Goal: Task Accomplishment & Management: Manage account settings

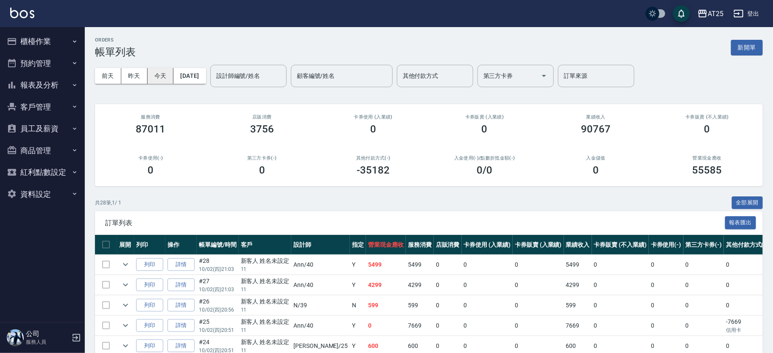
click at [158, 73] on button "今天" at bounding box center [161, 76] width 26 height 16
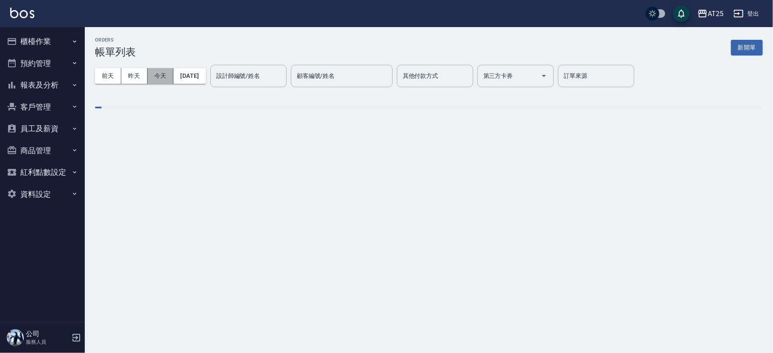
click at [158, 73] on button "今天" at bounding box center [161, 76] width 26 height 16
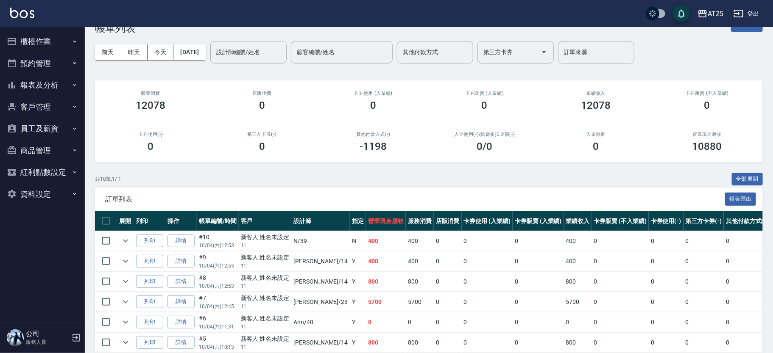
scroll to position [26, 0]
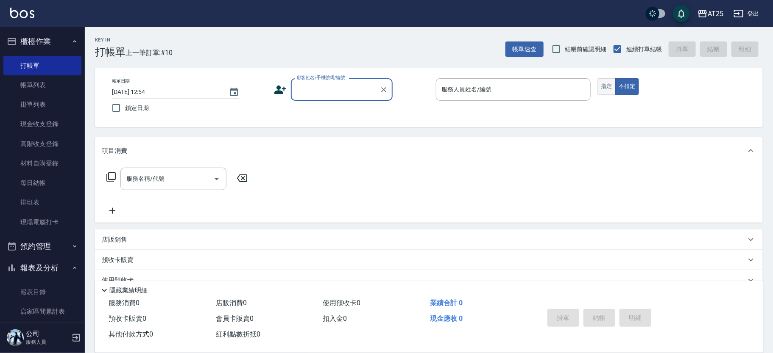
click at [611, 90] on button "指定" at bounding box center [606, 86] width 18 height 17
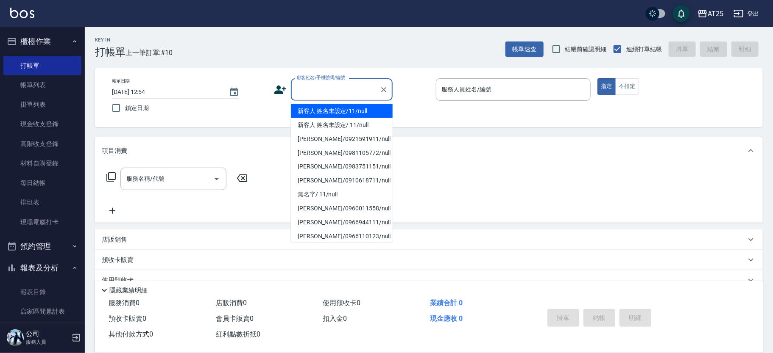
click at [320, 89] on input "顧客姓名/手機號碼/編號" at bounding box center [335, 89] width 81 height 15
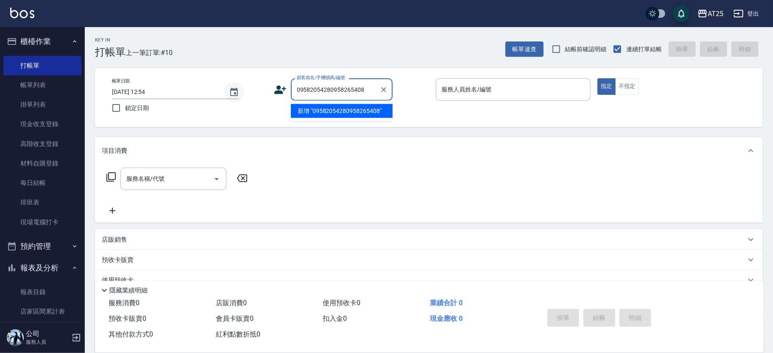
drag, startPoint x: 366, startPoint y: 92, endPoint x: 227, endPoint y: 91, distance: 138.6
click at [227, 91] on div "帳單日期 2025/10/04 12:54 鎖定日期 顧客姓名/手機號碼/編號 09582054280958265408 顧客姓名/手機號碼/編號 服務人員姓…" at bounding box center [428, 97] width 647 height 39
click at [373, 114] on li "新增 "0958265408"" at bounding box center [342, 111] width 102 height 14
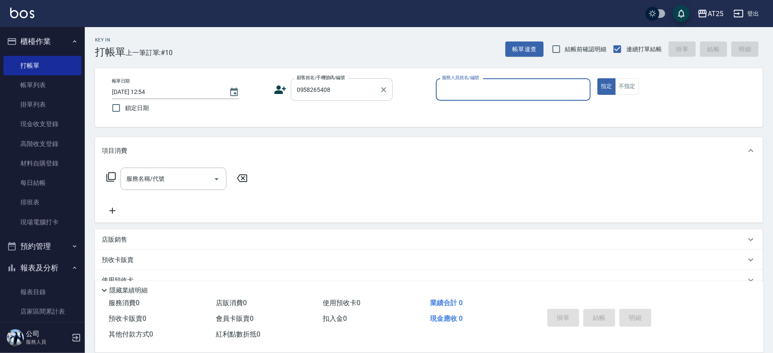
click at [359, 94] on input "0958265408" at bounding box center [335, 89] width 81 height 15
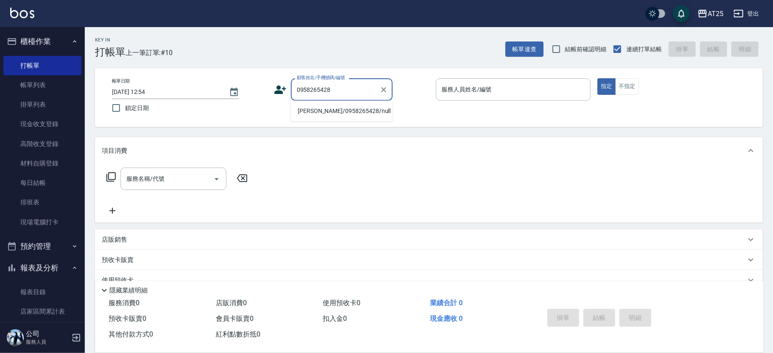
click at [328, 114] on li "[PERSON_NAME]/0958265428/null" at bounding box center [342, 111] width 102 height 14
type input "彭冠樺/0958265428/null"
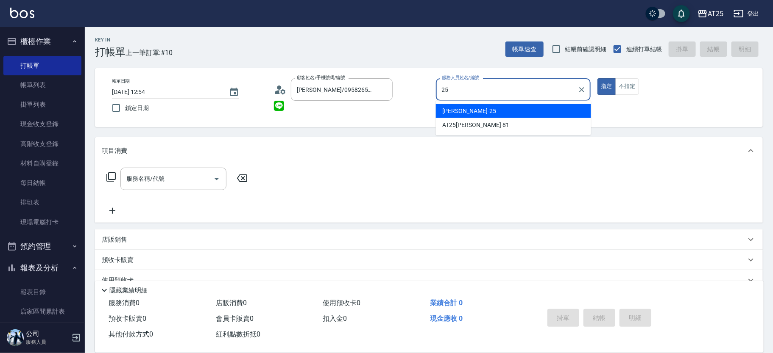
type input "Evan-25"
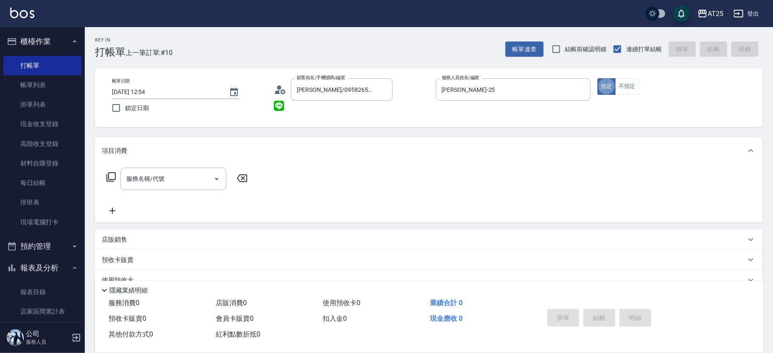
type button "true"
type input "301"
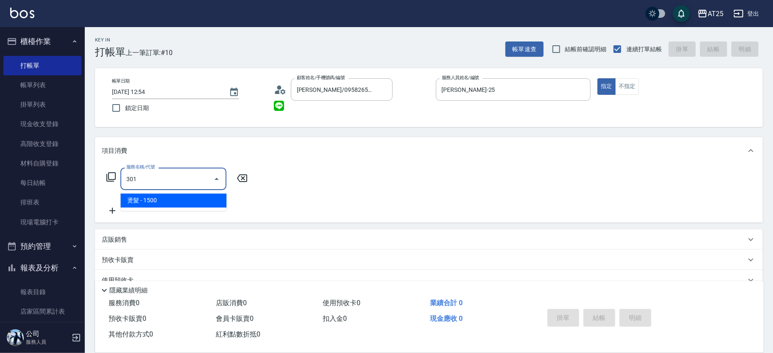
type input "150"
type input "燙髮(301)"
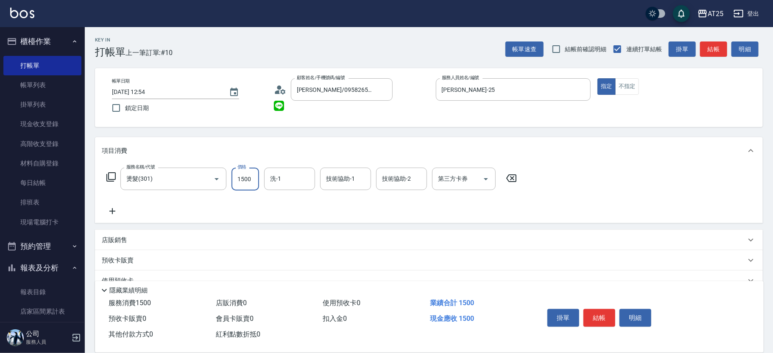
type input "0"
type input "450"
type input "4500"
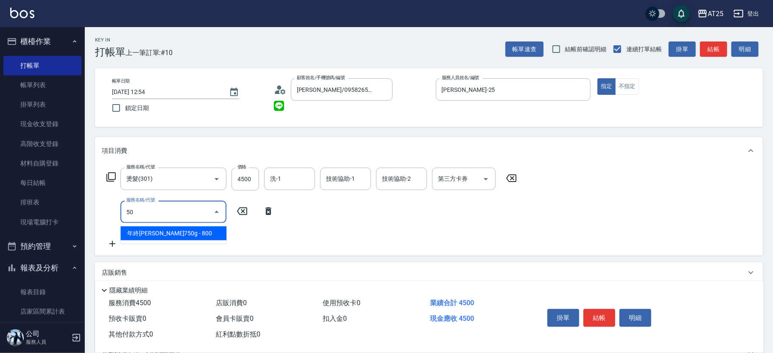
type input "501"
type input "550"
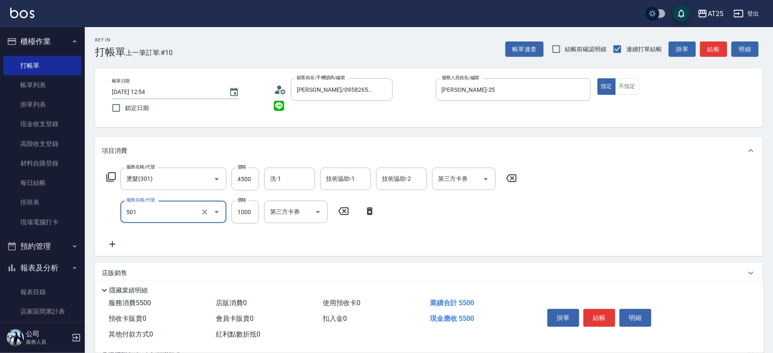
type input "染髮(501)"
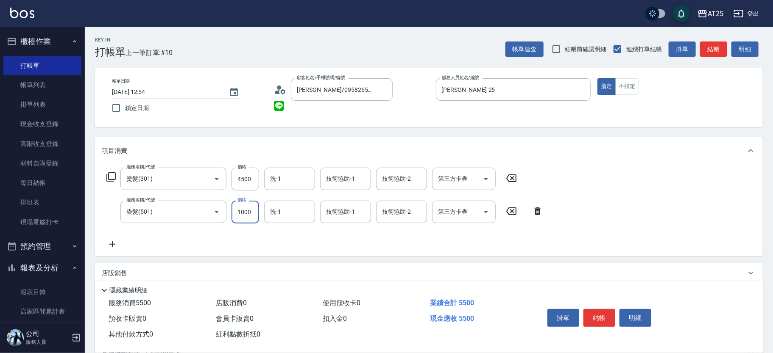
type input "450"
type input "21"
type input "470"
type input "210"
type input "660"
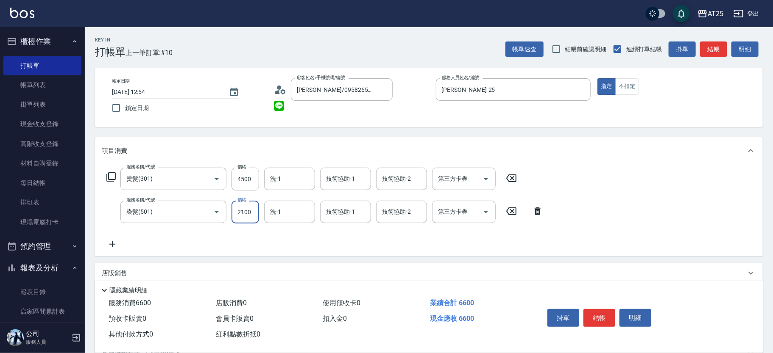
type input "2100"
type input "David-79"
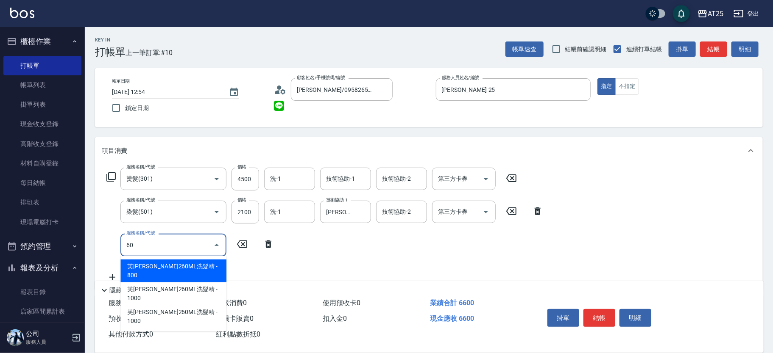
type input "601"
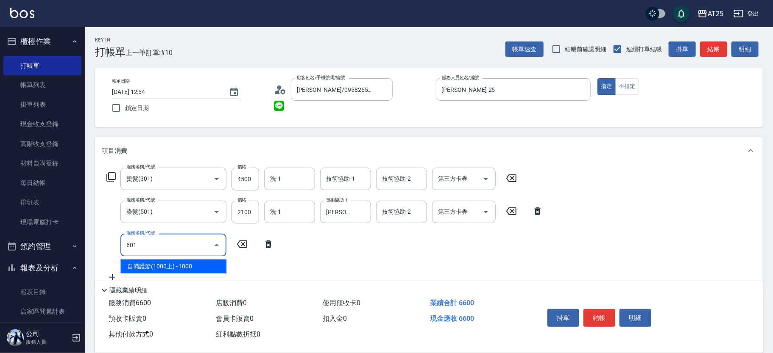
type input "760"
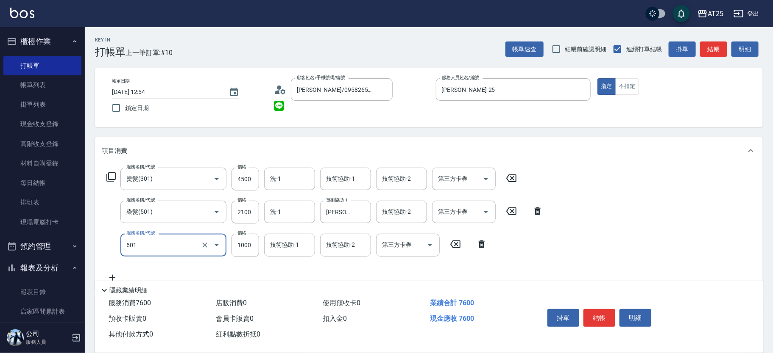
type input "自備護髮(1000上)(601)"
type input "660"
type input "20"
type input "680"
type input "200"
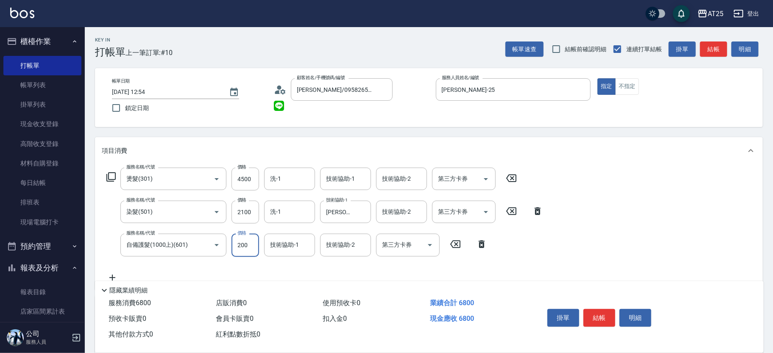
type input "860"
type input "2000"
type input "David-79"
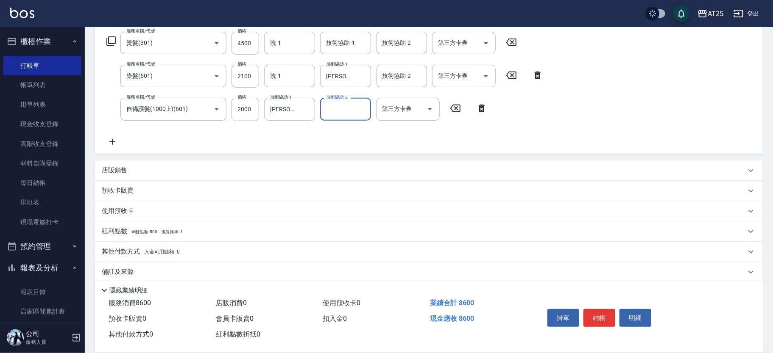
click at [145, 177] on div "店販銷售" at bounding box center [429, 171] width 668 height 20
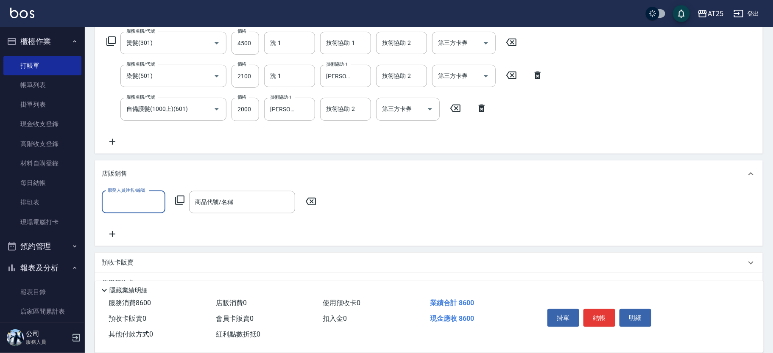
scroll to position [0, 0]
type input "Evan-25"
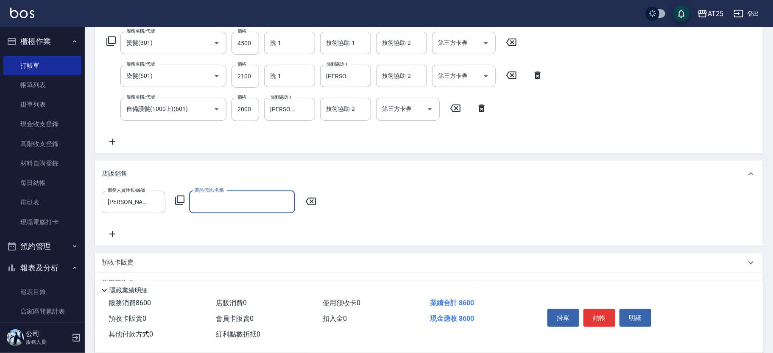
click at [178, 198] on icon at bounding box center [180, 200] width 10 height 10
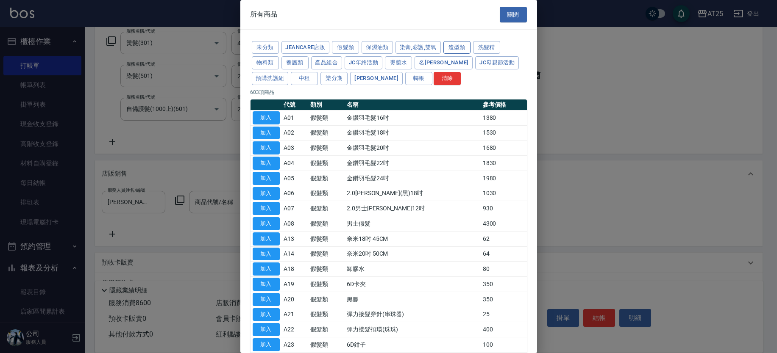
click at [460, 50] on button "造型類" at bounding box center [456, 47] width 27 height 13
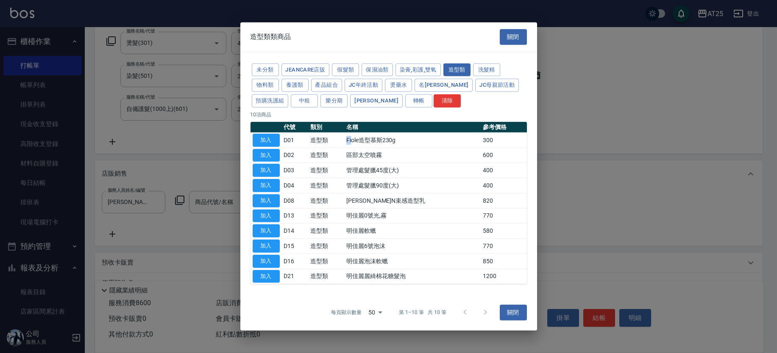
drag, startPoint x: 357, startPoint y: 142, endPoint x: 389, endPoint y: 144, distance: 31.4
click at [368, 143] on td "Fiole造型慕斯230g" at bounding box center [412, 140] width 136 height 15
click at [266, 136] on button "加入" at bounding box center [266, 140] width 27 height 13
type input "Fiole造型慕斯230g"
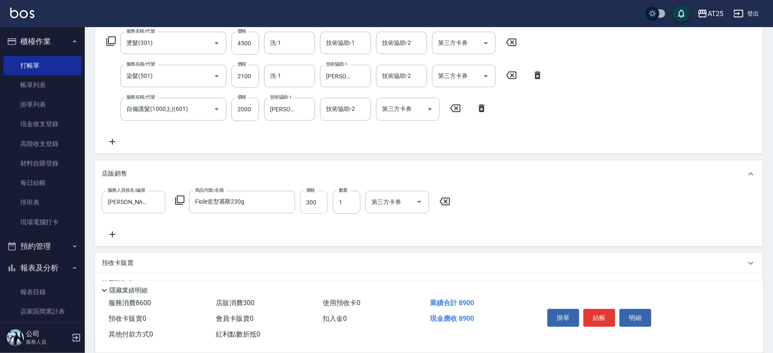
click at [323, 198] on input "300" at bounding box center [314, 202] width 28 height 23
type input "860"
type input "80"
type input "940"
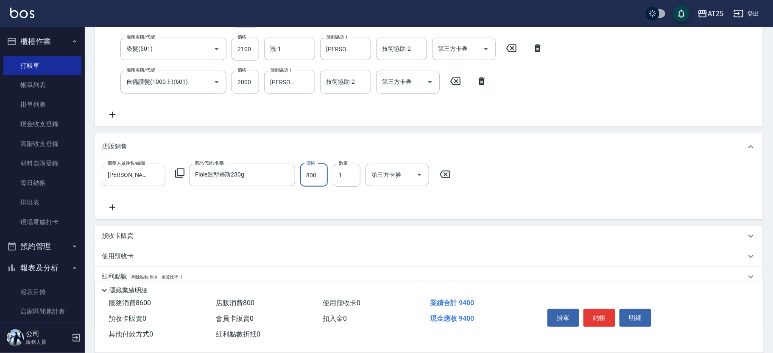
scroll to position [217, 0]
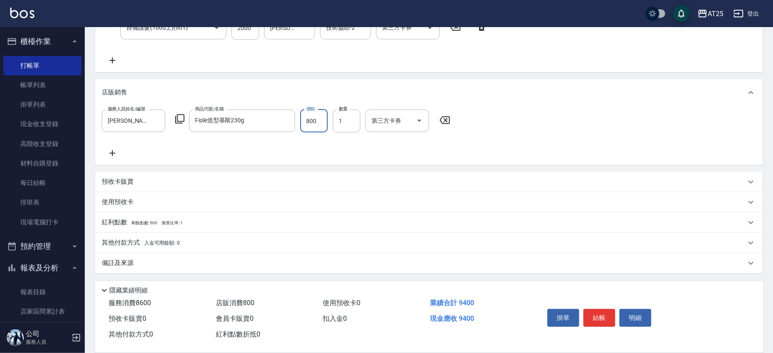
type input "800"
click at [117, 244] on p "其他付款方式 入金可用餘額: 0" at bounding box center [141, 243] width 78 height 9
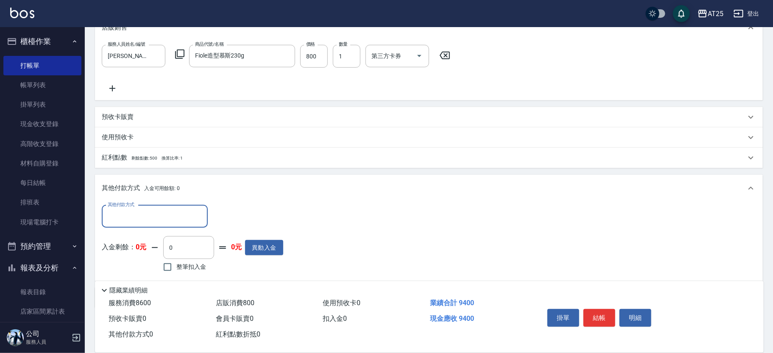
scroll to position [297, 0]
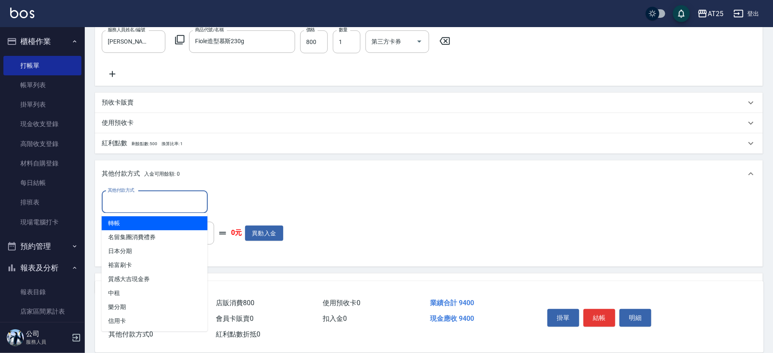
click at [147, 201] on input "其他付款方式" at bounding box center [155, 202] width 98 height 15
click at [129, 217] on span "轉帳" at bounding box center [155, 224] width 106 height 14
type input "轉帳"
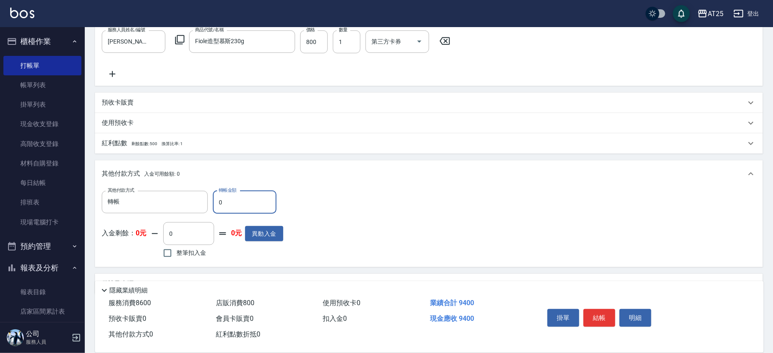
drag, startPoint x: 245, startPoint y: 202, endPoint x: 212, endPoint y: 200, distance: 33.1
click at [207, 196] on div "其他付款方式 轉帳 其他付款方式 轉帳金額 0 轉帳金額" at bounding box center [192, 202] width 181 height 23
type input "930"
type input "94"
type input "840"
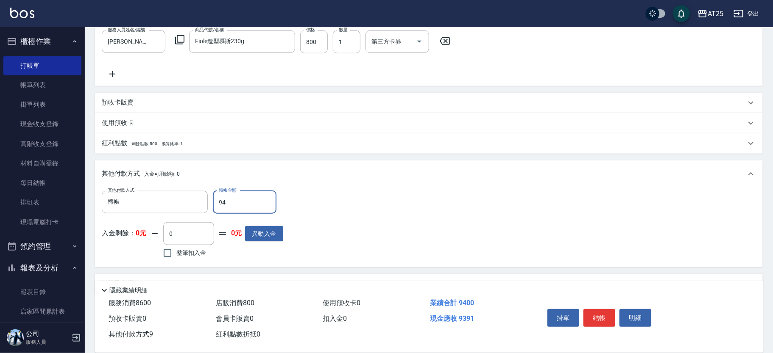
type input "940"
type input "0"
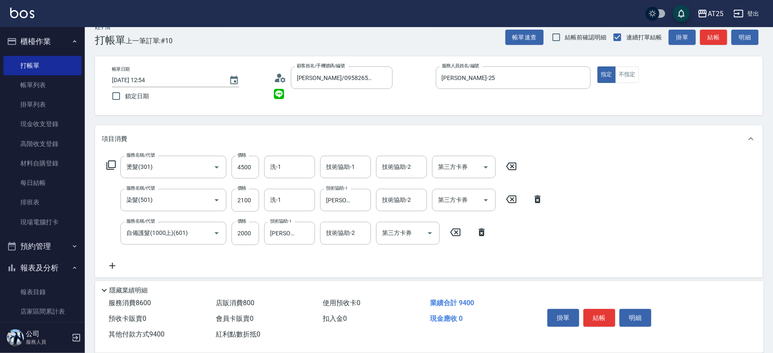
scroll to position [0, 0]
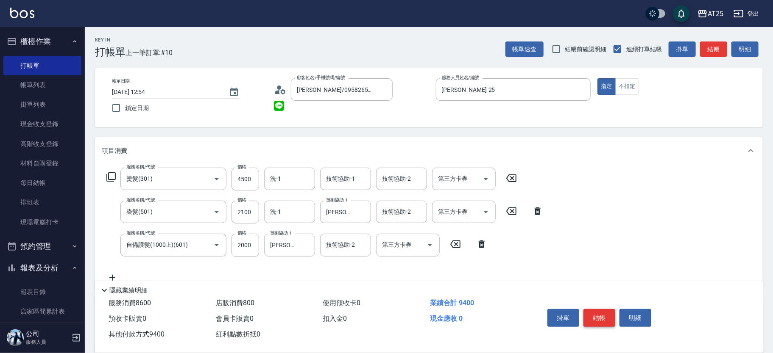
type input "9400"
click at [604, 309] on button "結帳" at bounding box center [599, 318] width 32 height 18
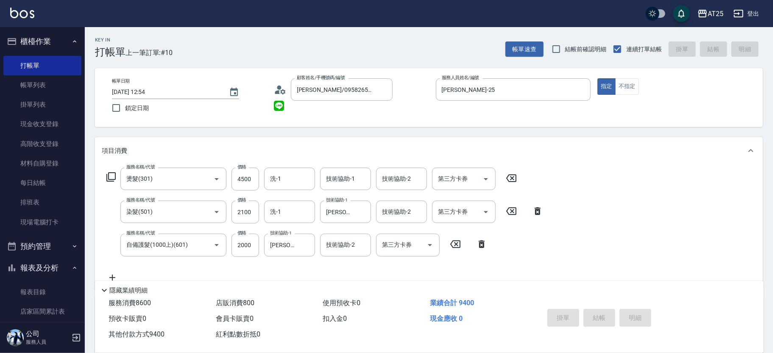
type input "2025/10/04 15:05"
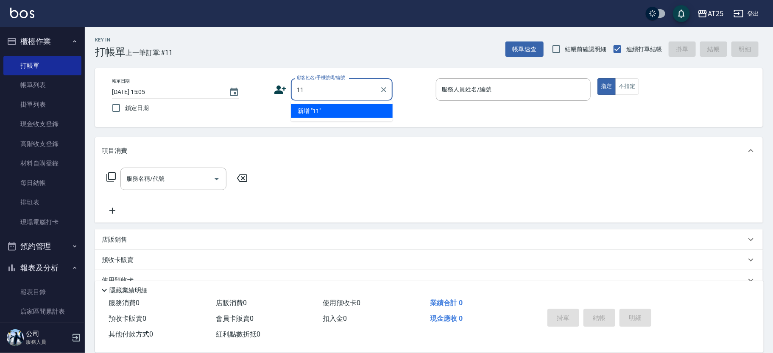
type input "11"
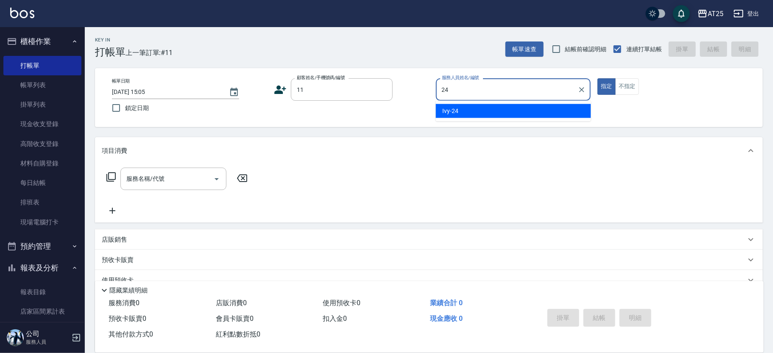
type input "Ivy-24"
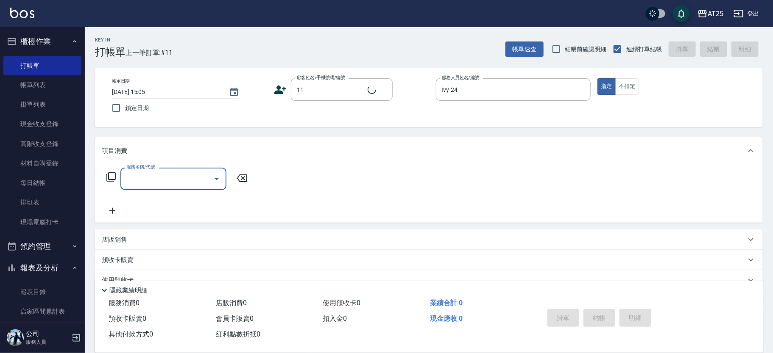
type input "新客人 姓名未設定/11/null"
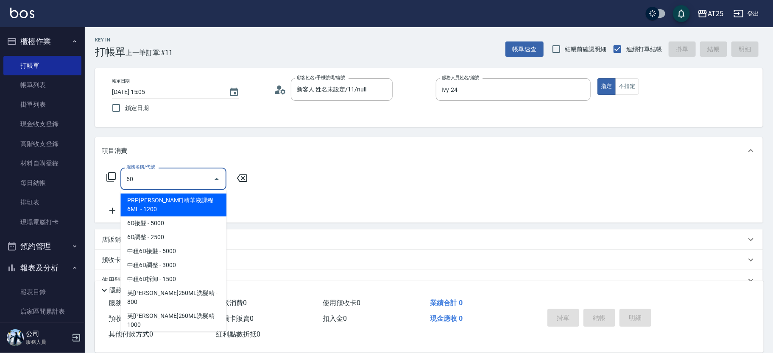
type input "601"
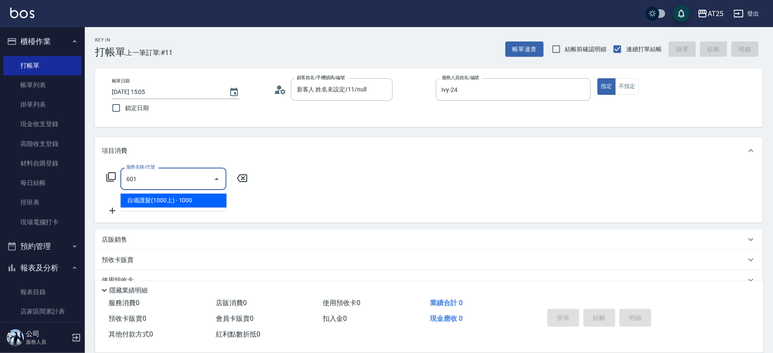
type input "100"
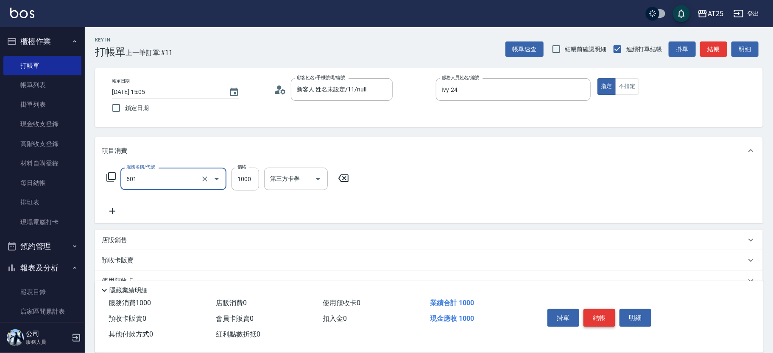
type input "自備護髮(1000上)(601)"
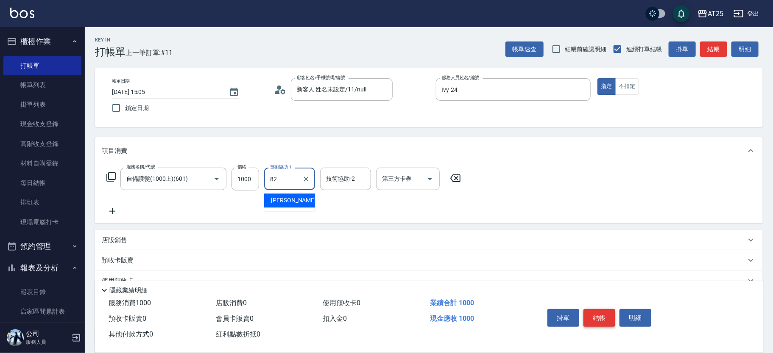
type input "小曼-82"
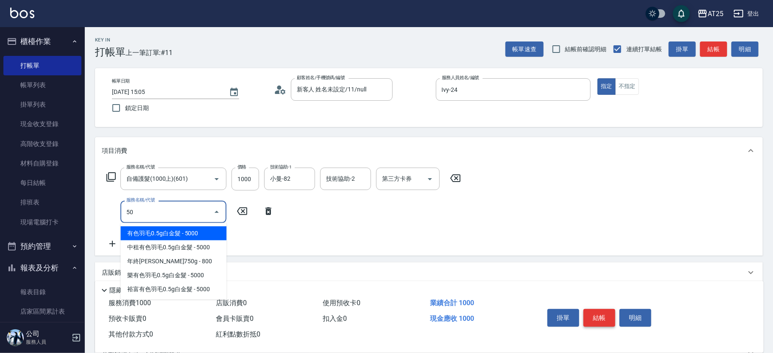
type input "501"
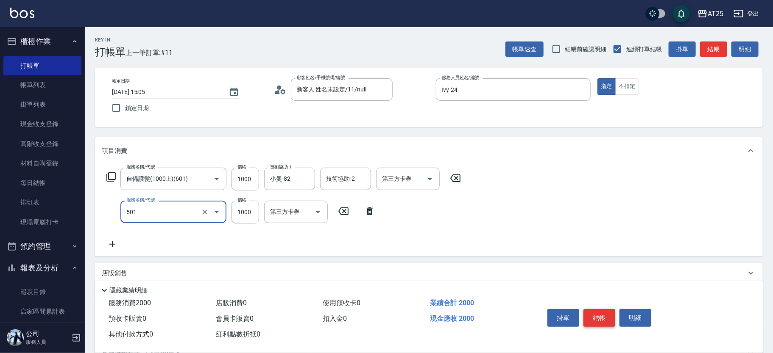
type input "200"
type input "染髮(501)"
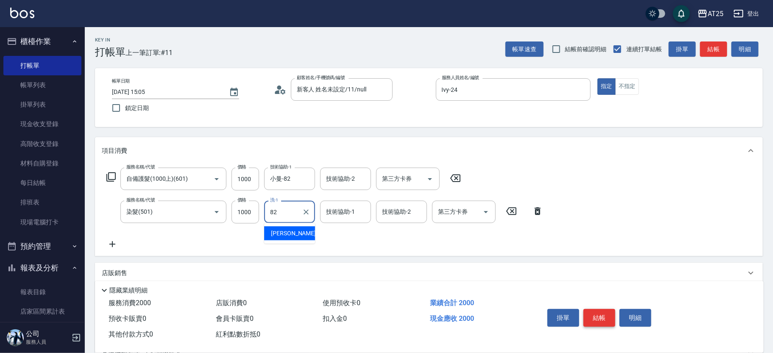
type input "小曼-82"
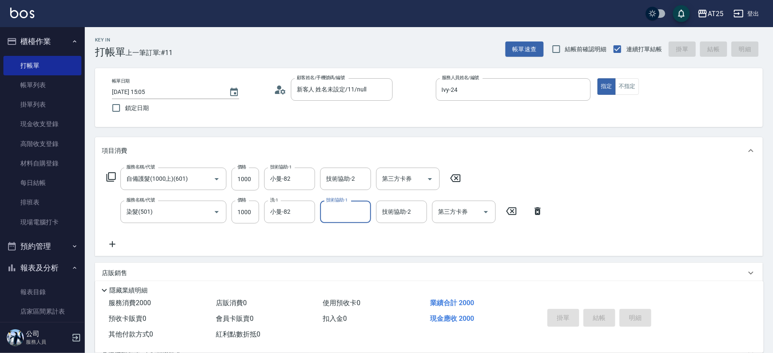
type input "0"
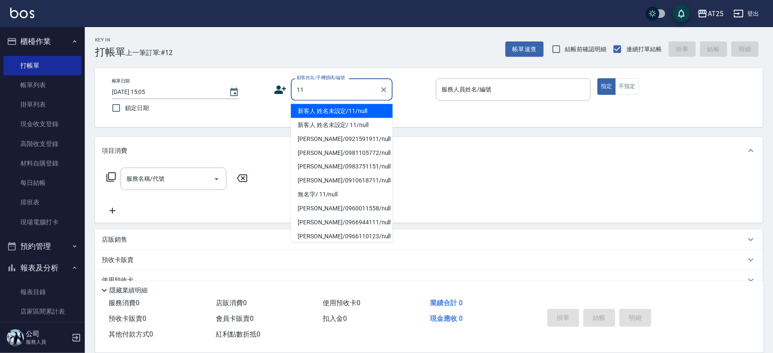
type input "新客人 姓名未設定/11/null"
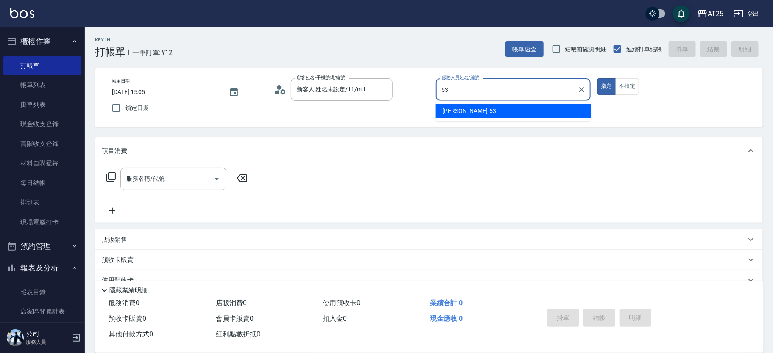
type input "Jerry-53"
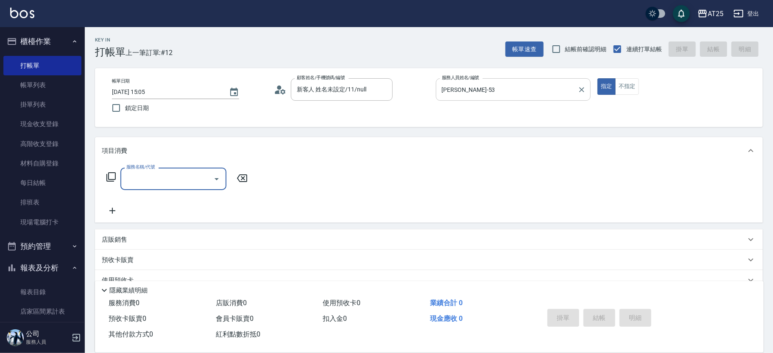
click at [582, 88] on icon "Clear" at bounding box center [581, 90] width 8 height 8
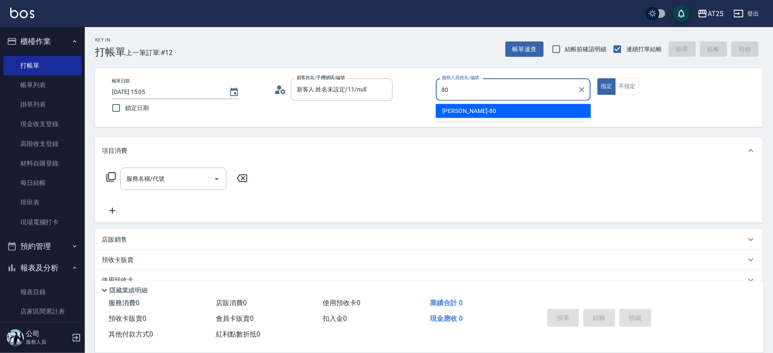
type input "Jessica-80"
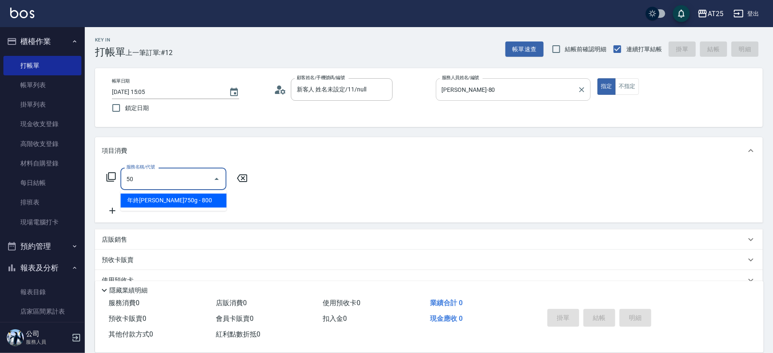
type input "501"
type input "100"
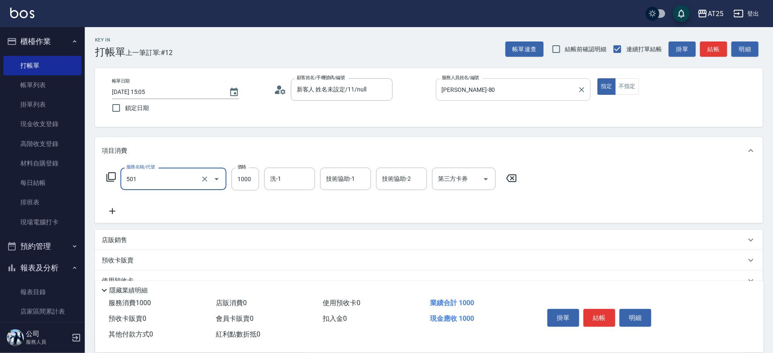
type input "染髮(501)"
type input "0"
type input "16"
type input "10"
type input "1680"
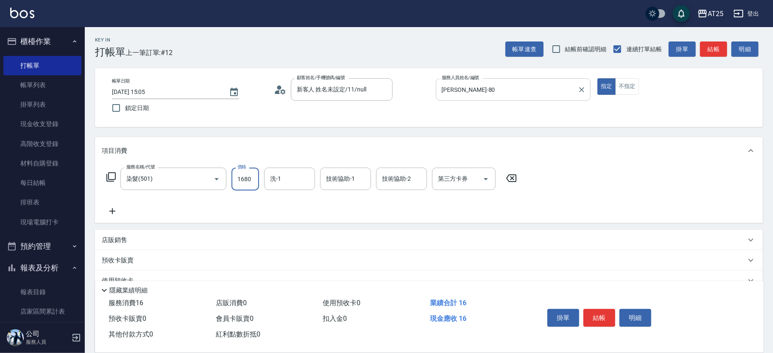
type input "160"
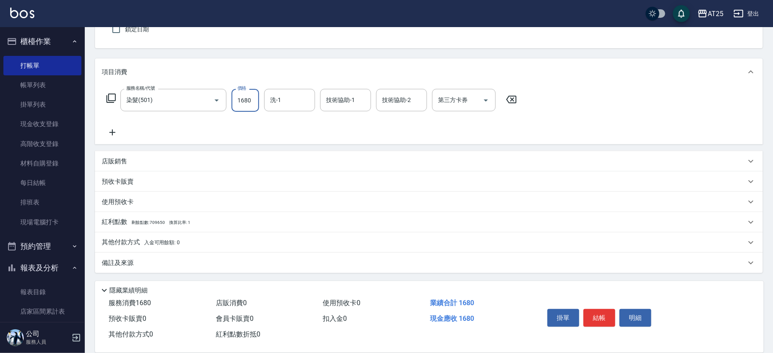
type input "1680"
click at [162, 242] on span "入金可用餘額: 0" at bounding box center [162, 243] width 36 height 6
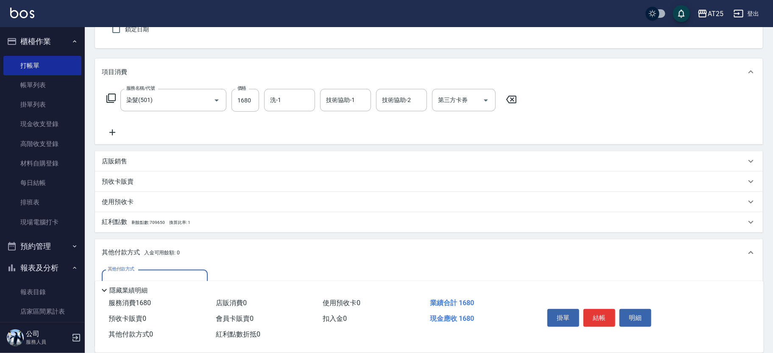
scroll to position [170, 0]
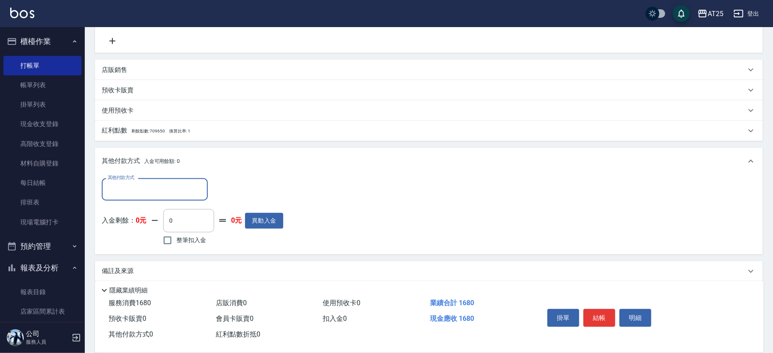
click at [132, 195] on input "其他付款方式" at bounding box center [155, 189] width 98 height 15
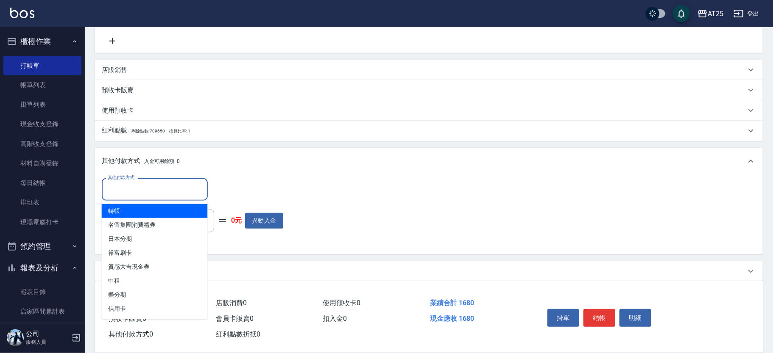
click at [136, 210] on span "轉帳" at bounding box center [155, 211] width 106 height 14
type input "轉帳"
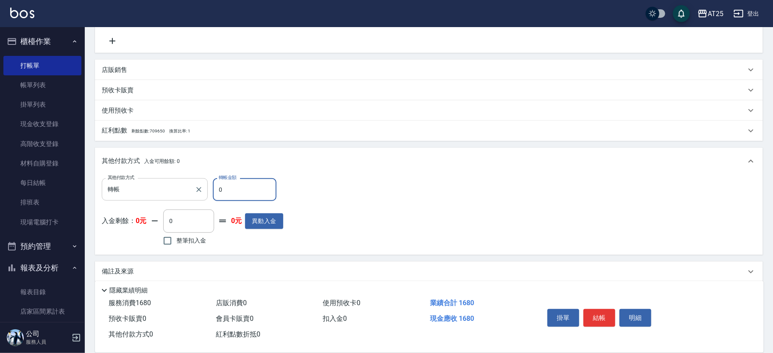
drag, startPoint x: 212, startPoint y: 180, endPoint x: 177, endPoint y: 179, distance: 35.2
click at [177, 179] on div "其他付款方式 轉帳 其他付款方式 轉帳金額 0 轉帳金額" at bounding box center [192, 189] width 181 height 23
type input "16"
type input "150"
type input "1680"
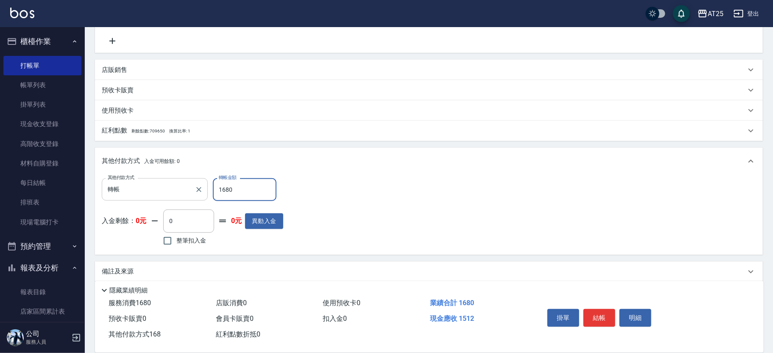
type input "0"
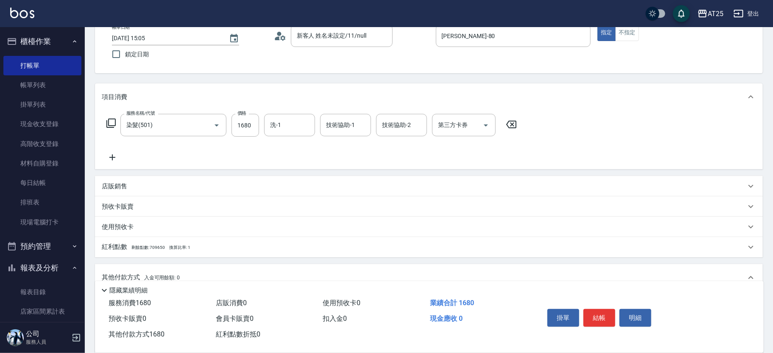
scroll to position [0, 0]
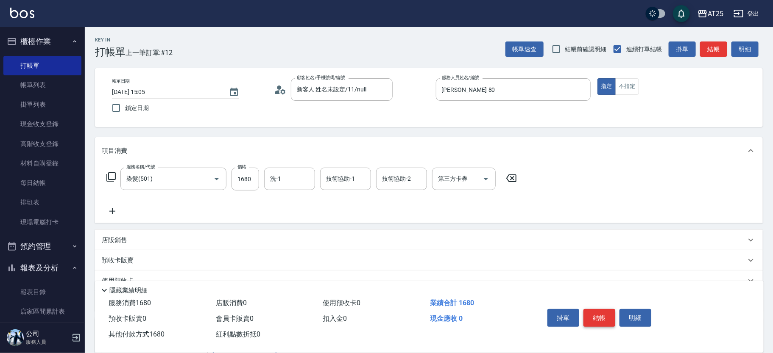
type input "1680"
click at [598, 309] on button "結帳" at bounding box center [599, 318] width 32 height 18
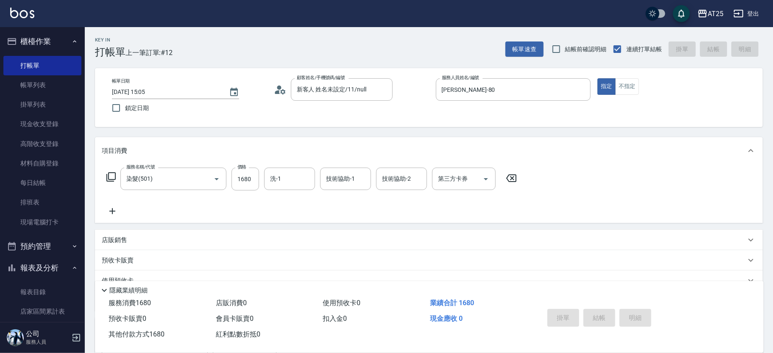
type input "2025/10/04 15:06"
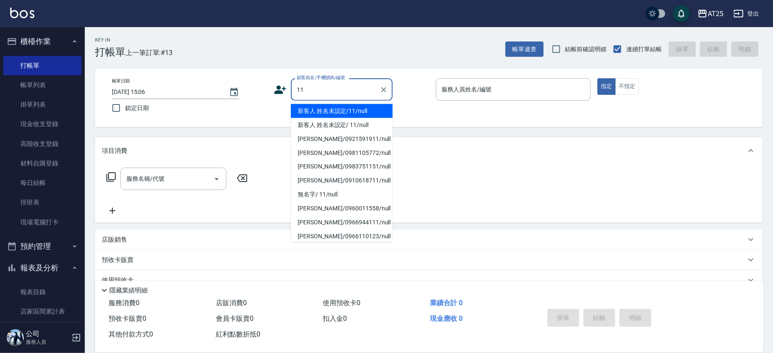
type input "新客人 姓名未設定/11/null"
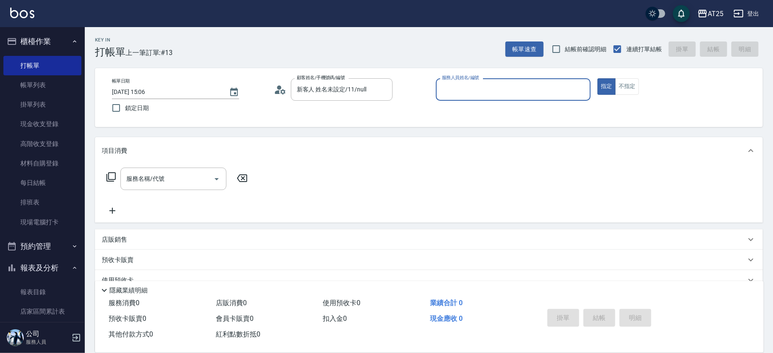
type input "9"
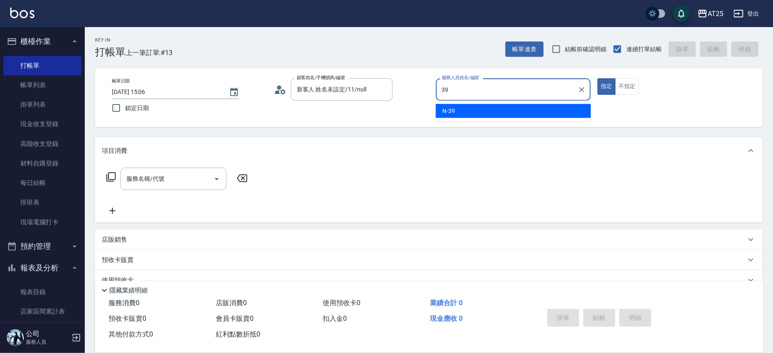
type input "N-39"
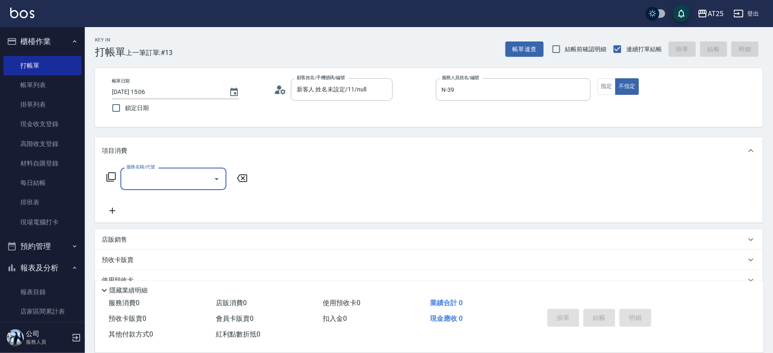
click at [150, 175] on input "服務名稱/代號" at bounding box center [167, 179] width 86 height 15
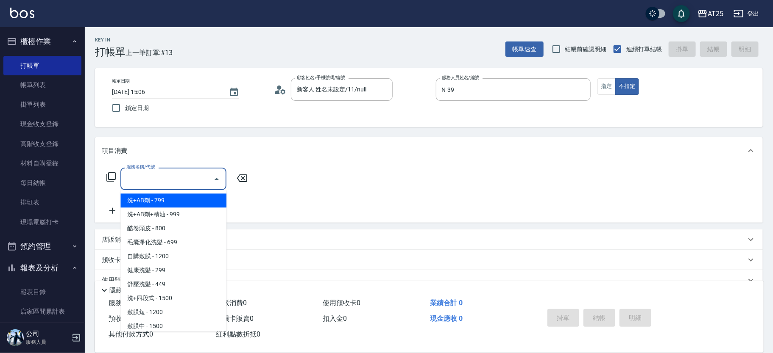
click at [159, 194] on span "洗+AB劑 - 799" at bounding box center [173, 201] width 106 height 14
type input "洗+AB劑(101)"
type input "70"
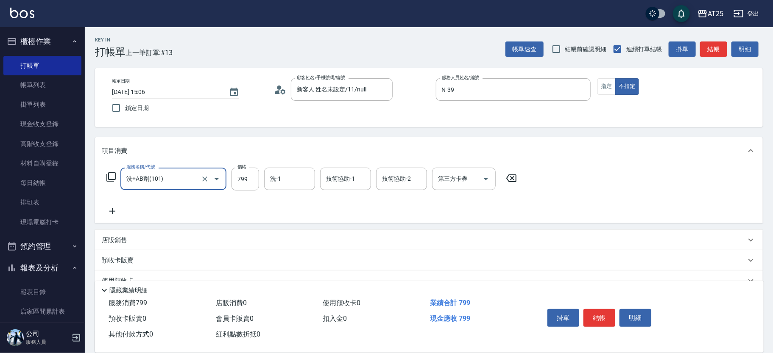
click at [112, 209] on icon at bounding box center [112, 211] width 21 height 10
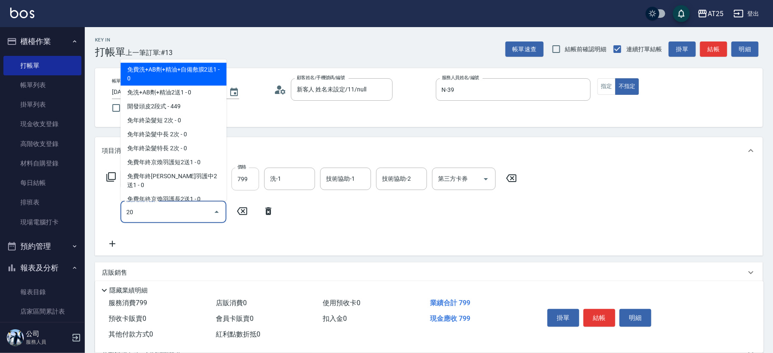
type input "201"
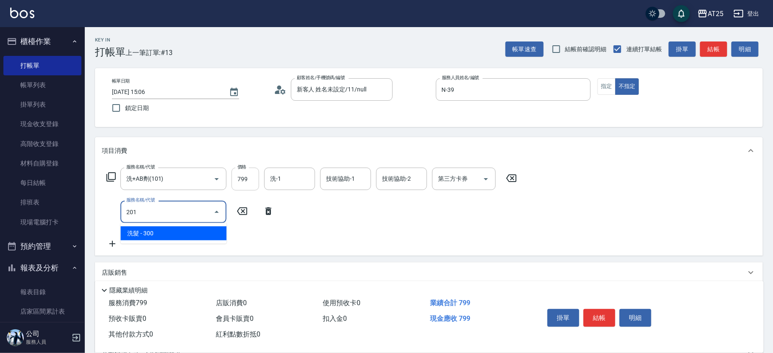
type input "100"
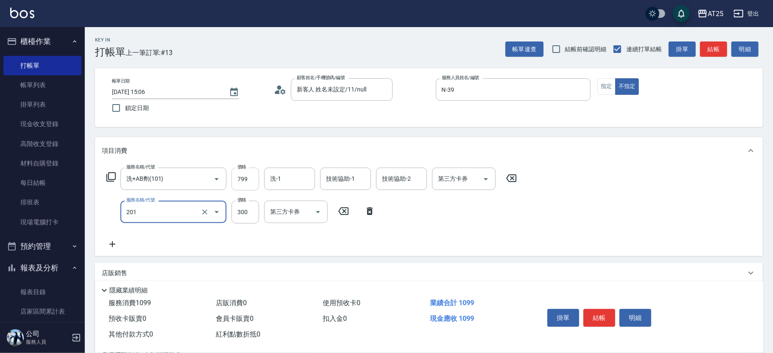
type input "洗髮(201)"
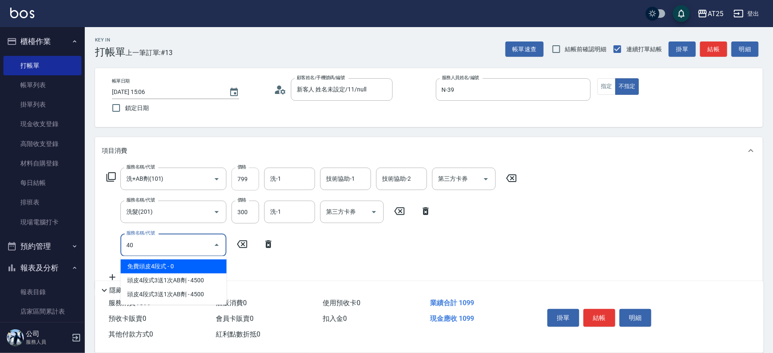
type input "401"
type input "130"
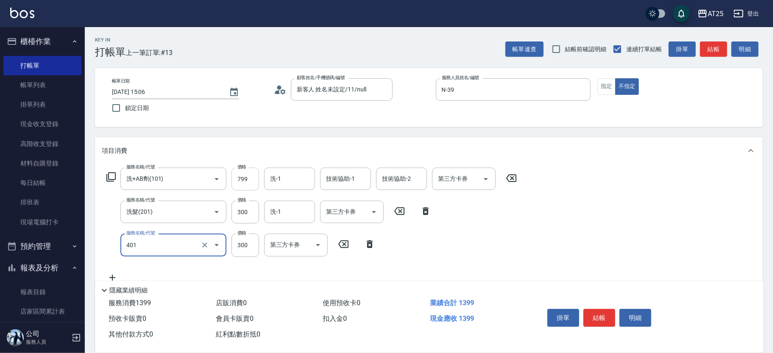
type input "剪髮(401)"
click at [604, 316] on button "結帳" at bounding box center [599, 318] width 32 height 18
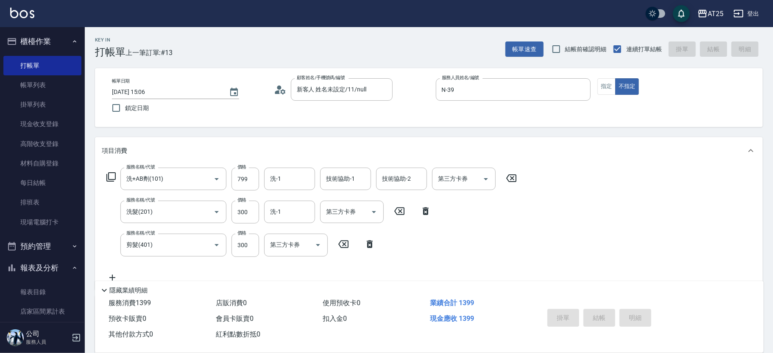
type input "0"
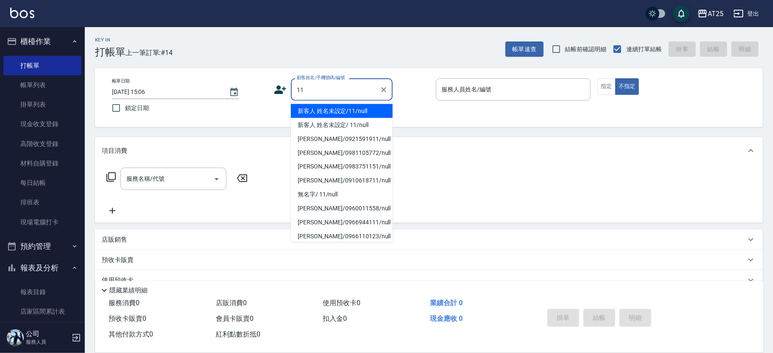
type input "新客人 姓名未設定/11/null"
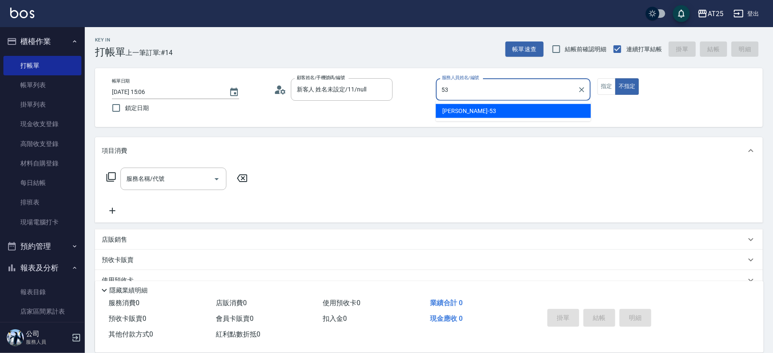
type input "Jerry-53"
type button "false"
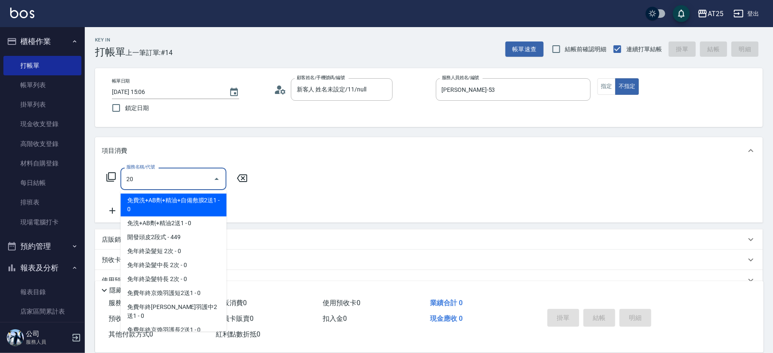
type input "201"
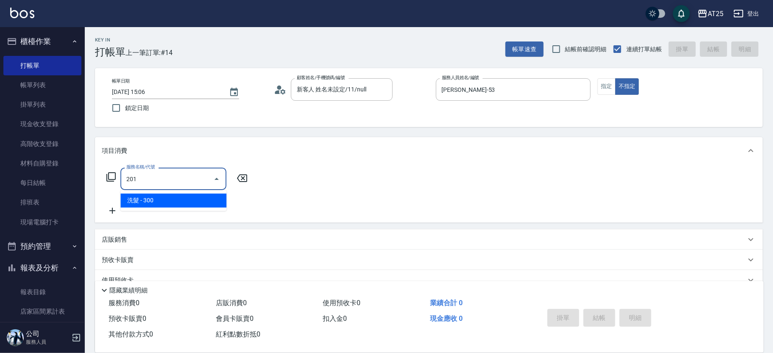
type input "30"
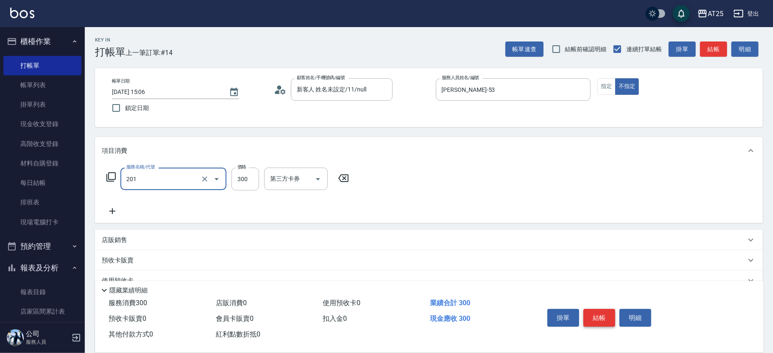
type input "洗髮(201)"
type input "0"
type input "50"
type input "500"
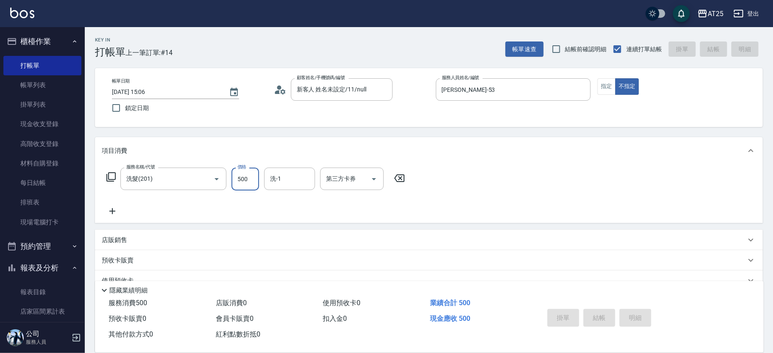
type input "0"
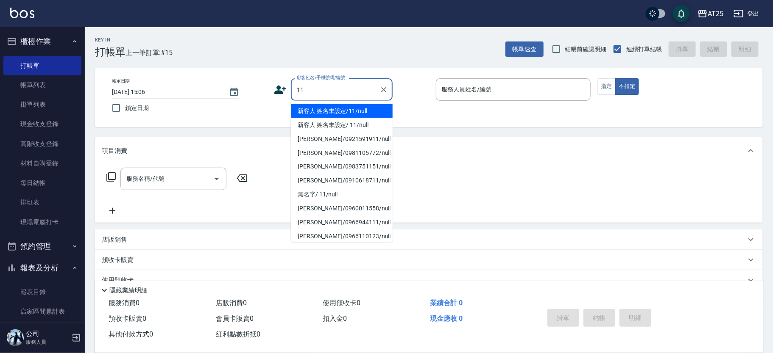
type input "新客人 姓名未設定/11/null"
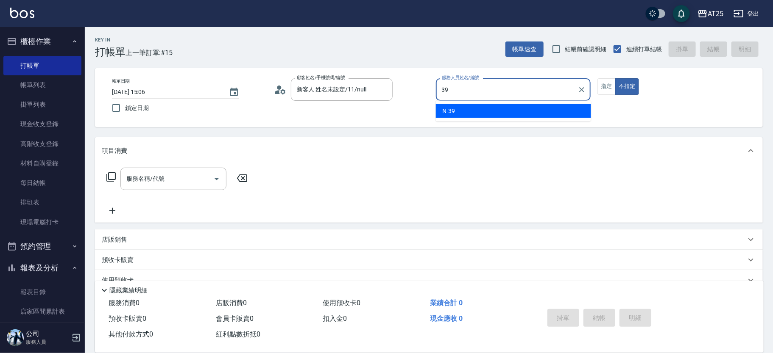
type input "N-39"
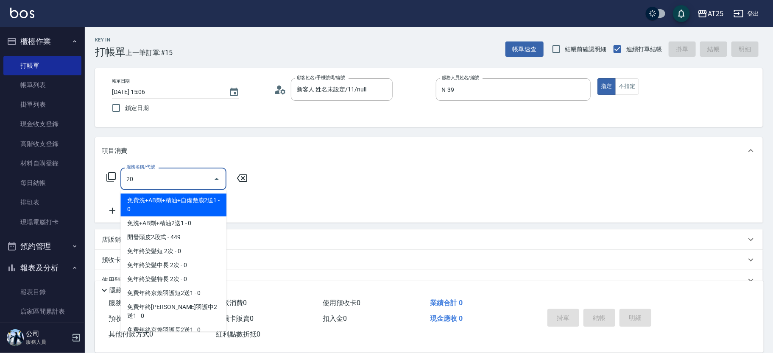
type input "201"
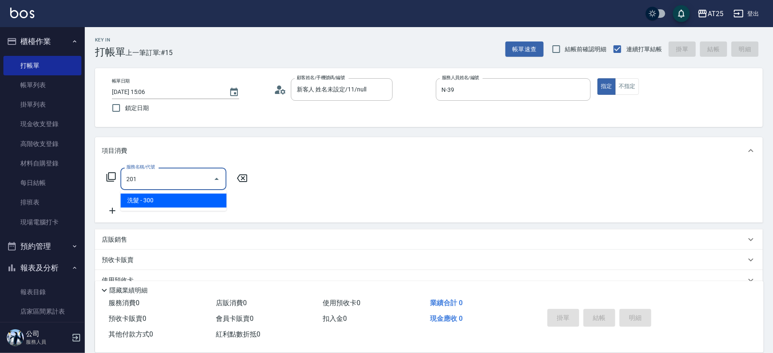
type input "30"
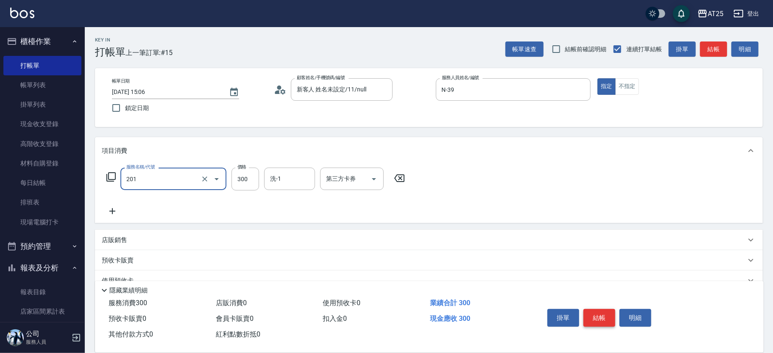
type input "洗髮(201)"
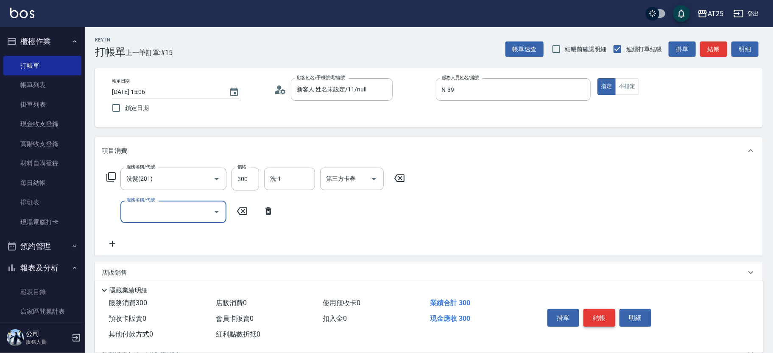
type input "0"
type input "401"
type input "60"
type input "剪髮(401)"
type input "30"
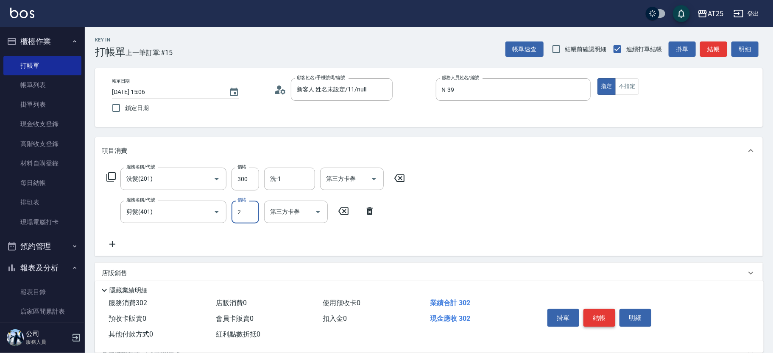
type input "20"
type input "50"
type input "200"
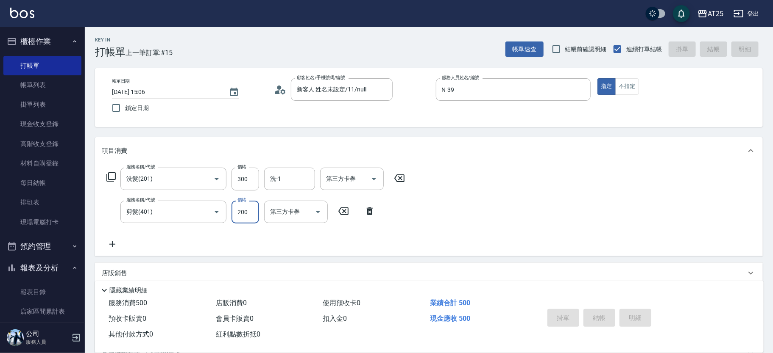
type input "0"
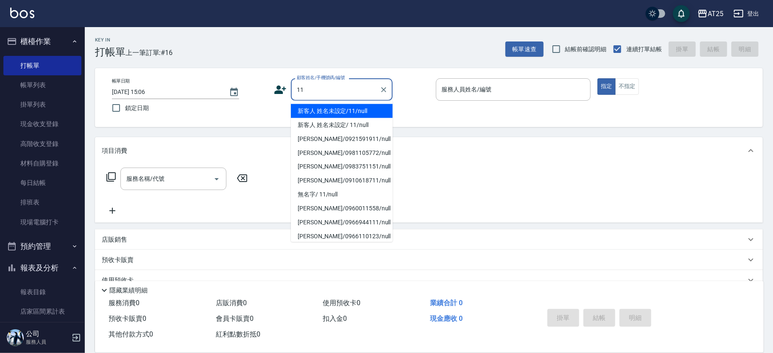
type input "新客人 姓名未設定/11/null"
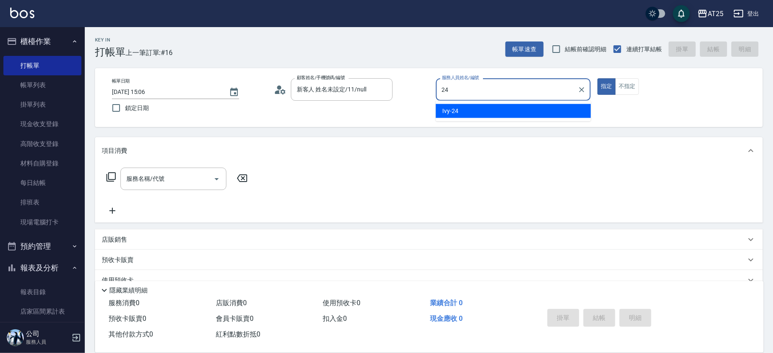
type input "Ivy-24"
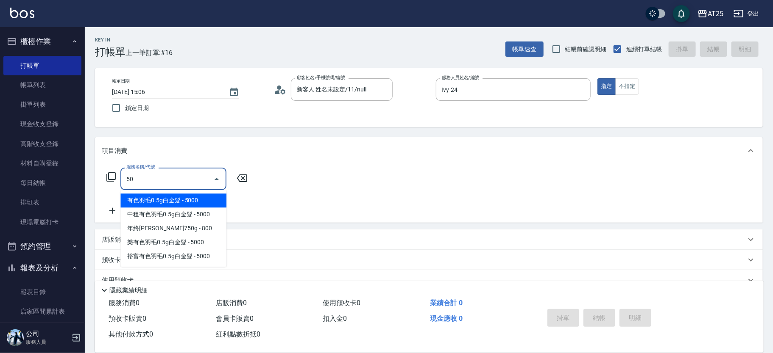
type input "501"
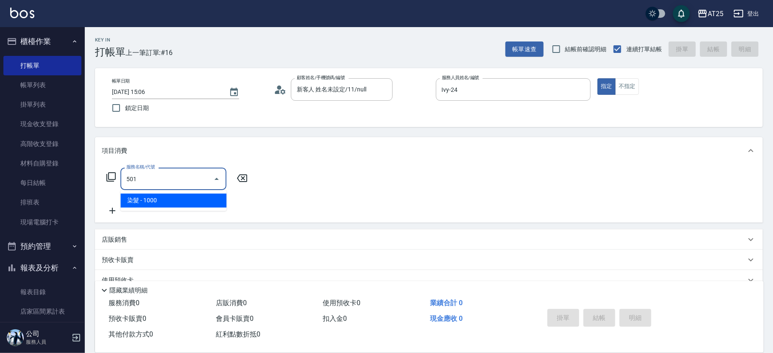
type input "100"
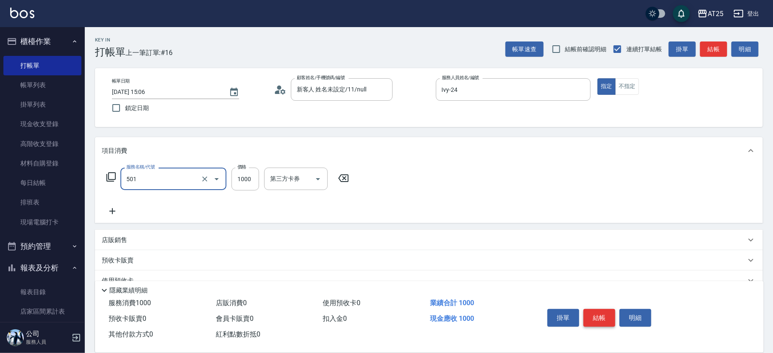
type input "染髮(501)"
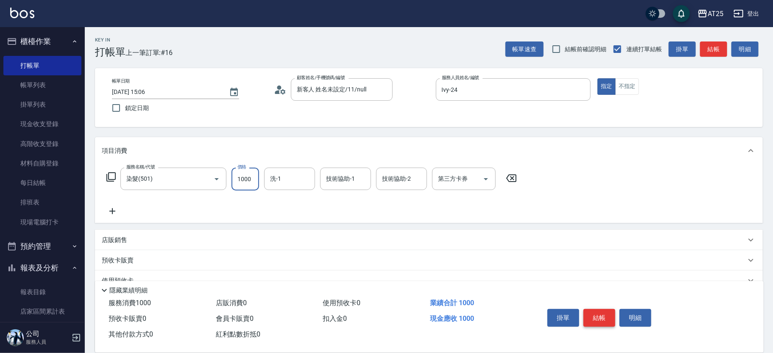
type input "0"
type input "11"
type input "10"
type input "119"
type input "110"
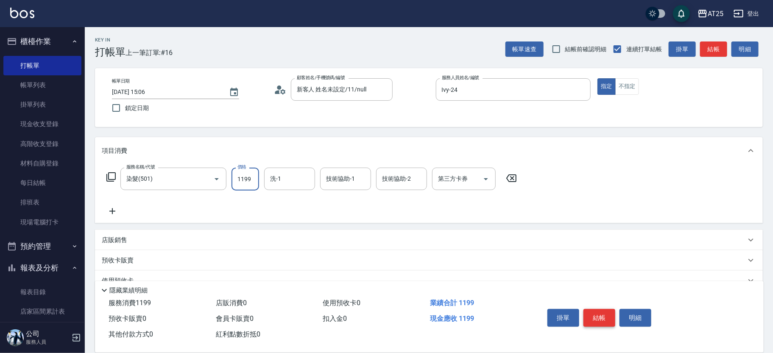
type input "1199"
type input "小曼-82"
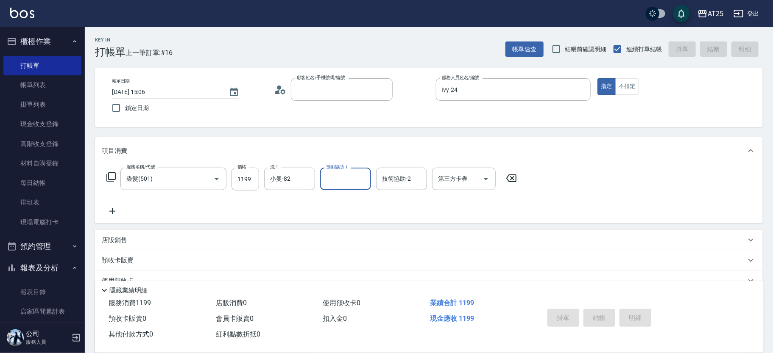
type input "0"
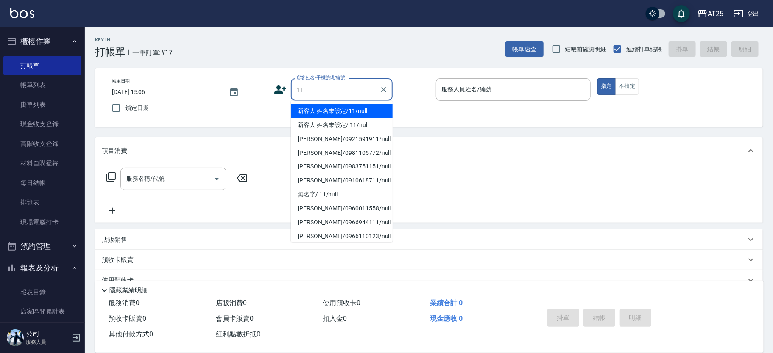
type input "新客人 姓名未設定/11/null"
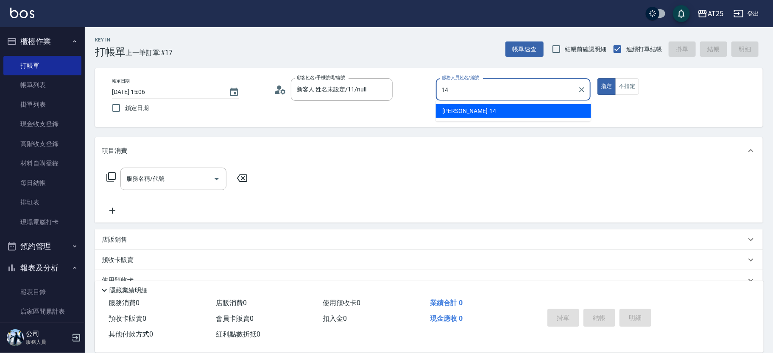
type input "Ken-14"
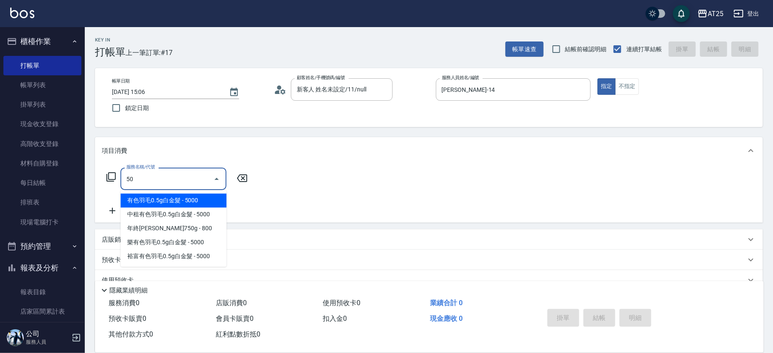
type input "501"
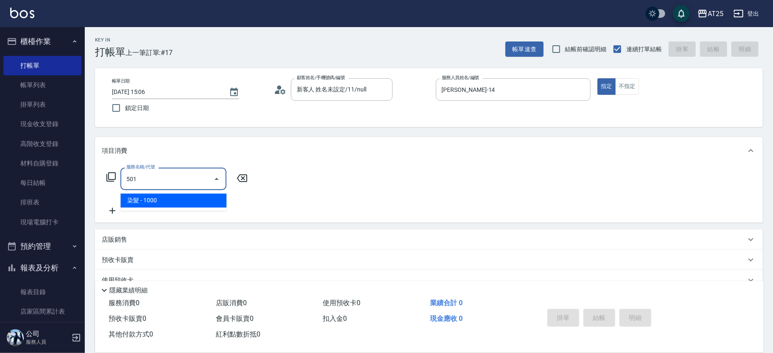
type input "100"
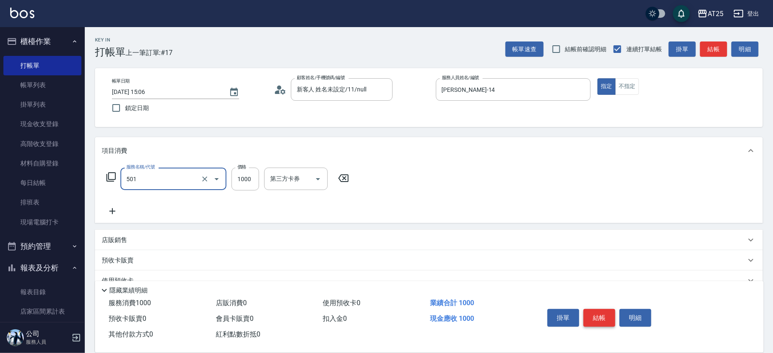
type input "染髮(501)"
type input "0"
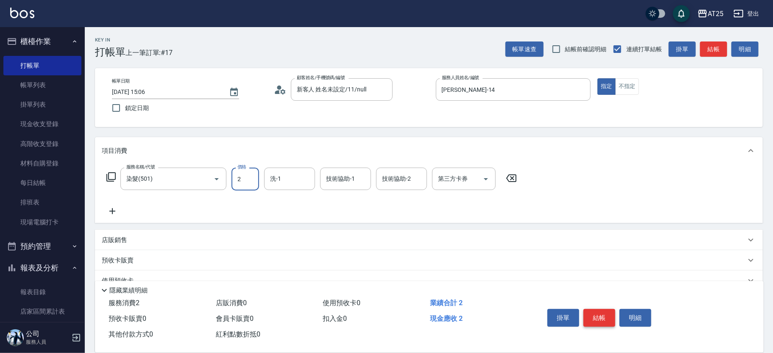
type input "24"
type input "20"
type input "245"
type input "0"
type input "27"
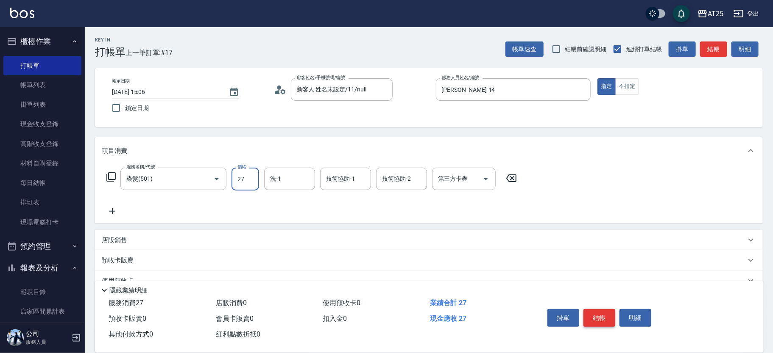
type input "20"
type input "275"
type input "270"
type input "2754"
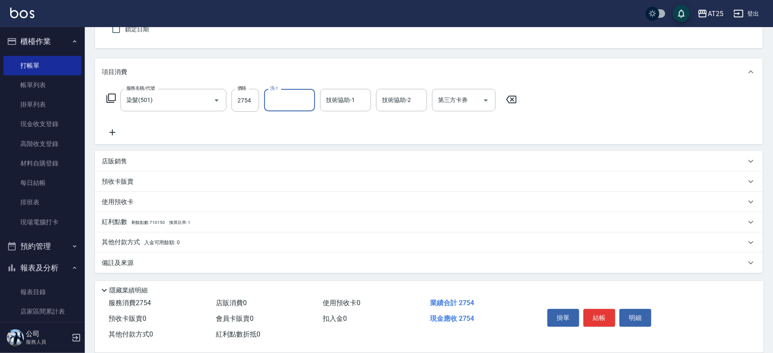
click at [185, 243] on div "其他付款方式 入金可用餘額: 0" at bounding box center [424, 242] width 644 height 9
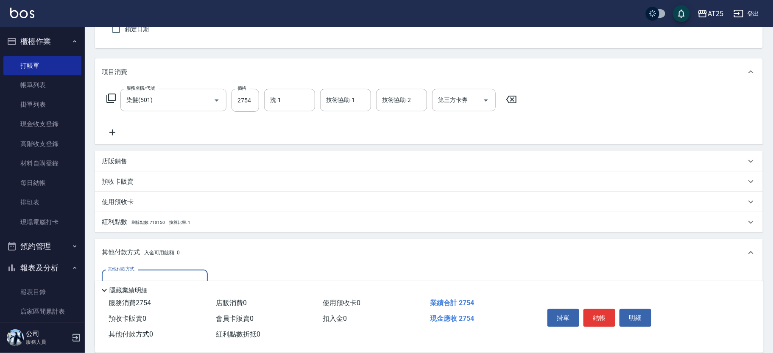
scroll to position [0, 0]
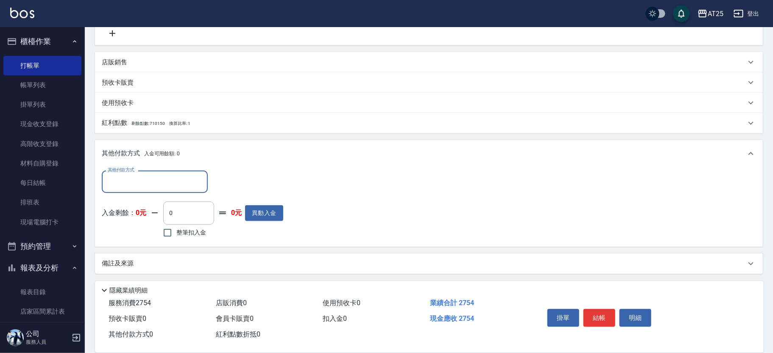
click at [122, 176] on input "其他付款方式" at bounding box center [155, 182] width 98 height 15
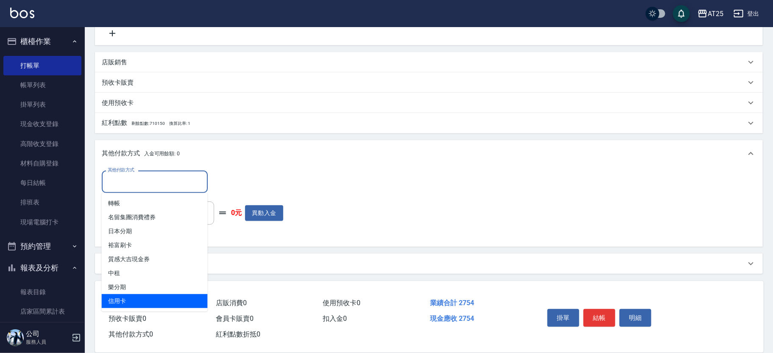
click at [137, 298] on span "信用卡" at bounding box center [155, 302] width 106 height 14
type input "信用卡"
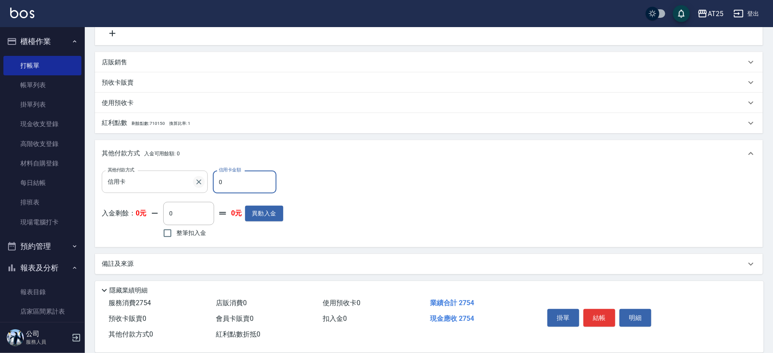
drag, startPoint x: 249, startPoint y: 181, endPoint x: 203, endPoint y: 180, distance: 45.8
click at [203, 180] on div "其他付款方式 信用卡 其他付款方式 信用卡金額 0 信用卡金額" at bounding box center [192, 182] width 181 height 23
type input "27"
type input "240"
type input "275"
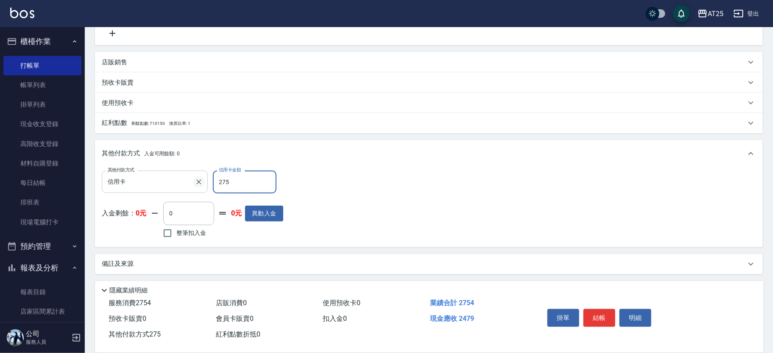
type input "0"
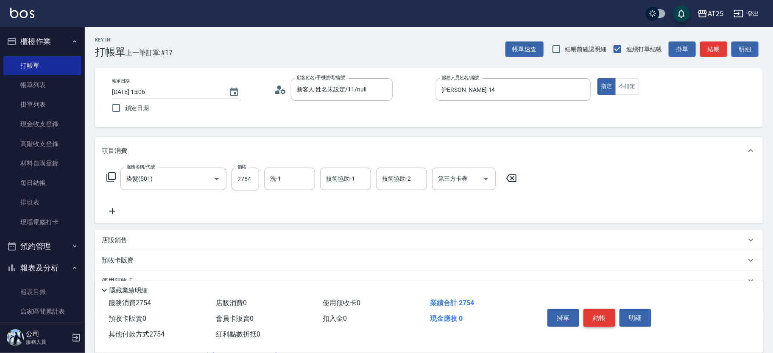
type input "2754"
click at [599, 311] on button "結帳" at bounding box center [599, 318] width 32 height 18
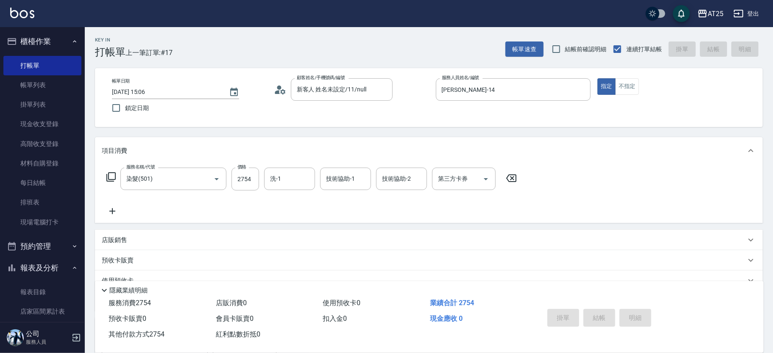
type input "2025/10/04 15:07"
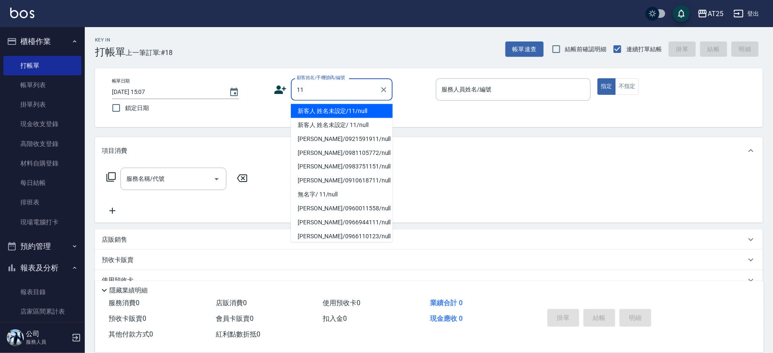
type input "新客人 姓名未設定/11/null"
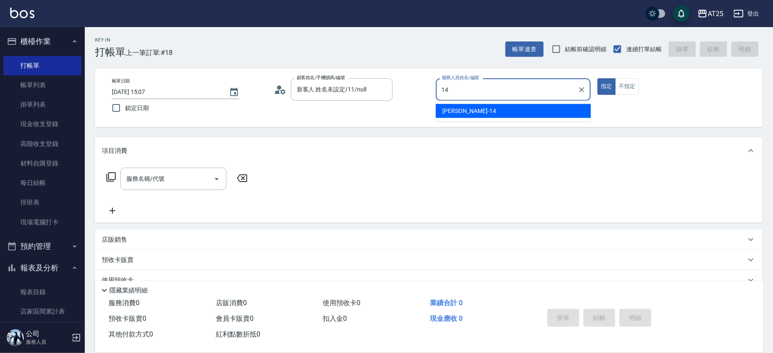
type input "Ken-14"
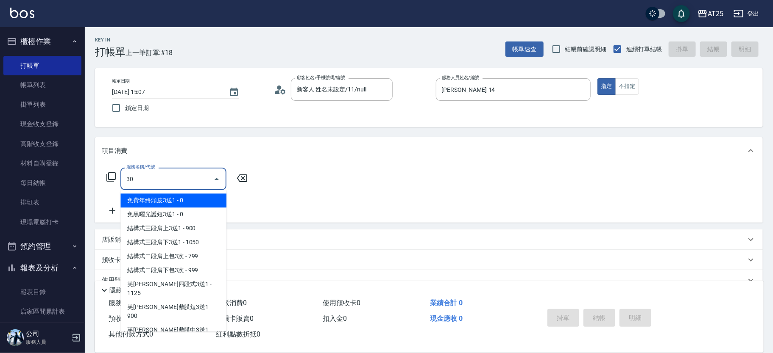
type input "301"
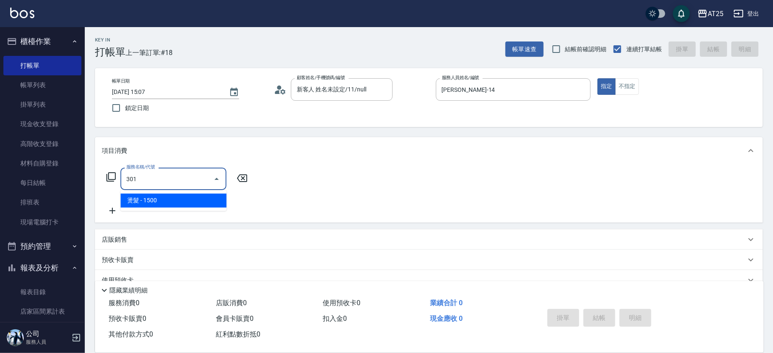
type input "150"
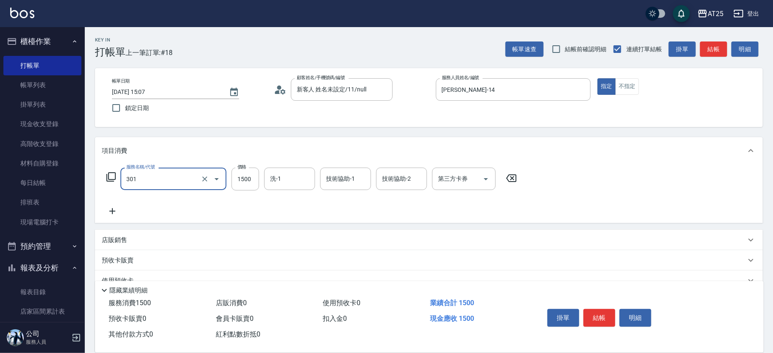
type input "燙髮(301)"
type input "0"
type input "34"
type input "30"
type input "3430"
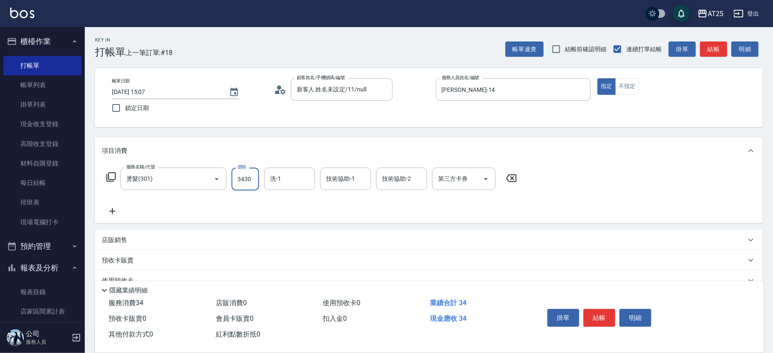
type input "340"
type input "3430"
type input "David-79"
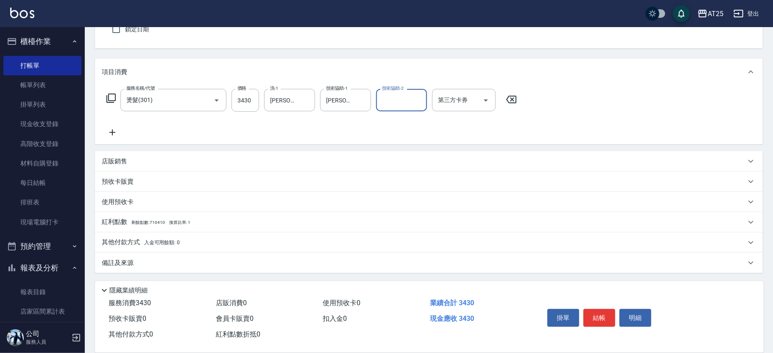
drag, startPoint x: 221, startPoint y: 239, endPoint x: 281, endPoint y: 249, distance: 61.3
click at [221, 239] on div "其他付款方式 入金可用餘額: 0" at bounding box center [424, 242] width 644 height 9
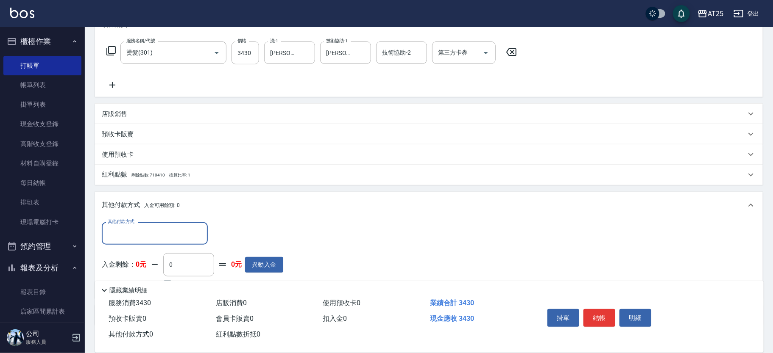
scroll to position [0, 0]
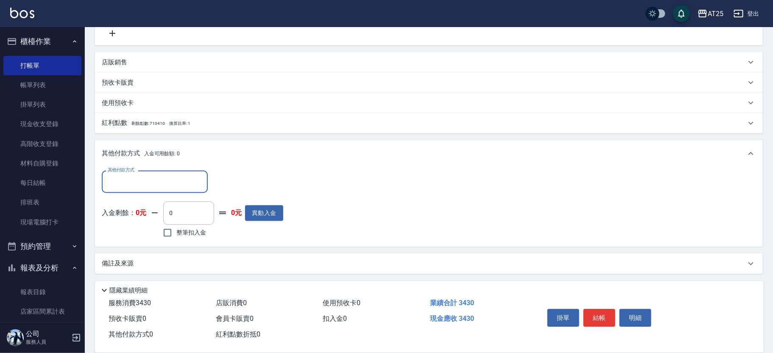
click at [153, 175] on input "其他付款方式" at bounding box center [155, 182] width 98 height 15
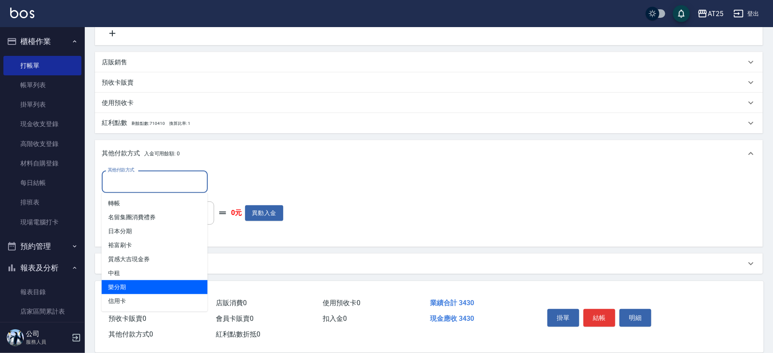
click at [136, 293] on span "樂分期" at bounding box center [155, 288] width 106 height 14
type input "樂分期"
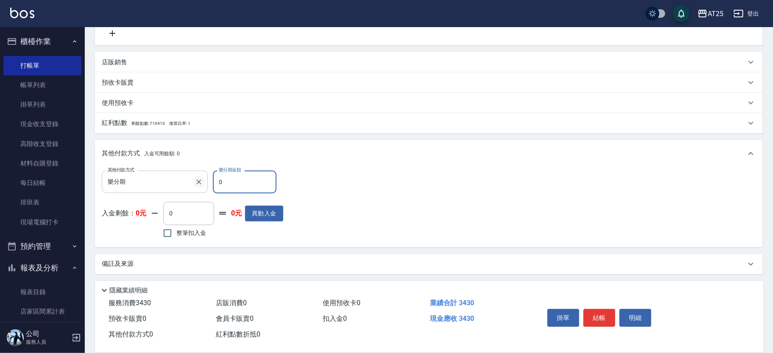
click at [199, 178] on icon "Clear" at bounding box center [199, 182] width 8 height 8
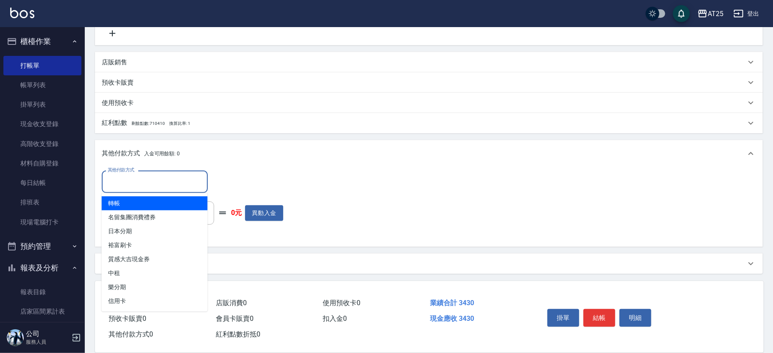
click at [139, 188] on input "其他付款方式" at bounding box center [155, 182] width 98 height 15
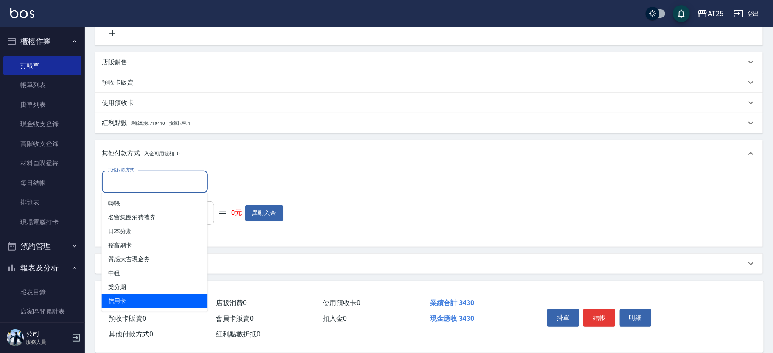
click at [127, 301] on span "信用卡" at bounding box center [155, 302] width 106 height 14
type input "信用卡"
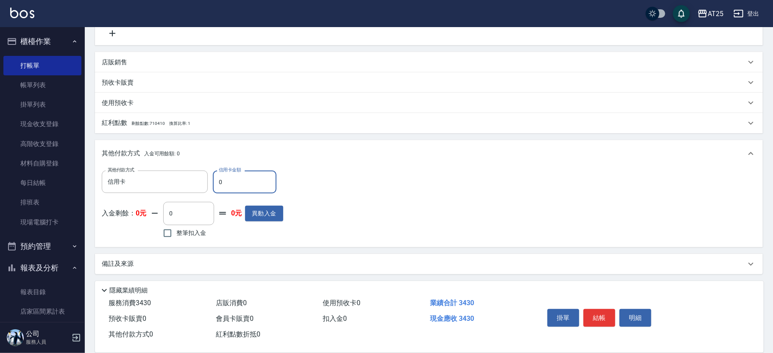
drag, startPoint x: 228, startPoint y: 185, endPoint x: 211, endPoint y: 176, distance: 19.3
click at [211, 175] on div "其他付款方式 信用卡 其他付款方式 信用卡金額 0 信用卡金額" at bounding box center [192, 182] width 181 height 23
type input "3"
type input "330"
type input "34"
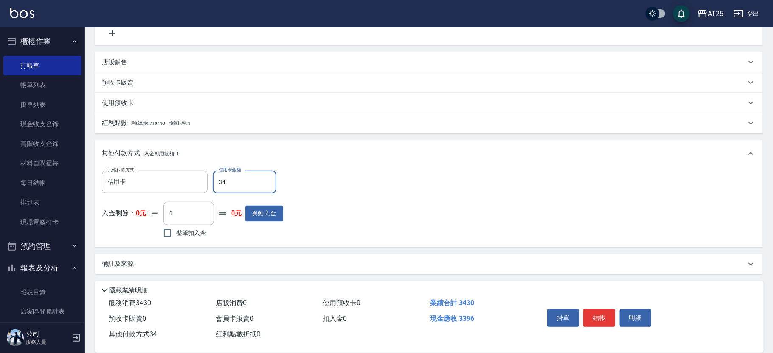
type input "300"
type input "3430"
type input "0"
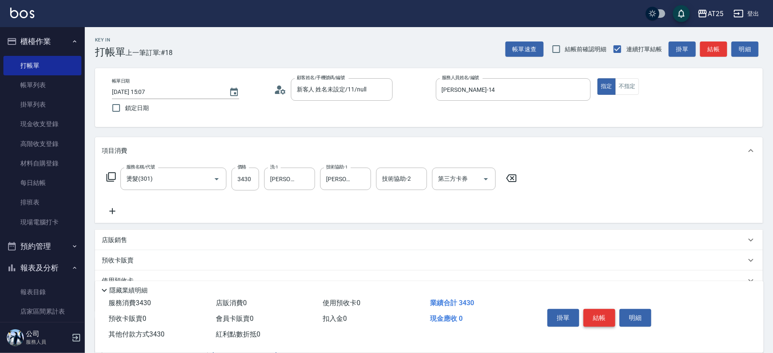
type input "3430"
click at [605, 313] on button "結帳" at bounding box center [599, 318] width 32 height 18
type input "2025/10/04 15:08"
click at [290, 165] on div "服務名稱/代號 男生壓貼(306) 服務名稱/代號 價格 1000 價格 技術協助-1 技術協助-1 技術協助-2 技術協助-2 第三方卡券 第三方卡券" at bounding box center [429, 193] width 668 height 59
click at [288, 175] on div "技術協助-1 技術協助-1" at bounding box center [289, 179] width 51 height 22
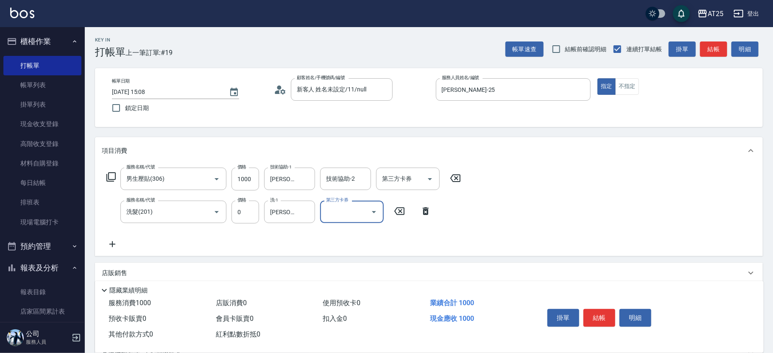
click at [603, 306] on div "掛單 結帳 明細" at bounding box center [599, 319] width 111 height 27
click at [606, 320] on button "結帳" at bounding box center [599, 318] width 32 height 18
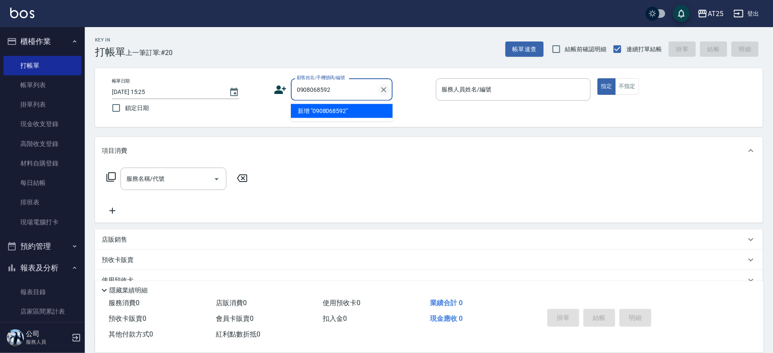
click at [379, 87] on button "Clear" at bounding box center [384, 90] width 12 height 12
click at [349, 111] on li "新增 "0908068592"" at bounding box center [342, 111] width 102 height 14
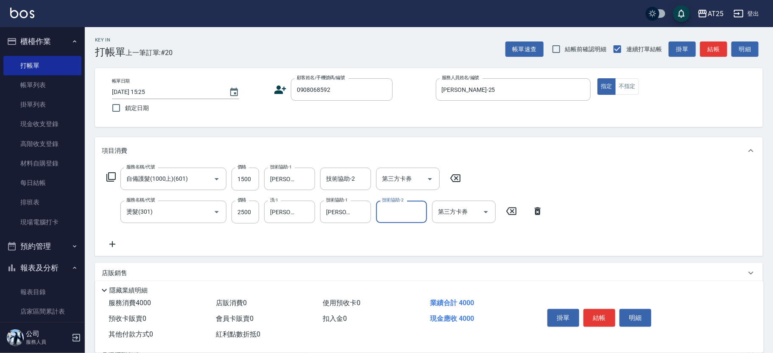
scroll to position [112, 0]
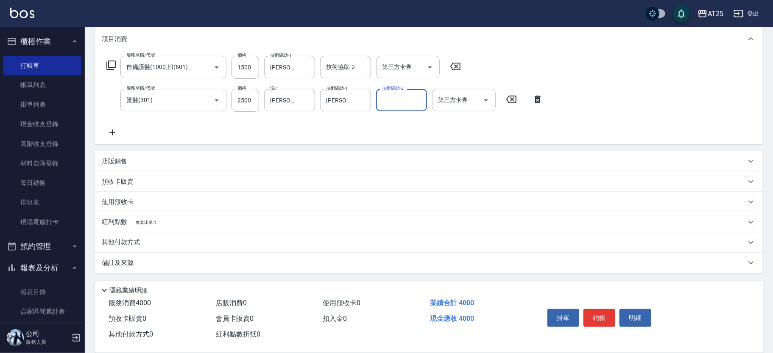
click at [143, 243] on p "其他付款方式" at bounding box center [123, 242] width 42 height 9
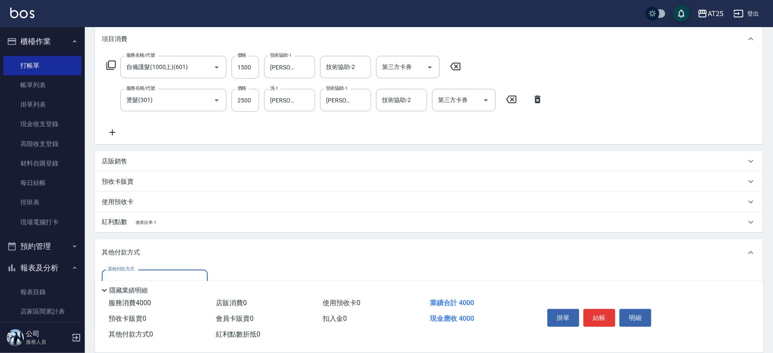
scroll to position [165, 0]
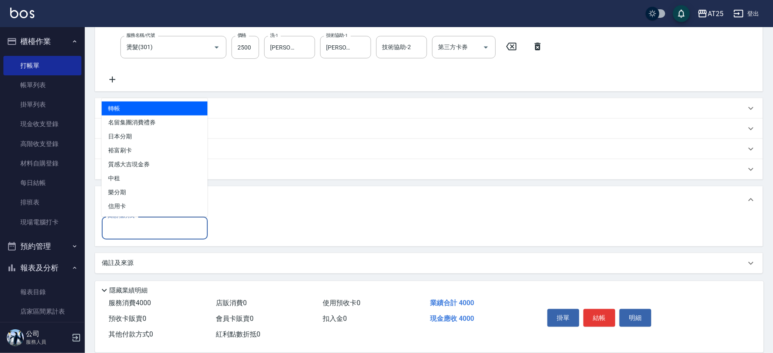
click at [151, 235] on input "其他付款方式" at bounding box center [155, 228] width 98 height 15
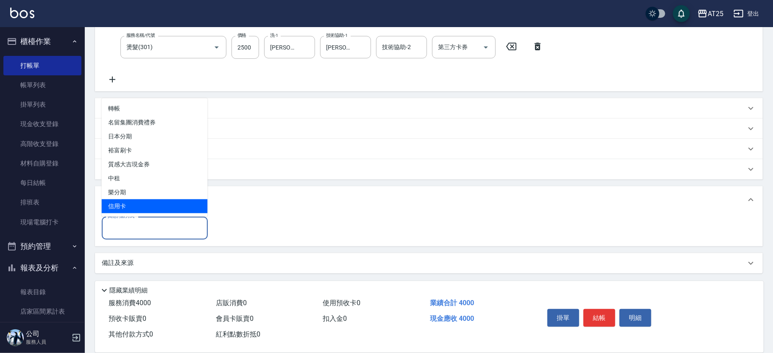
click at [125, 201] on span "信用卡" at bounding box center [155, 207] width 106 height 14
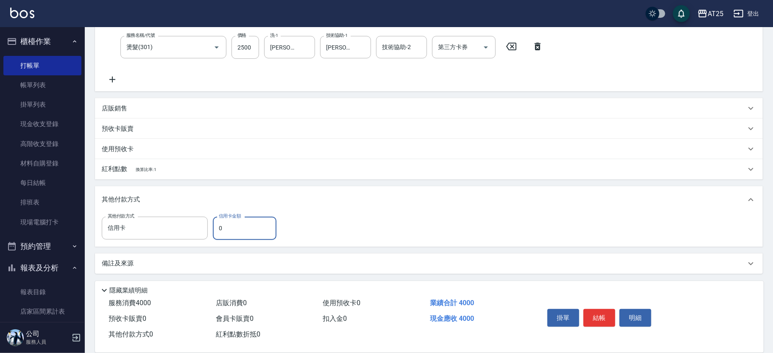
drag, startPoint x: 228, startPoint y: 224, endPoint x: 211, endPoint y: 224, distance: 17.4
click at [212, 225] on div "其他付款方式 信用卡 其他付款方式 信用卡金額 0 信用卡金額" at bounding box center [192, 228] width 180 height 23
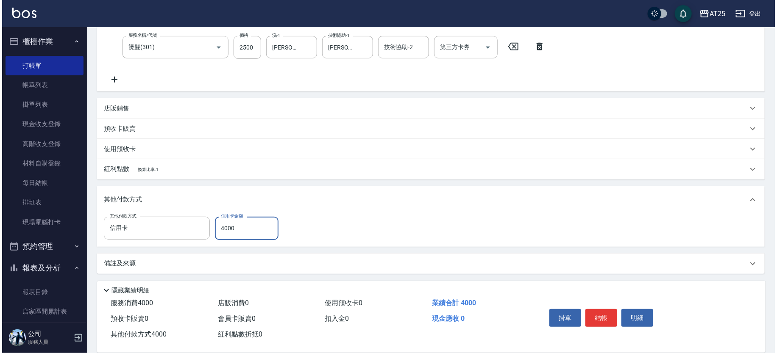
scroll to position [0, 0]
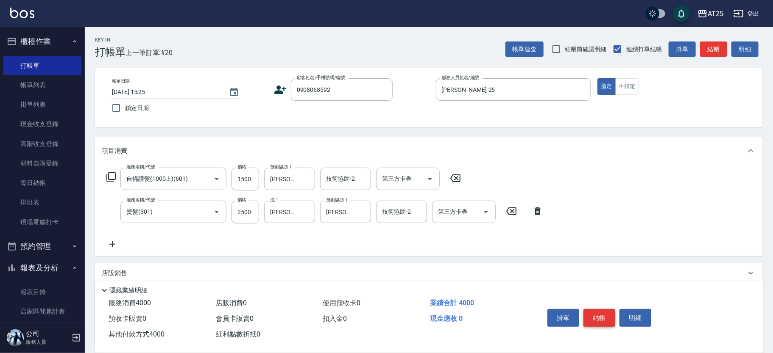
click at [597, 314] on button "結帳" at bounding box center [599, 318] width 32 height 18
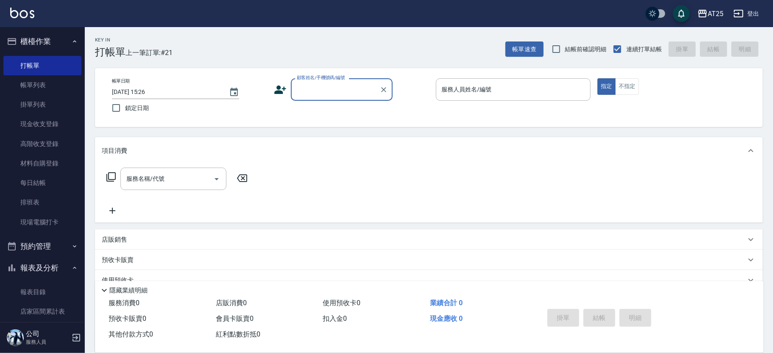
click at [335, 89] on input "顧客姓名/手機號碼/編號" at bounding box center [335, 89] width 81 height 15
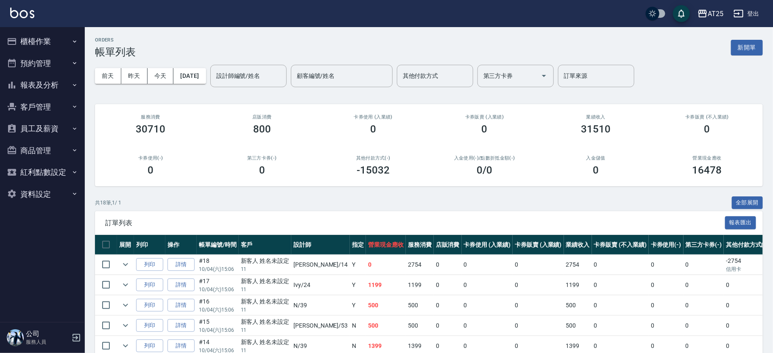
scroll to position [69, 0]
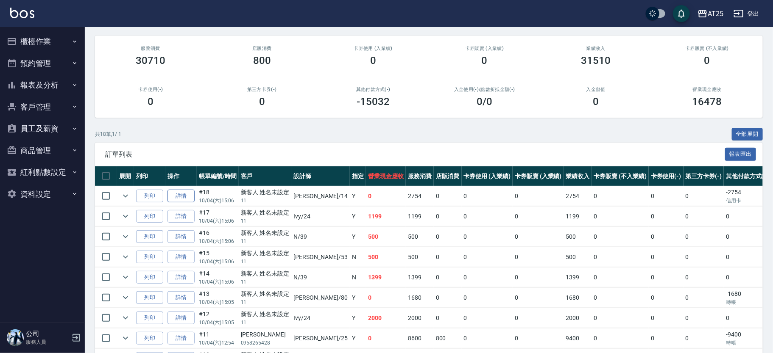
click at [184, 199] on link "詳情" at bounding box center [180, 196] width 27 height 13
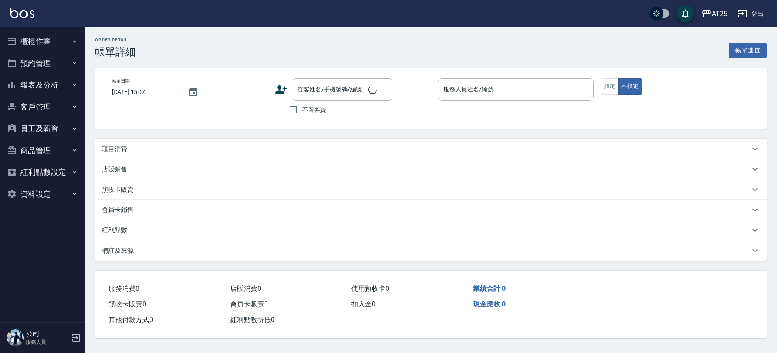
type input "2025/10/04 15:06"
type input "Ken-14"
type input "270"
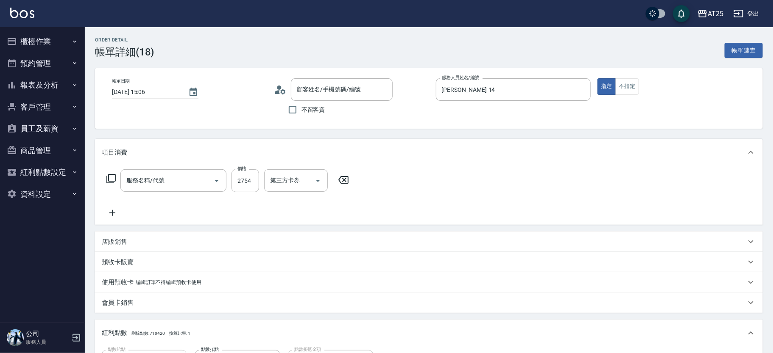
type input "染髮(501)"
type input "新客人 姓名未設定/11/null"
click at [240, 189] on input "2754" at bounding box center [245, 181] width 28 height 23
type input "0"
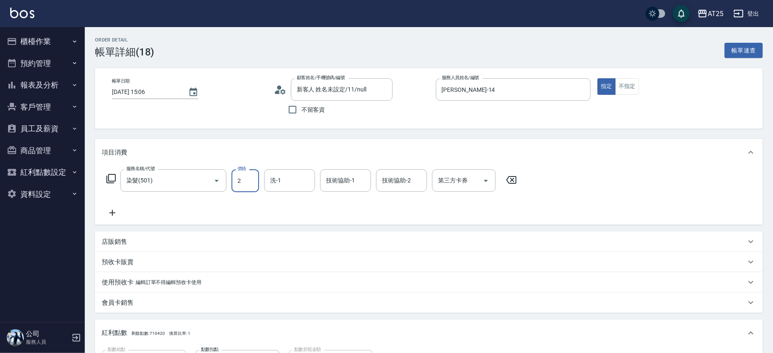
type input "26"
type input "20"
type input "264"
type input "260"
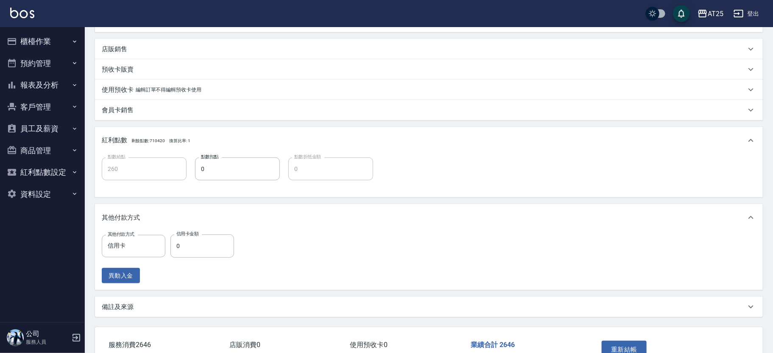
scroll to position [247, 0]
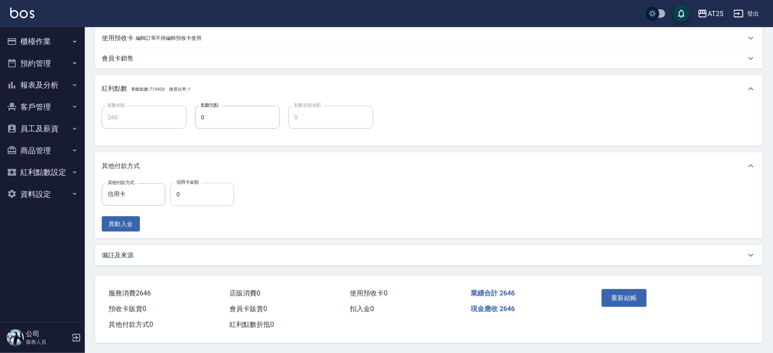
type input "2646"
click at [215, 199] on input "0" at bounding box center [202, 194] width 64 height 23
type input "26"
type input "230"
type input "264"
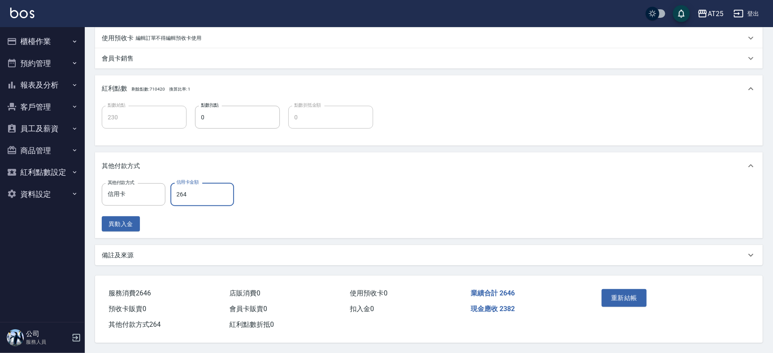
type input "0"
type input "2646"
click at [643, 295] on button "重新結帳" at bounding box center [623, 298] width 45 height 18
click at [773, 4] on div "AT25 登出 櫃檯作業 打帳單 帳單列表 掛單列表 現金收支登錄 高階收支登錄 材料自購登錄 每日結帳 排班表 現場電腦打卡 預約管理 預約管理 單日預約紀…" at bounding box center [386, 54] width 773 height 598
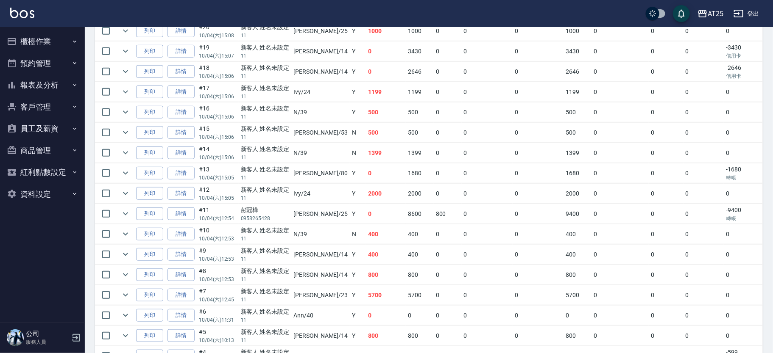
scroll to position [121, 0]
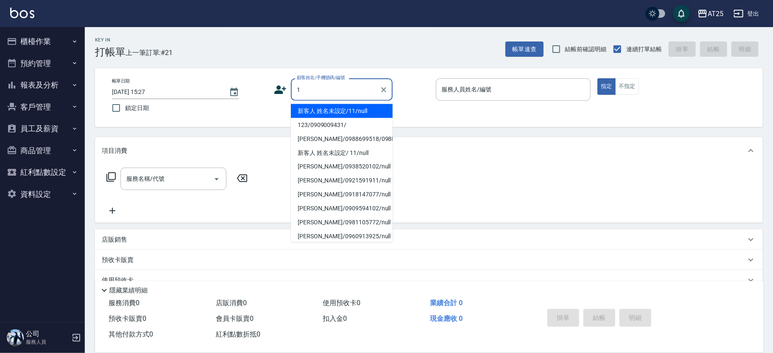
type input "新客人 姓名未設定/11/null"
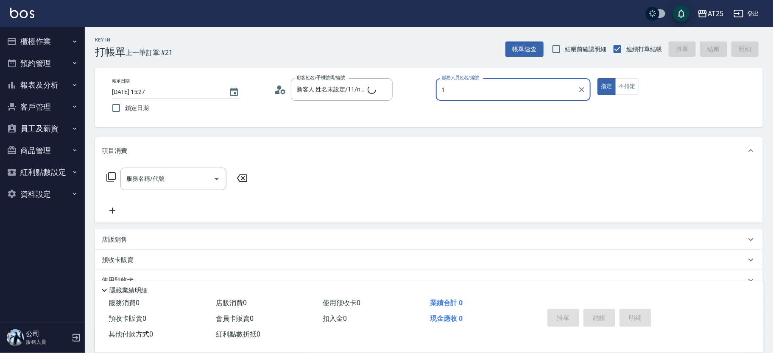
type input "14"
type input "王翌軍/0928447947/1"
type input "Vivian-02"
click at [597, 78] on button "指定" at bounding box center [606, 86] width 18 height 17
type button "true"
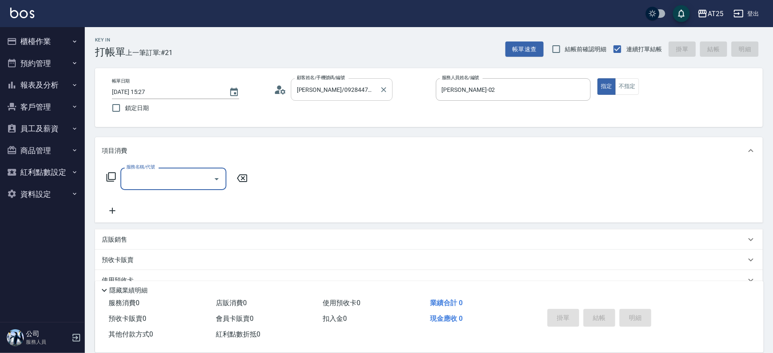
click at [384, 96] on div at bounding box center [383, 89] width 11 height 22
click at [380, 86] on icon "Clear" at bounding box center [383, 90] width 8 height 8
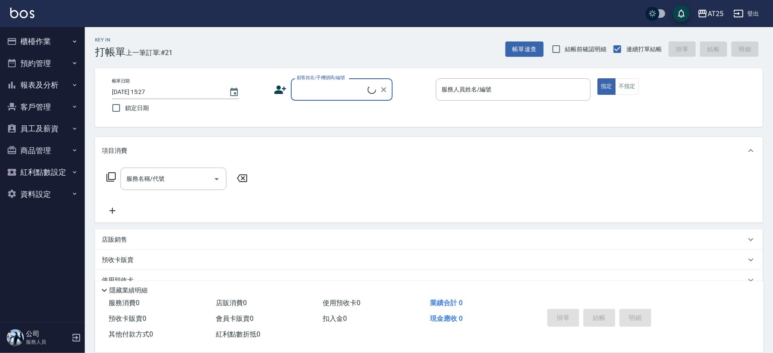
click at [309, 96] on input "顧客姓名/手機號碼/編號" at bounding box center [331, 89] width 73 height 15
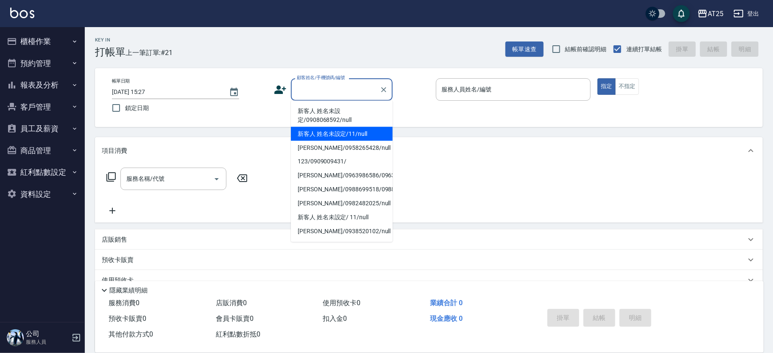
click at [348, 131] on li "新客人 姓名未設定/11/null" at bounding box center [342, 134] width 102 height 14
type input "新客人 姓名未設定/11/null"
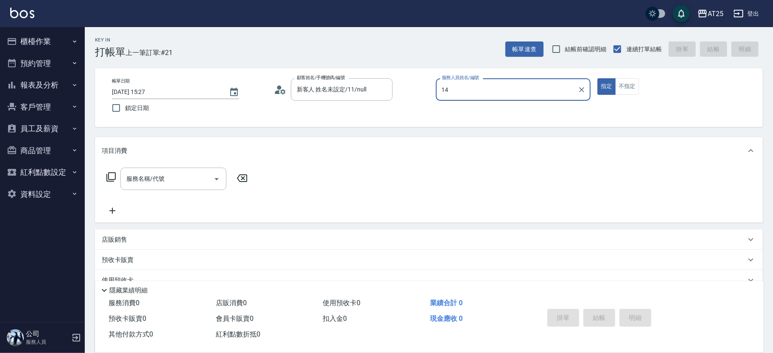
type input "14"
click at [597, 78] on button "指定" at bounding box center [606, 86] width 18 height 17
type button "true"
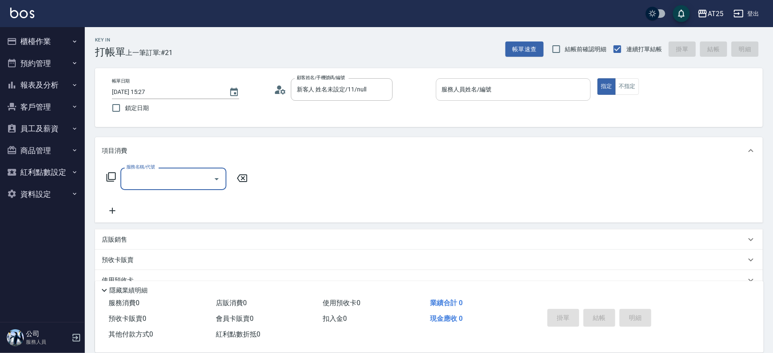
click at [471, 98] on div "服務人員姓名/編號" at bounding box center [513, 89] width 155 height 22
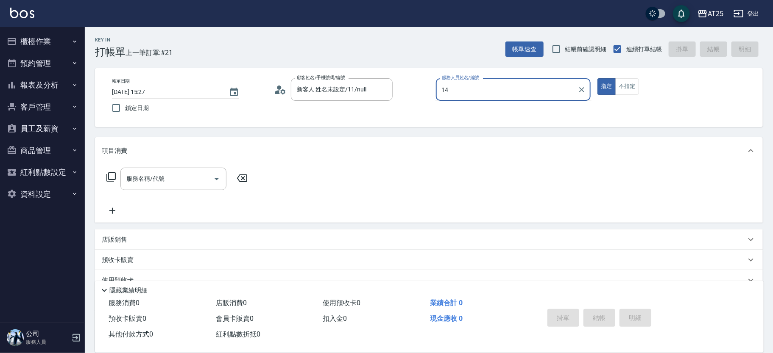
type input "14"
click at [597, 78] on button "指定" at bounding box center [606, 86] width 18 height 17
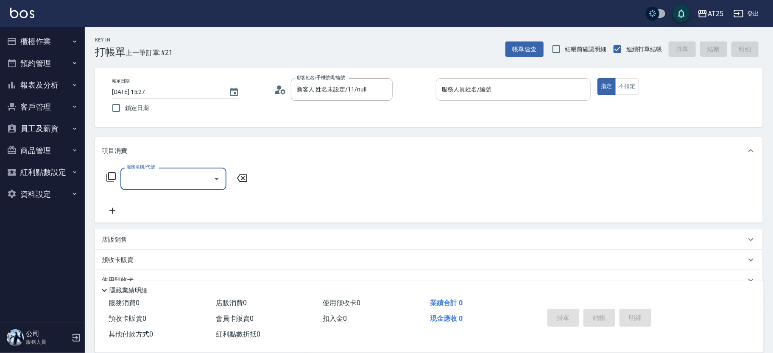
click at [487, 99] on div "服務人員姓名/編號" at bounding box center [513, 89] width 155 height 22
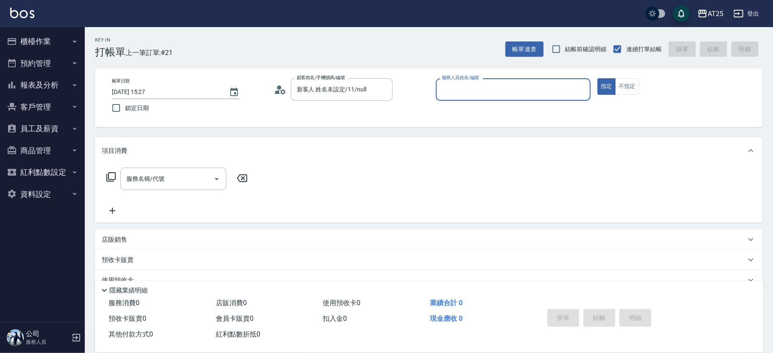
click at [487, 99] on div "服務人員姓名/編號" at bounding box center [513, 89] width 155 height 22
type input "4"
type input "14"
click at [597, 78] on button "指定" at bounding box center [606, 86] width 18 height 17
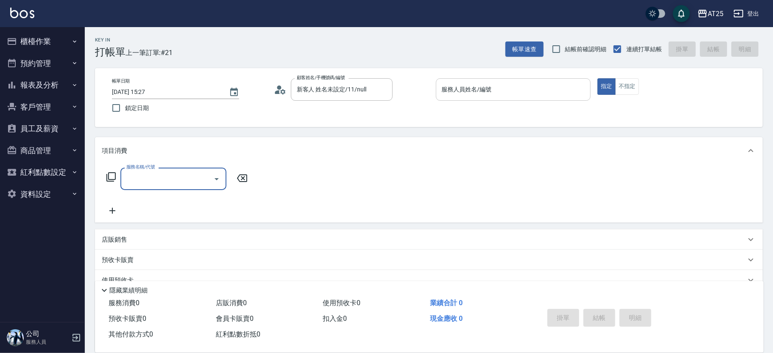
click at [487, 99] on div "服務人員姓名/編號" at bounding box center [513, 89] width 155 height 22
click at [483, 93] on input "服務人員姓名/編號" at bounding box center [514, 89] width 148 height 15
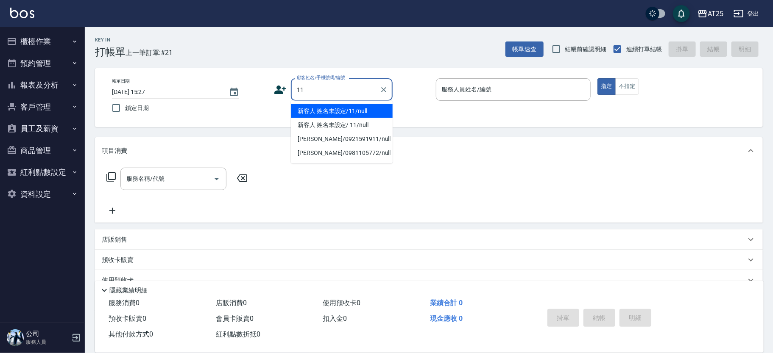
type input "新客人 姓名未設定/11/null"
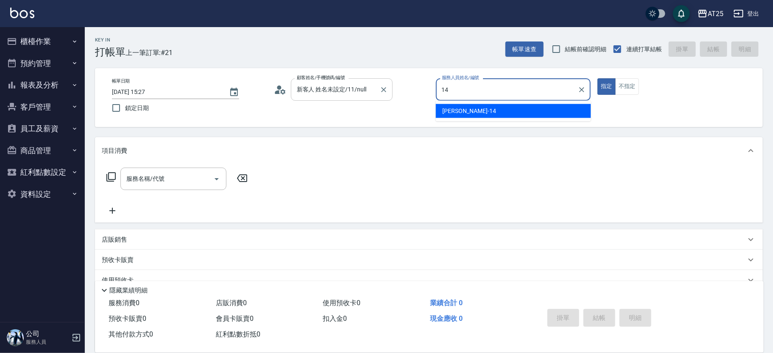
type input "[PERSON_NAME]-14"
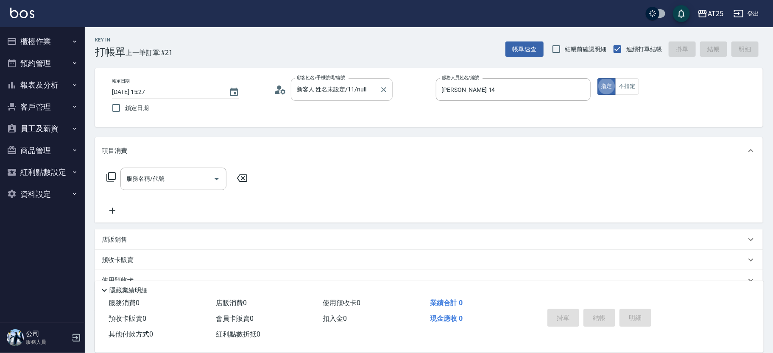
type button "true"
type input "201"
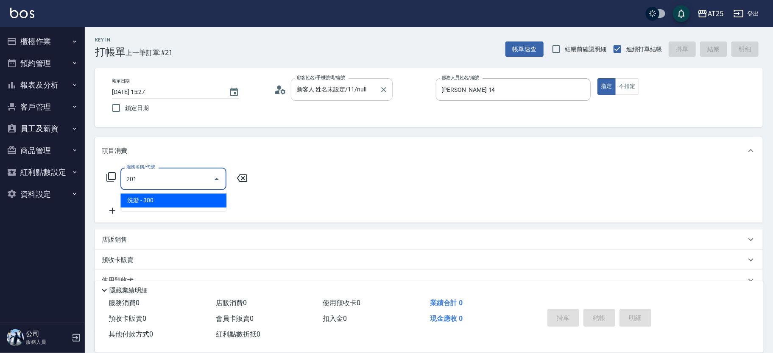
type input "30"
type input "洗髮(201)"
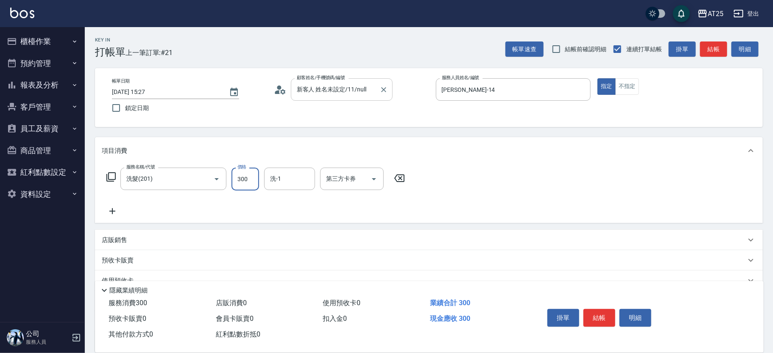
type input "0"
type input "40"
type input "400"
type input "[PERSON_NAME]-79"
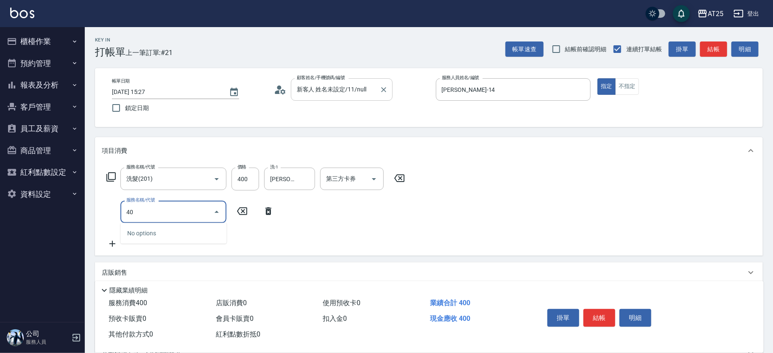
type input "401"
type input "70"
type input "剪髮(401)"
type input "40"
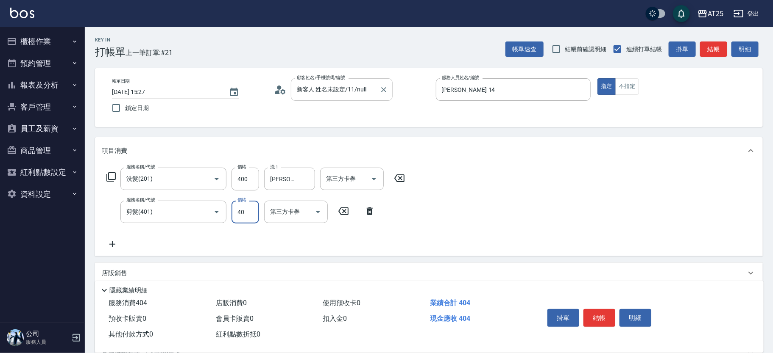
type input "80"
type input "400"
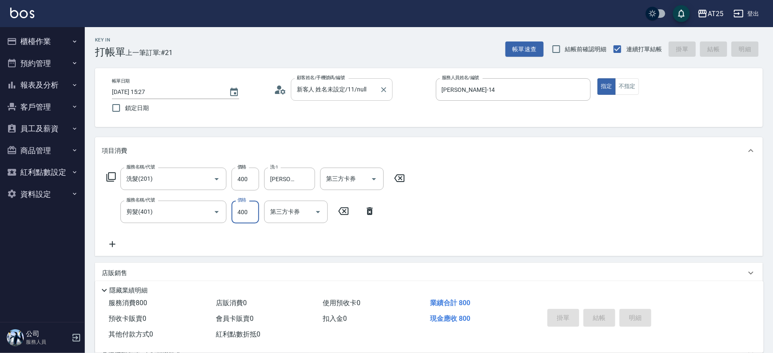
type input "0"
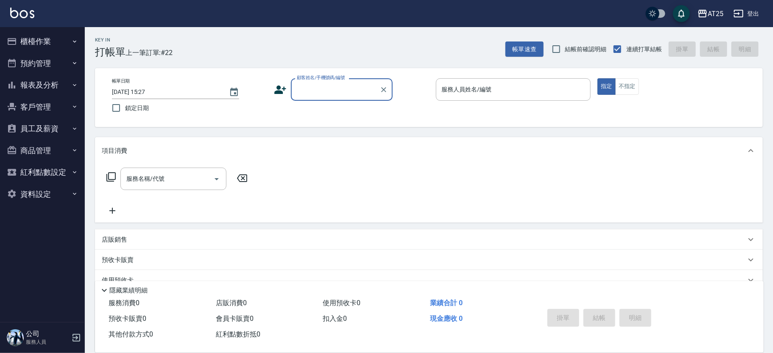
click at [70, 36] on button "櫃檯作業" at bounding box center [42, 42] width 78 height 22
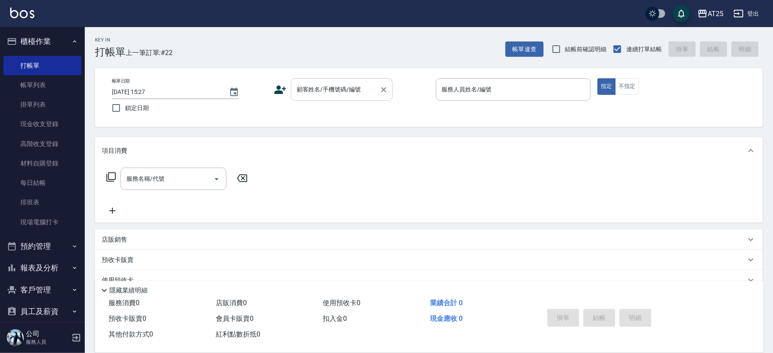
click at [310, 83] on div "顧客姓名/手機號碼/編號 顧客姓名/手機號碼/編號" at bounding box center [342, 89] width 102 height 22
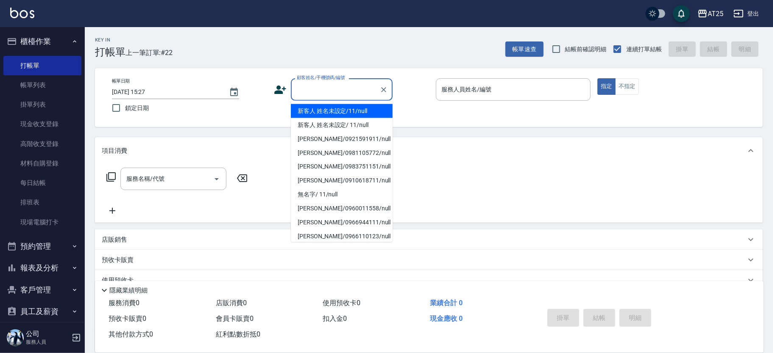
click at [337, 107] on li "新客人 姓名未設定/11/null" at bounding box center [342, 111] width 102 height 14
type input "新客人 姓名未設定/11/null"
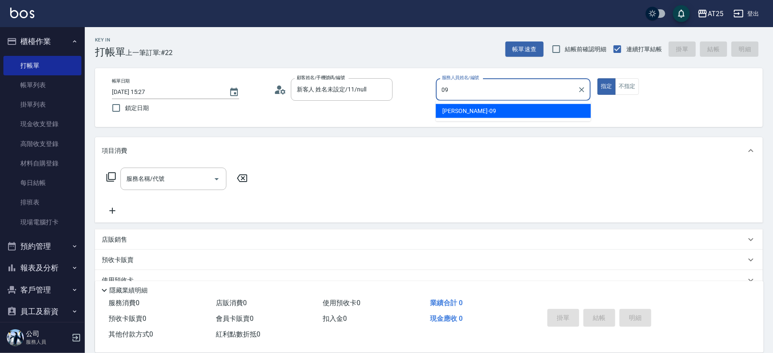
type input "Kevin-09"
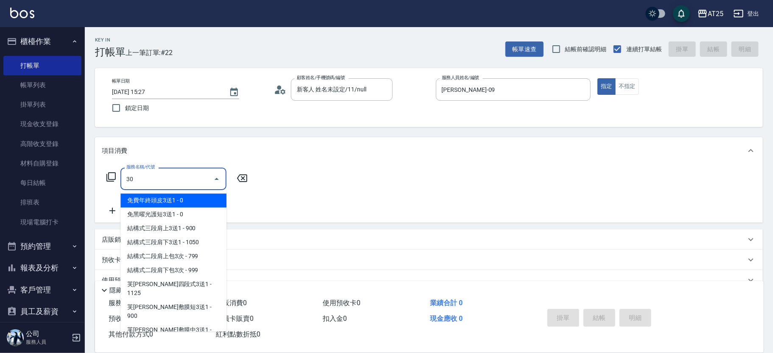
type input "301"
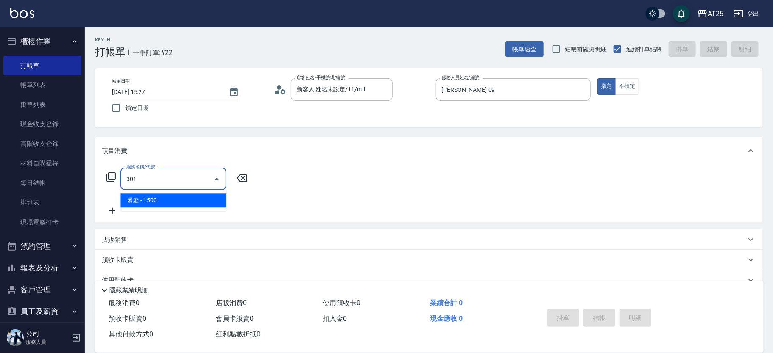
type input "150"
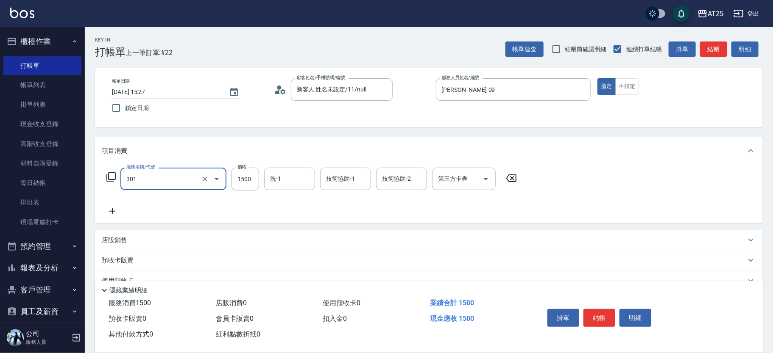
type input "燙髮(301)"
type input "0"
type input "11"
type input "10"
type input "119"
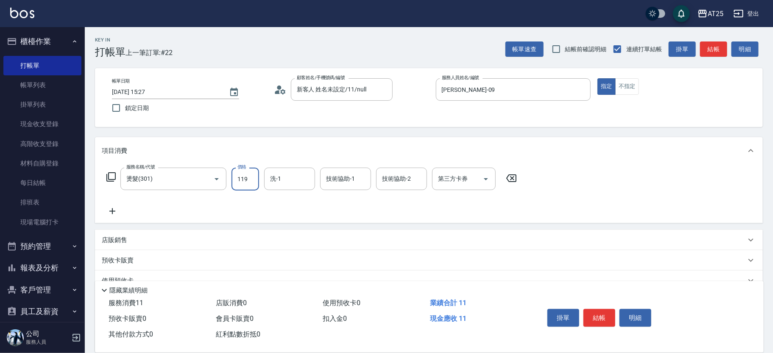
type input "110"
type input "1199"
type input "游惠心-68"
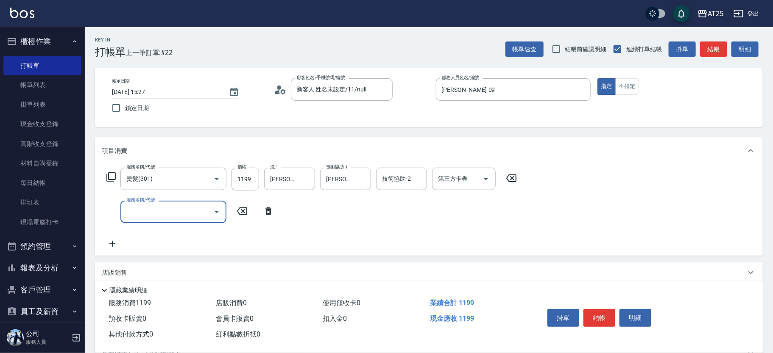
click at [266, 212] on icon at bounding box center [268, 212] width 6 height 8
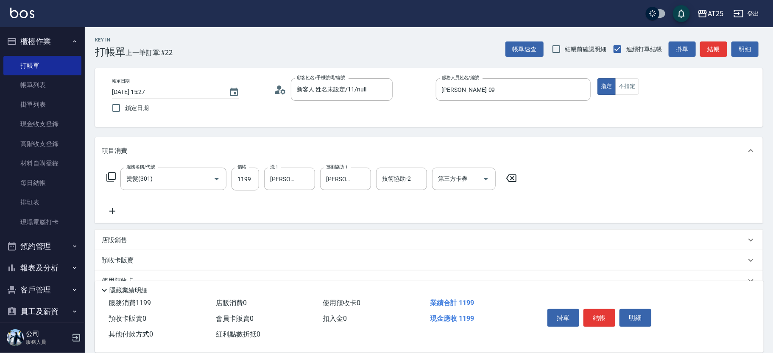
click at [114, 177] on icon at bounding box center [111, 177] width 10 height 10
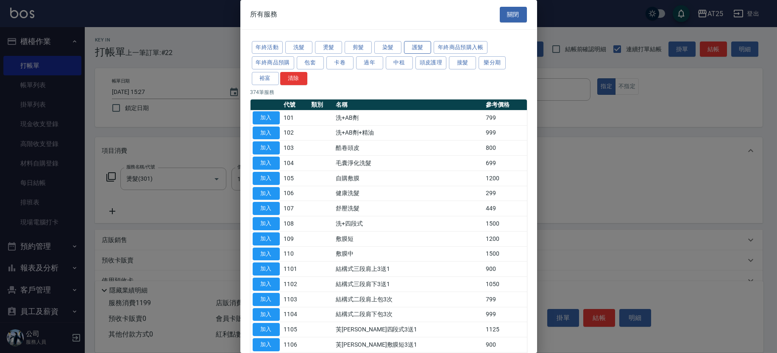
click at [417, 42] on button "護髮" at bounding box center [417, 47] width 27 height 13
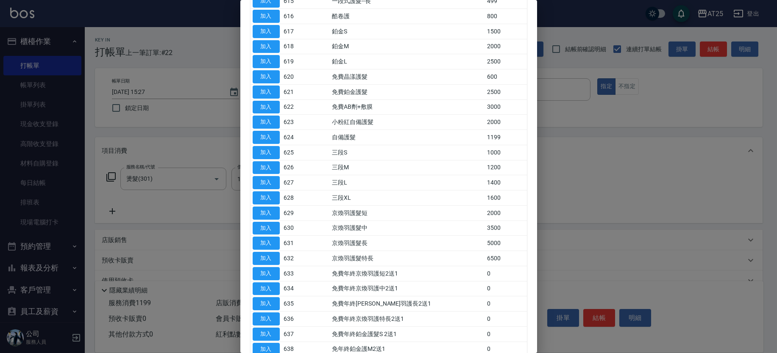
scroll to position [560, 0]
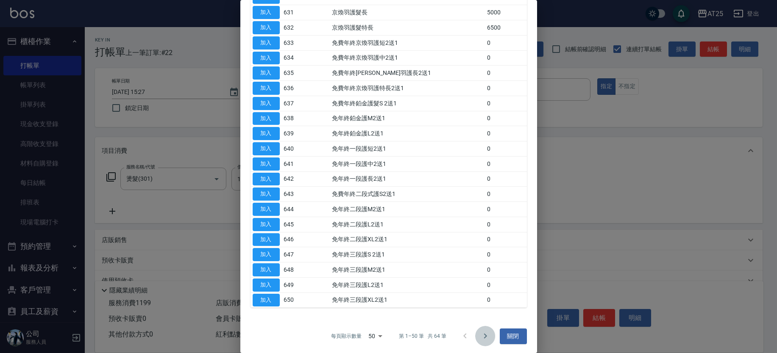
click at [480, 335] on icon "Go to next page" at bounding box center [485, 336] width 10 height 10
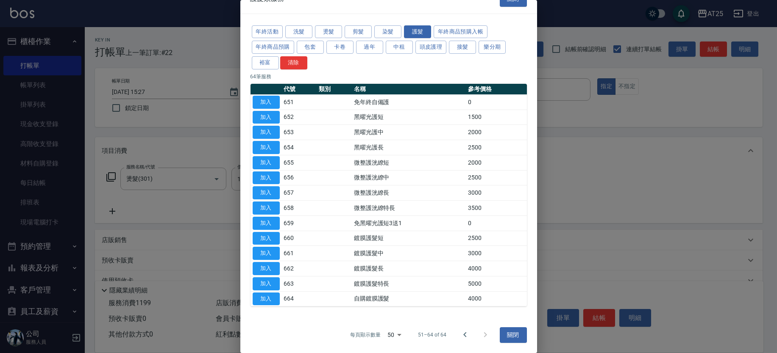
scroll to position [15, 0]
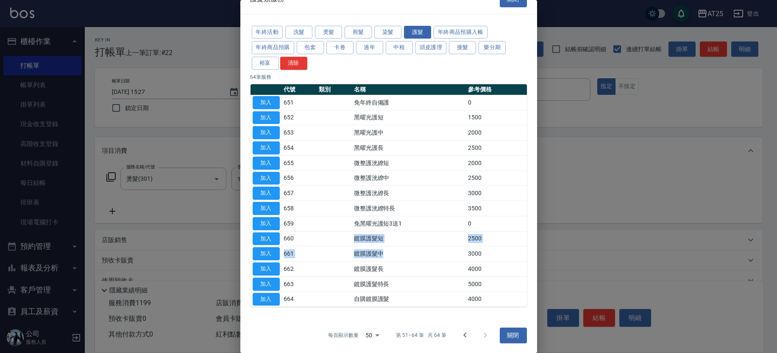
drag, startPoint x: 336, startPoint y: 239, endPoint x: 334, endPoint y: 251, distance: 12.1
click at [398, 248] on tbody "加入 651 免年終自備護 0 加入 652 黑曜光護短 1500 加入 653 黑曜光護中 2000 加入 654 黑曜光護長 2500 加入 655 微整…" at bounding box center [388, 201] width 276 height 212
click at [268, 237] on button "加入" at bounding box center [266, 239] width 27 height 13
type input "360"
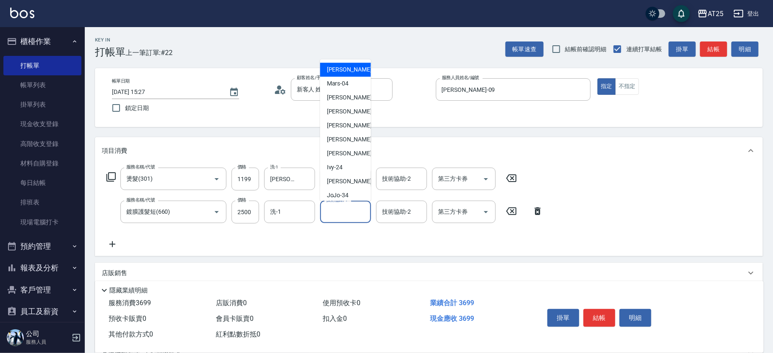
click at [348, 215] on input "技術協助-1" at bounding box center [345, 212] width 43 height 15
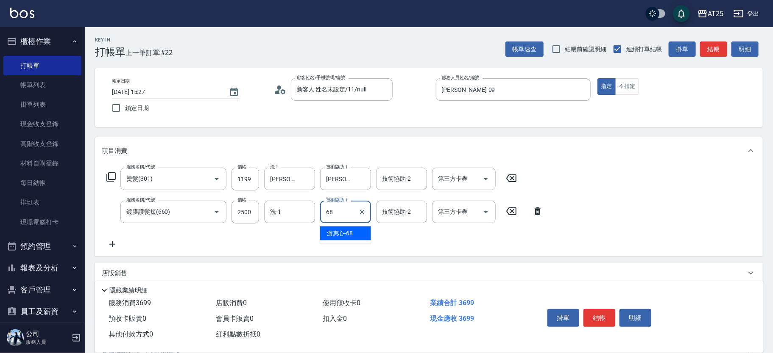
type input "游惠心-68"
click at [603, 313] on button "結帳" at bounding box center [599, 318] width 32 height 18
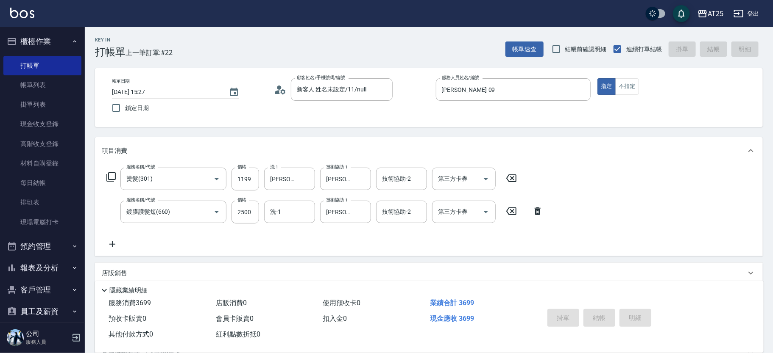
type input "2025/10/04 15:45"
type input "0"
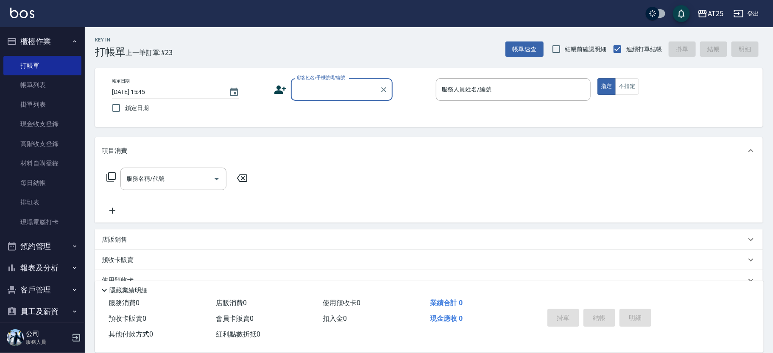
click at [326, 89] on input "顧客姓名/手機號碼/編號" at bounding box center [335, 89] width 81 height 15
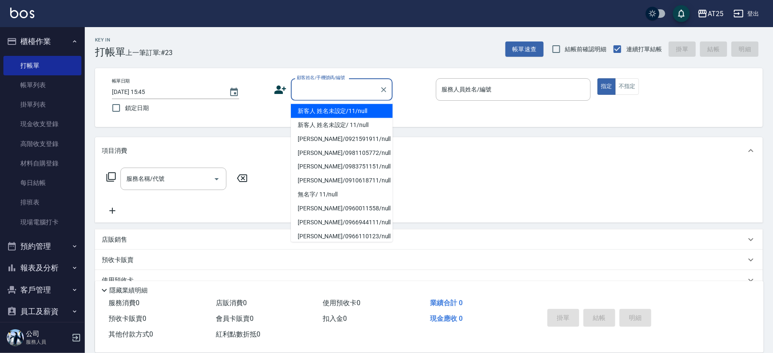
click at [351, 107] on li "新客人 姓名未設定/11/null" at bounding box center [342, 111] width 102 height 14
type input "新客人 姓名未設定/11/null"
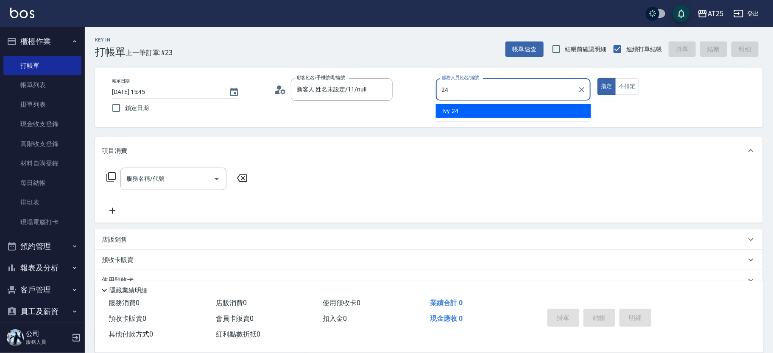
type input "Ivy-24"
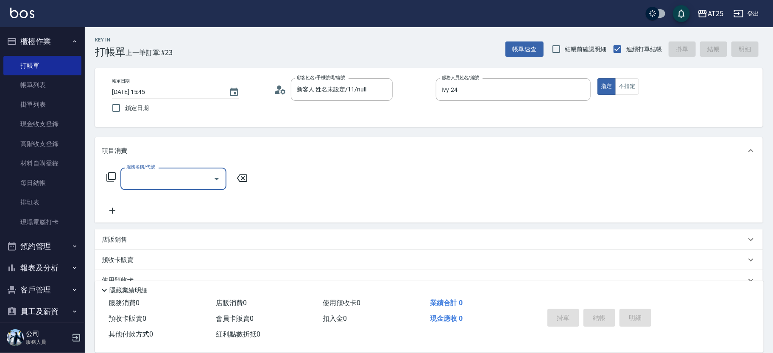
click at [112, 175] on icon at bounding box center [111, 177] width 10 height 10
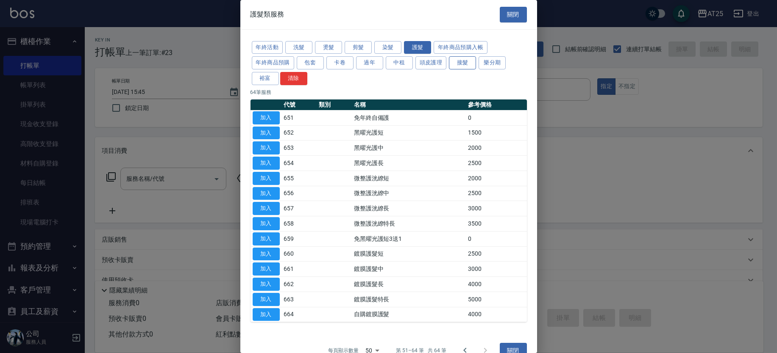
click at [465, 64] on button "接髮" at bounding box center [462, 62] width 27 height 13
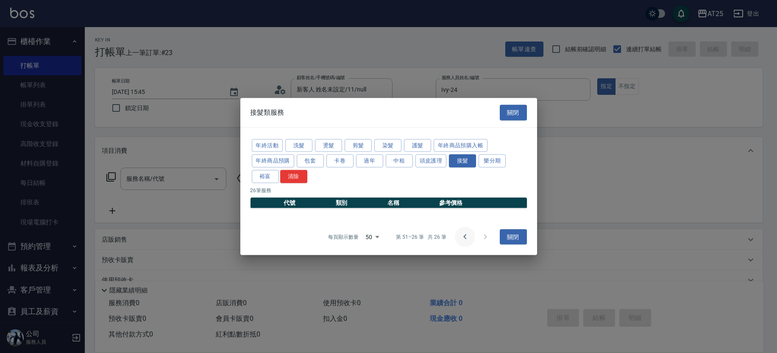
click at [468, 239] on icon "Go to previous page" at bounding box center [465, 237] width 10 height 10
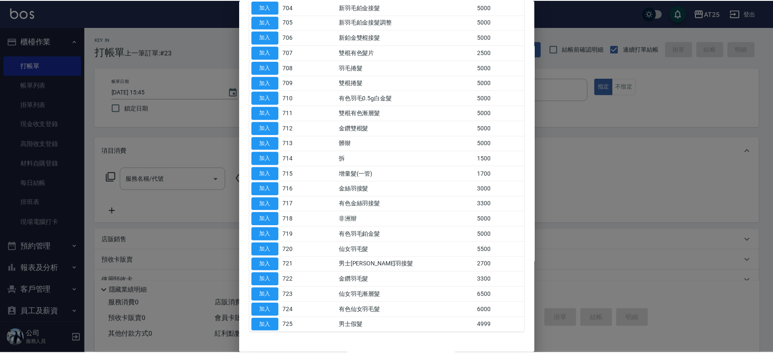
scroll to position [177, 0]
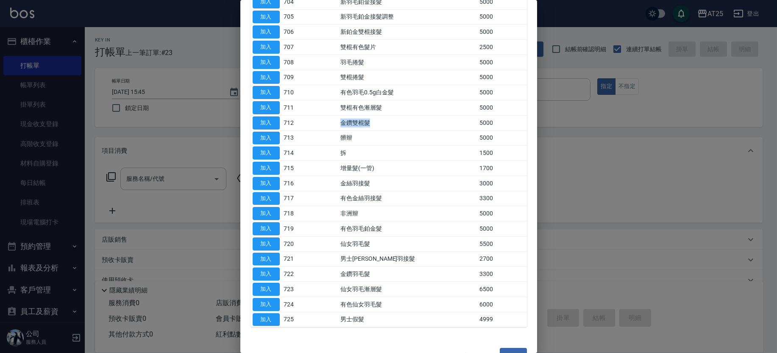
drag, startPoint x: 371, startPoint y: 123, endPoint x: 394, endPoint y: 125, distance: 22.6
click at [401, 126] on td "金鑽雙棍髮" at bounding box center [407, 122] width 139 height 15
click at [269, 122] on button "加入" at bounding box center [266, 123] width 27 height 13
type input "金鑽雙棍髮(712)"
type input "500"
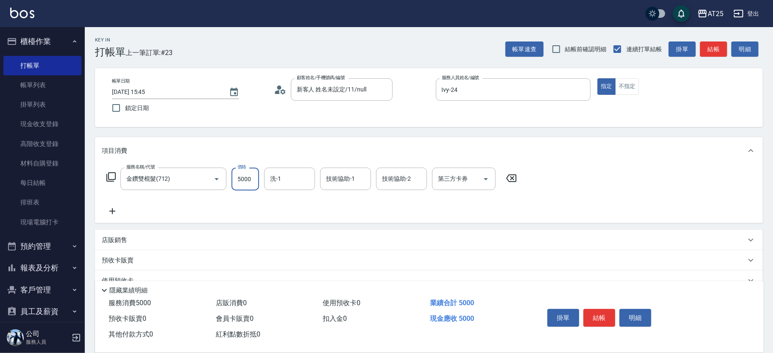
click at [250, 185] on input "5000" at bounding box center [245, 179] width 28 height 23
type input "9"
type input "0"
type input "95"
type input "90"
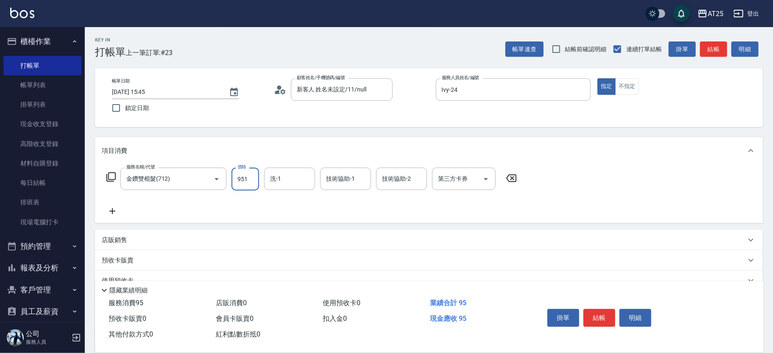
type input "9510"
type input "950"
type input "9510"
type input "小曼-82"
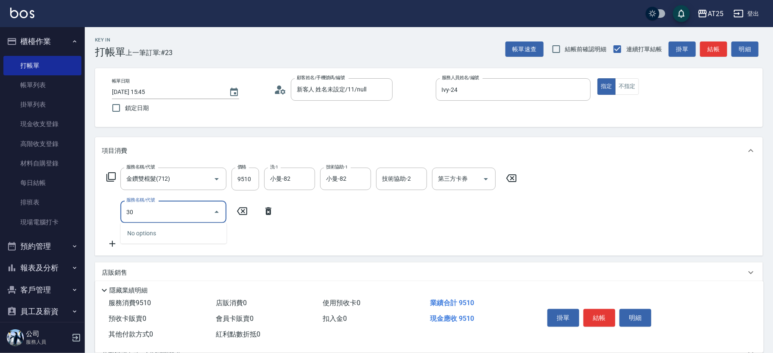
type input "303"
type input "1050"
type input "局部燙(303)"
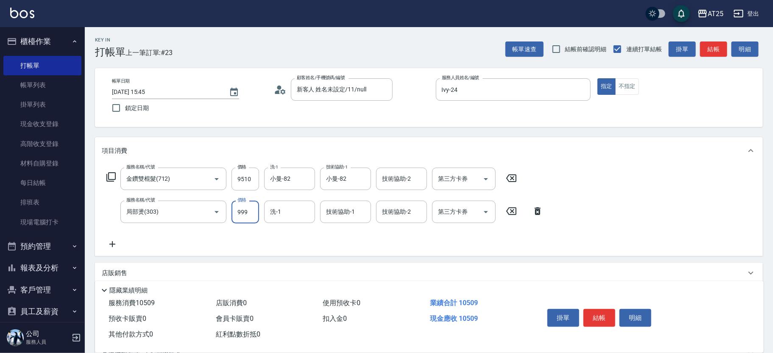
type input "950"
type input "0"
type input "小曼-82"
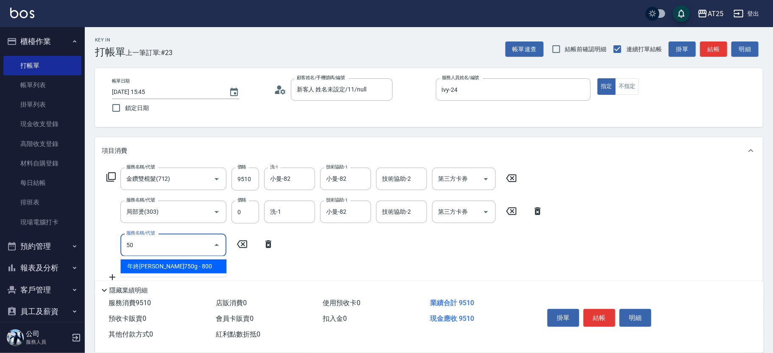
type input "501"
type input "1050"
type input "染髮(501)"
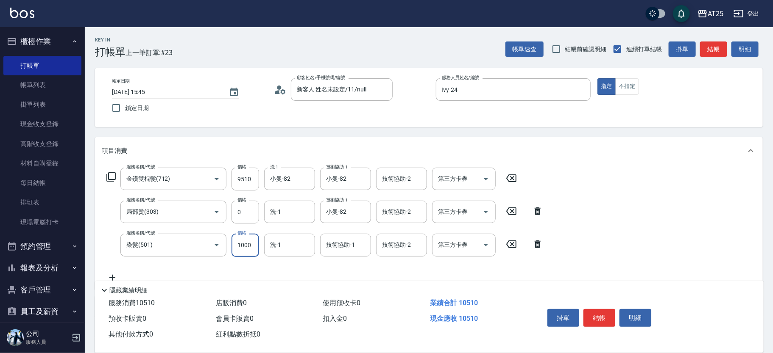
type input "0"
type input "950"
type input "0"
type input "小曼-82"
drag, startPoint x: 765, startPoint y: 192, endPoint x: 768, endPoint y: 205, distance: 13.6
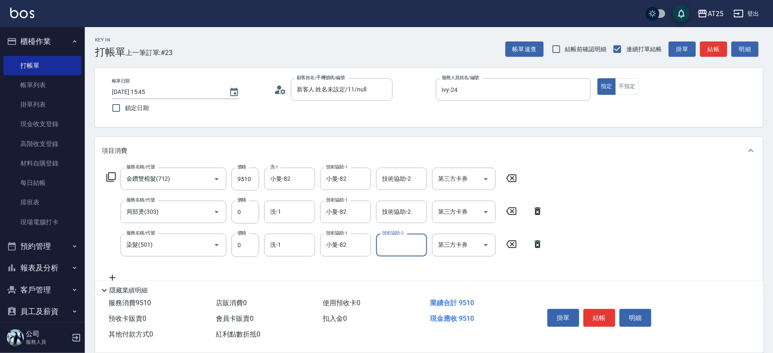
click at [768, 205] on div "Key In 打帳單 上一筆訂單:#23 帳單速查 結帳前確認明細 連續打單結帳 掛單 結帳 明細 帳單日期 2025/10/04 15:45 鎖定日期 顧客…" at bounding box center [429, 263] width 688 height 472
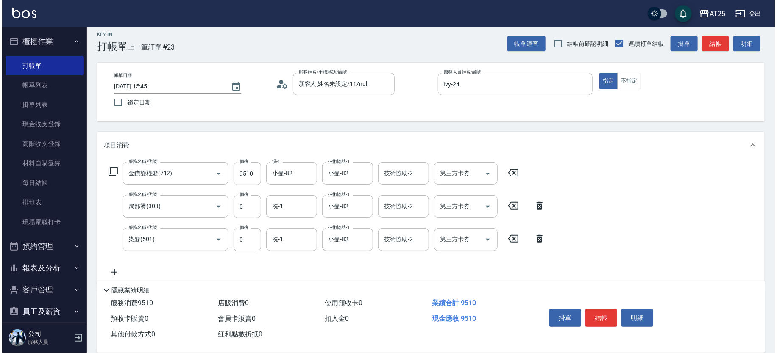
scroll to position [0, 0]
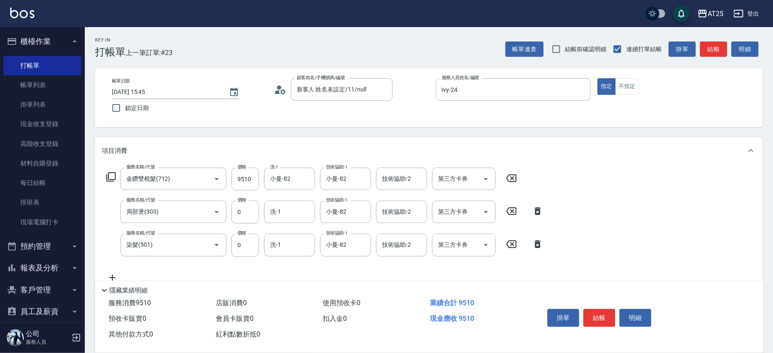
click at [114, 178] on icon at bounding box center [111, 177] width 10 height 10
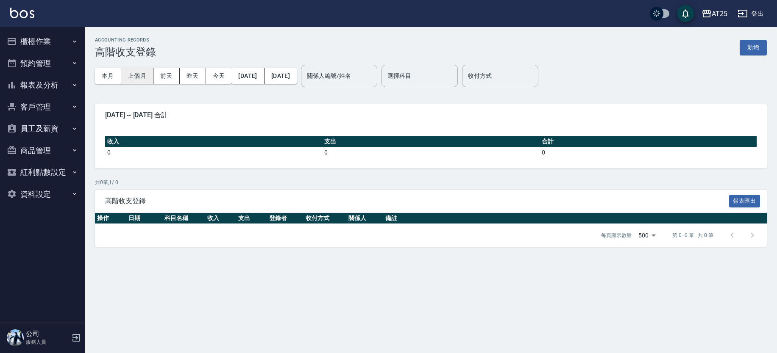
click at [144, 74] on button "上個月" at bounding box center [137, 76] width 32 height 16
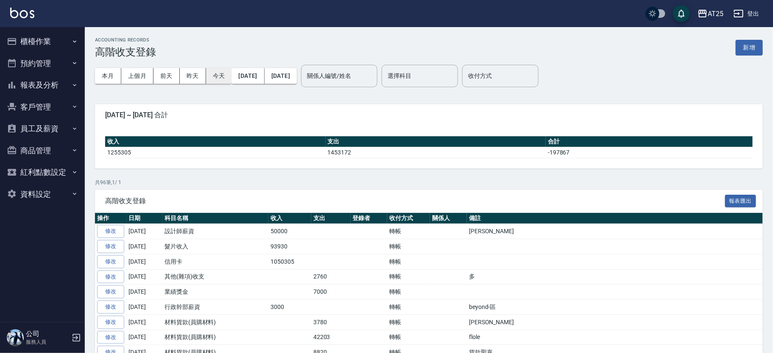
click at [212, 75] on button "今天" at bounding box center [219, 76] width 26 height 16
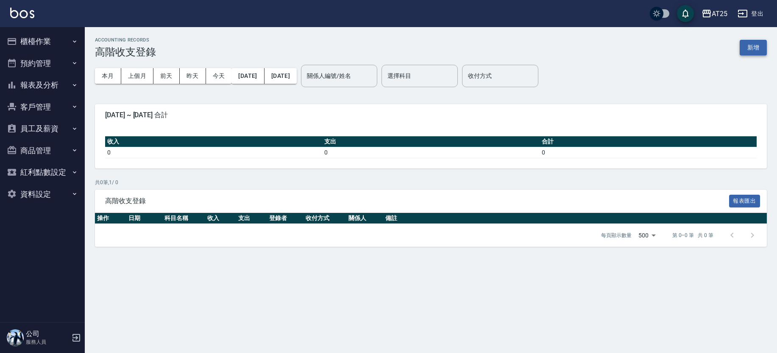
click at [761, 48] on button "新增" at bounding box center [753, 48] width 27 height 16
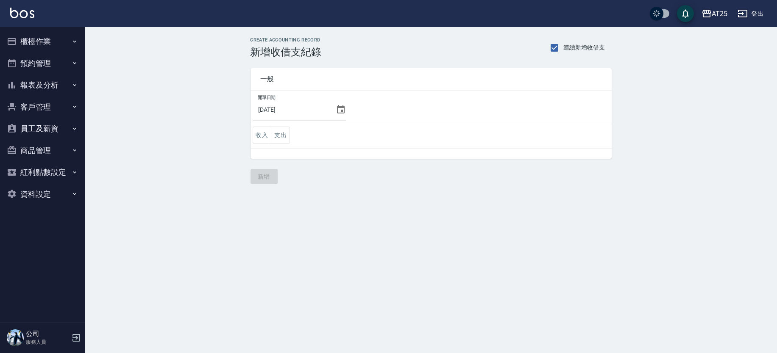
click at [336, 110] on icon at bounding box center [341, 110] width 10 height 10
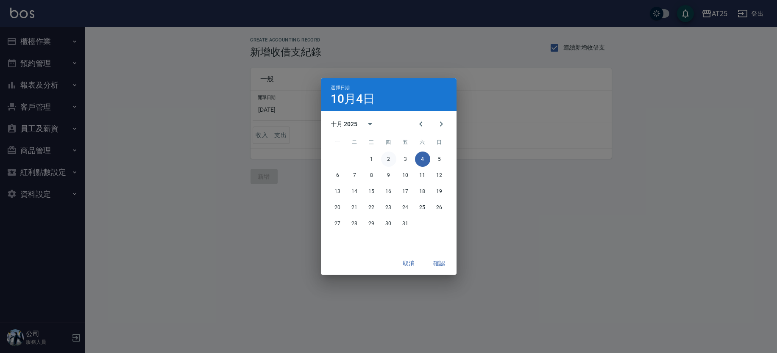
click at [388, 156] on button "2" at bounding box center [388, 159] width 15 height 15
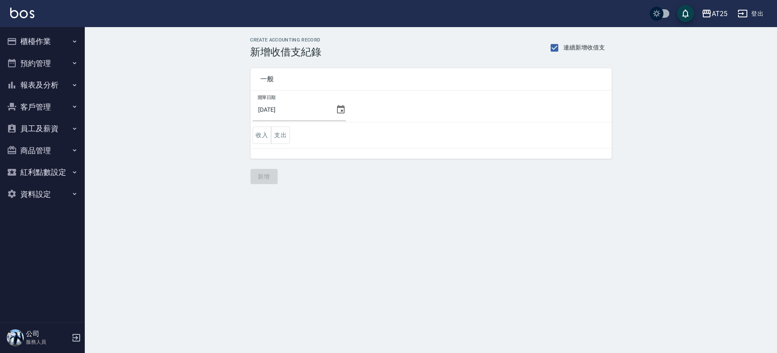
click at [293, 135] on td "收入 支出" at bounding box center [430, 135] width 361 height 26
click at [280, 135] on button "支出" at bounding box center [280, 135] width 19 height 17
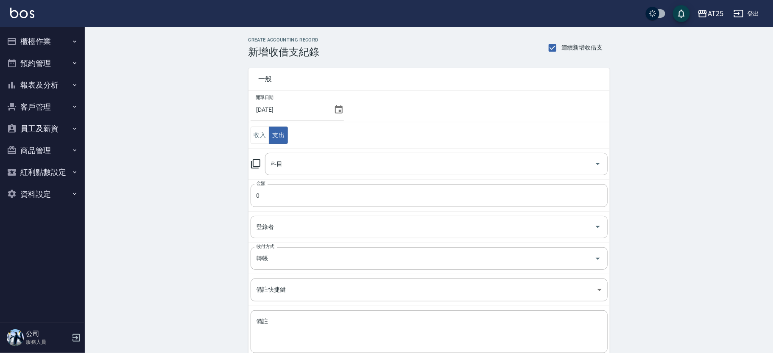
click at [326, 170] on input "科目" at bounding box center [430, 164] width 322 height 15
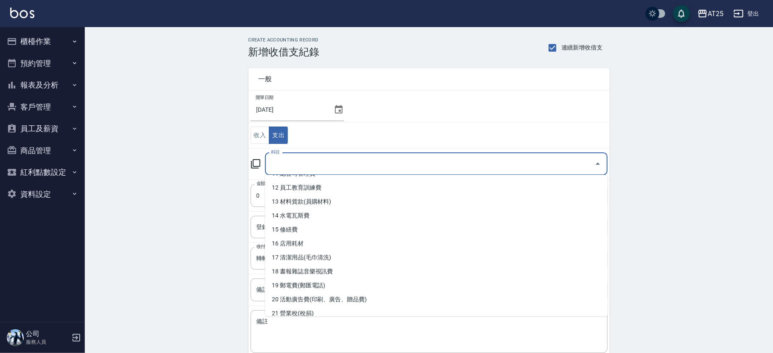
scroll to position [163, 0]
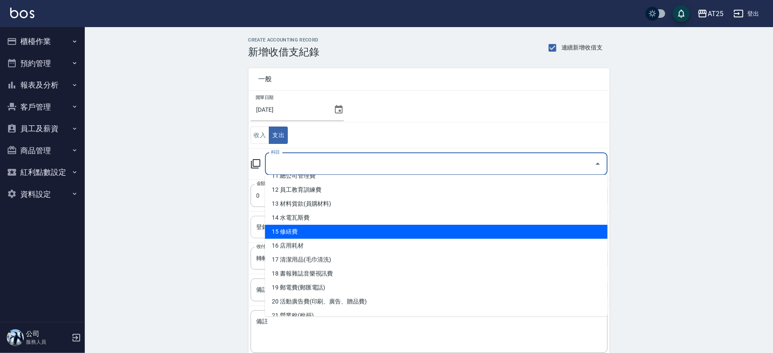
click at [457, 231] on li "15 修繕費" at bounding box center [436, 232] width 342 height 14
type input "15 修繕費"
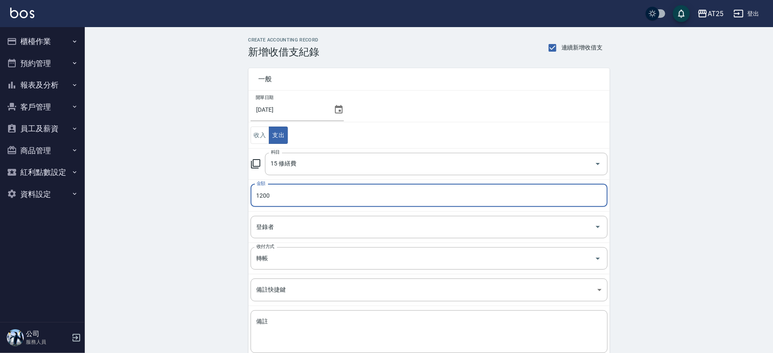
scroll to position [50, 0]
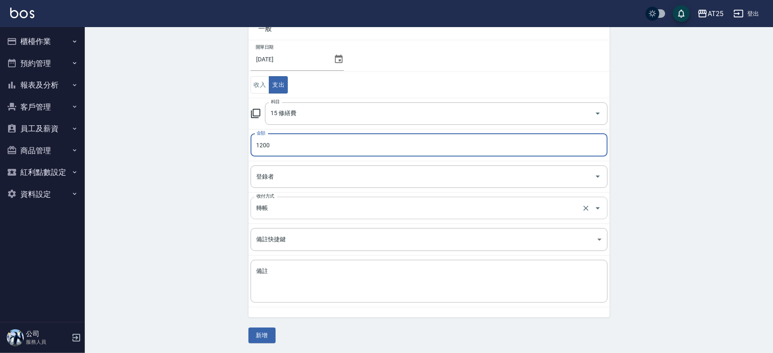
click at [287, 217] on div "轉帳 收付方式" at bounding box center [428, 208] width 357 height 22
type input "1200"
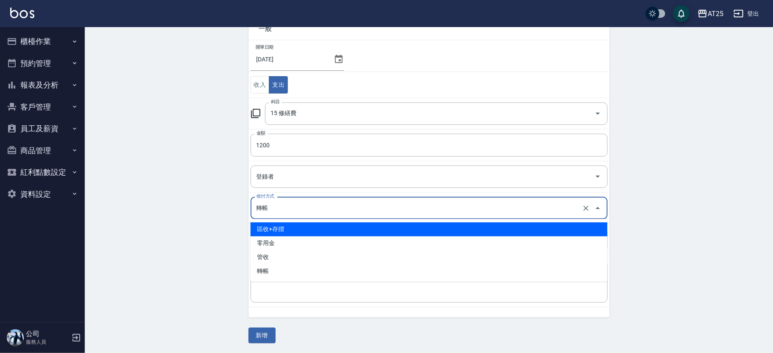
click at [281, 230] on li "區收+存摺" at bounding box center [428, 230] width 357 height 14
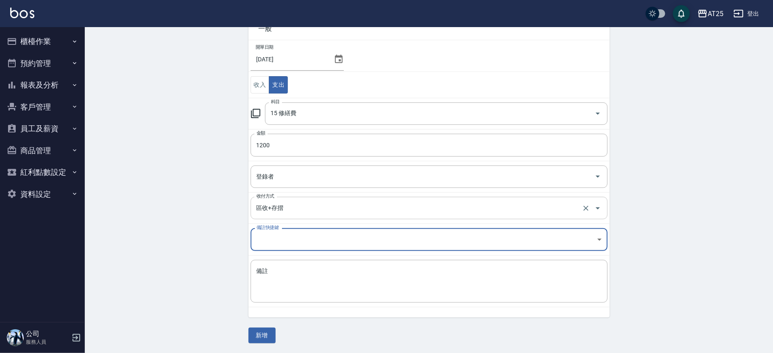
click at [285, 206] on input "區收+存摺" at bounding box center [417, 208] width 326 height 15
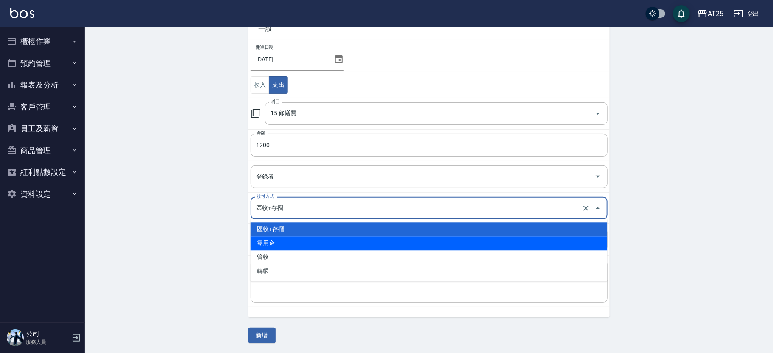
click at [293, 249] on li "零用金" at bounding box center [428, 244] width 357 height 14
type input "零用金"
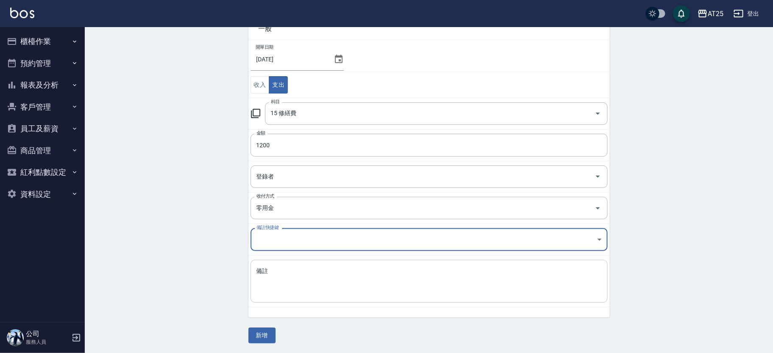
click at [307, 294] on textarea "備註" at bounding box center [428, 281] width 345 height 29
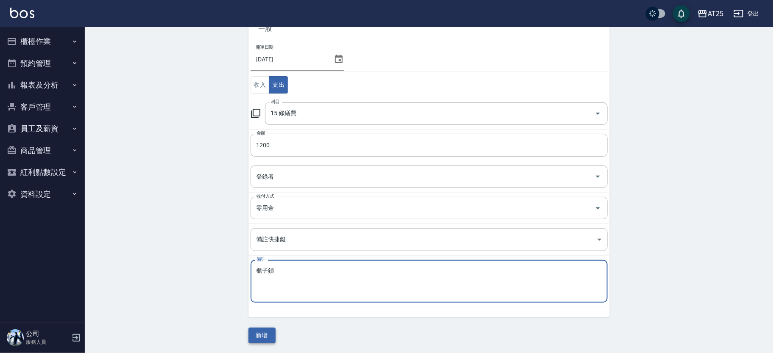
type textarea "櫃子鎖"
click at [264, 331] on button "新增" at bounding box center [261, 336] width 27 height 16
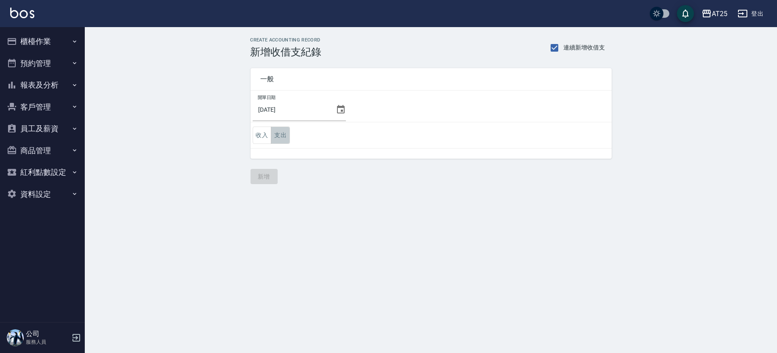
click at [271, 128] on button "支出" at bounding box center [280, 135] width 19 height 17
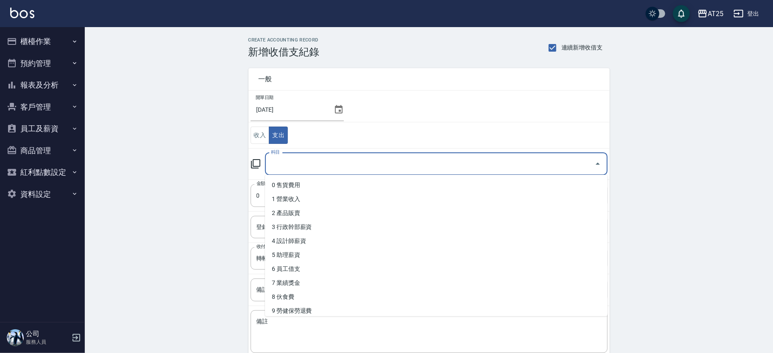
click at [295, 168] on input "科目" at bounding box center [430, 164] width 322 height 15
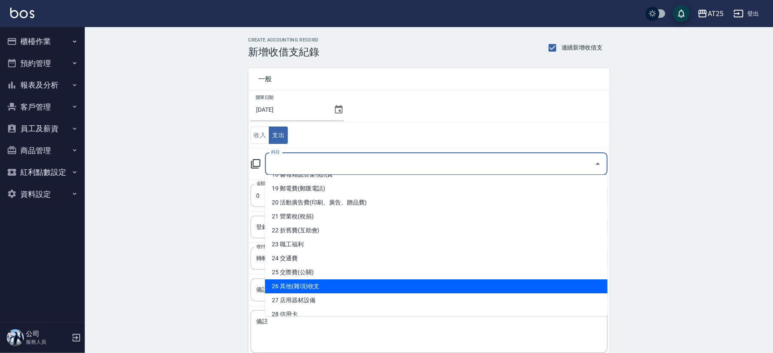
click at [488, 282] on li "26 其他(雜項)收支" at bounding box center [436, 287] width 342 height 14
type input "26 其他(雜項)收支"
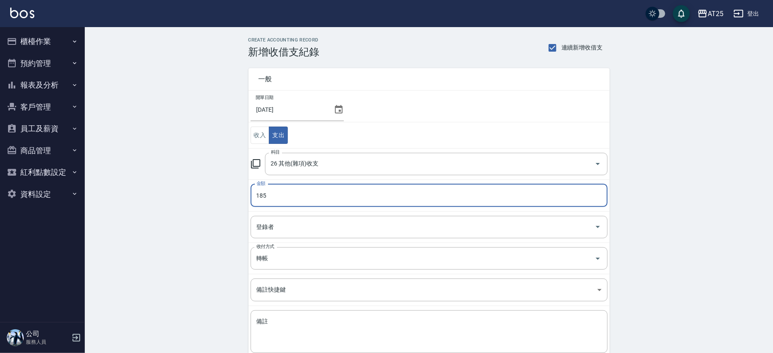
scroll to position [50, 0]
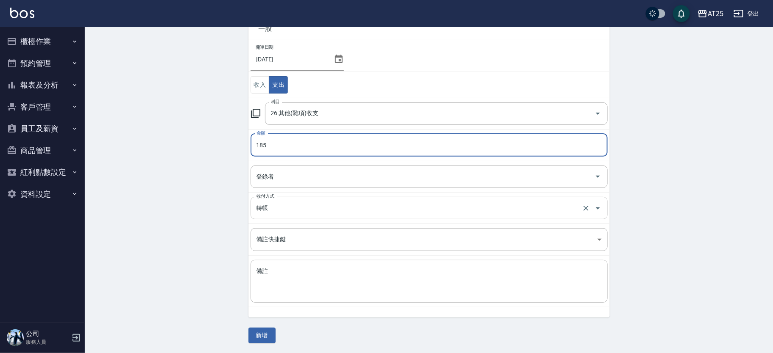
type input "185"
click at [271, 207] on input "轉帳" at bounding box center [417, 208] width 326 height 15
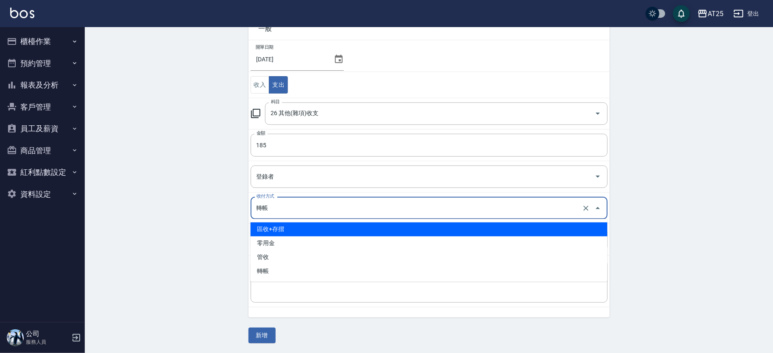
click at [271, 229] on li "區收+存摺" at bounding box center [428, 230] width 357 height 14
click at [276, 215] on input "區收+存摺" at bounding box center [417, 208] width 326 height 15
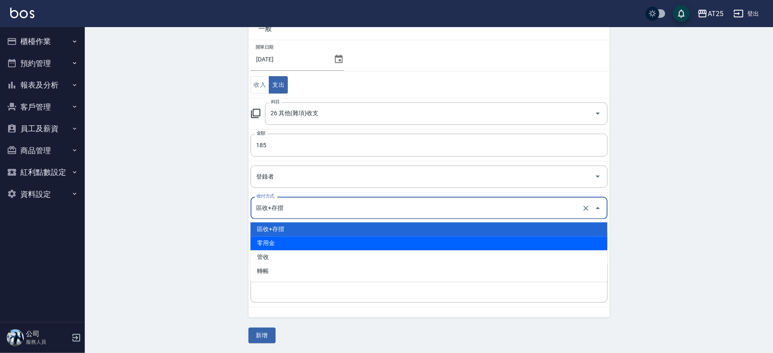
click at [292, 245] on li "零用金" at bounding box center [428, 244] width 357 height 14
type input "零用金"
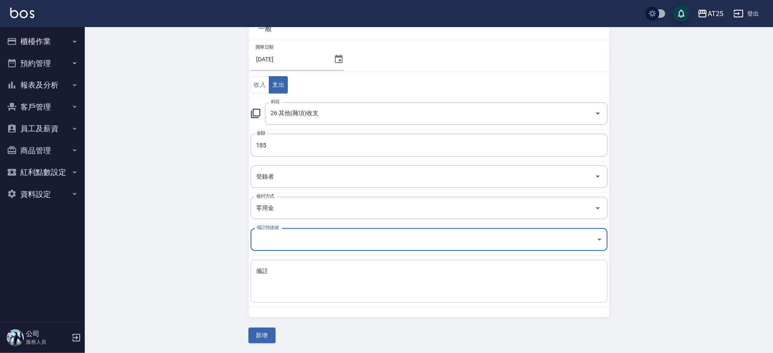
click at [295, 291] on textarea "備註" at bounding box center [428, 281] width 345 height 29
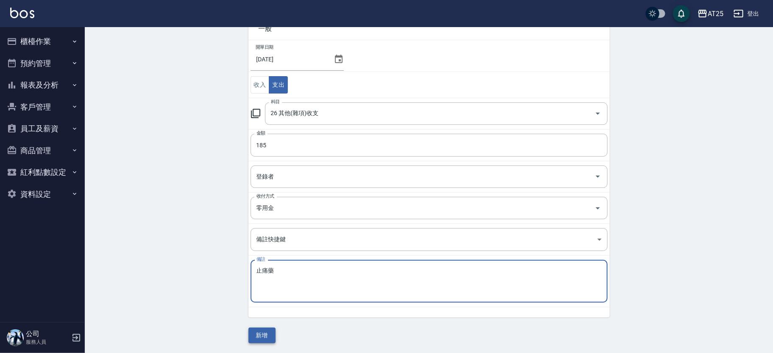
type textarea "止痛藥"
click at [259, 333] on button "新增" at bounding box center [261, 336] width 27 height 16
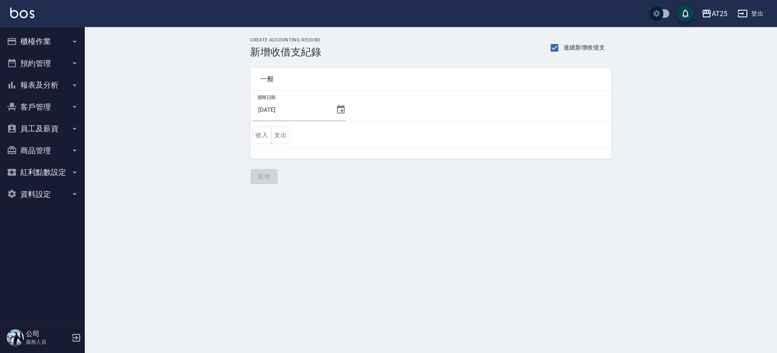
click at [336, 109] on icon at bounding box center [341, 110] width 10 height 10
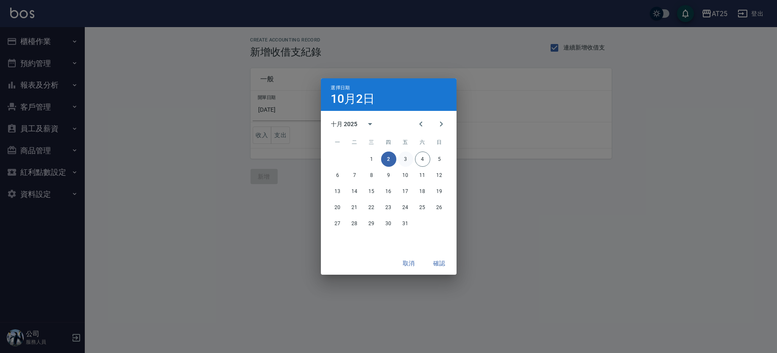
click at [404, 158] on button "3" at bounding box center [405, 159] width 15 height 15
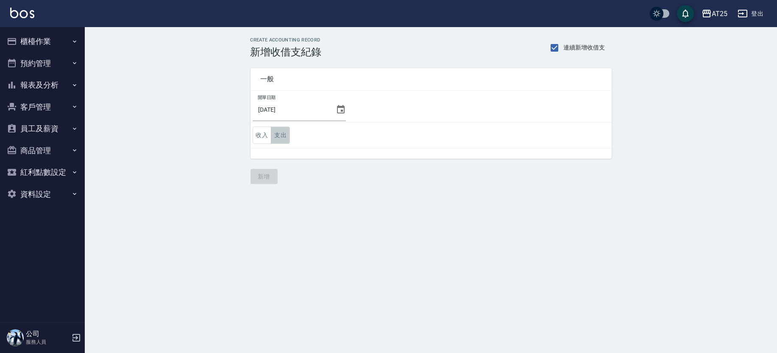
click at [274, 132] on button "支出" at bounding box center [280, 135] width 19 height 17
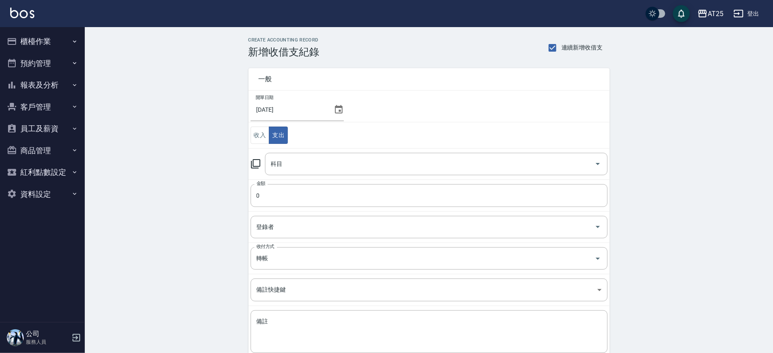
click at [353, 173] on div "科目" at bounding box center [436, 164] width 342 height 22
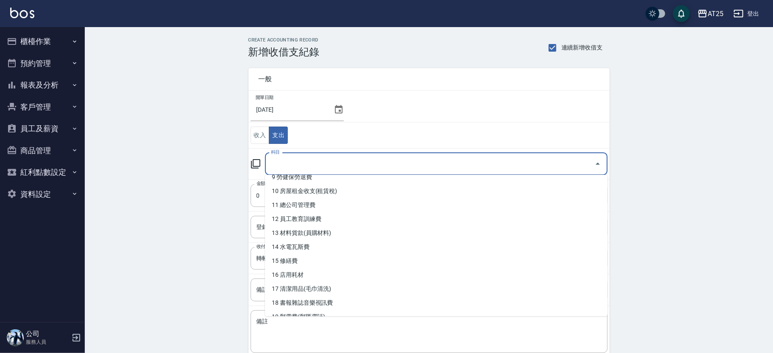
scroll to position [146, 0]
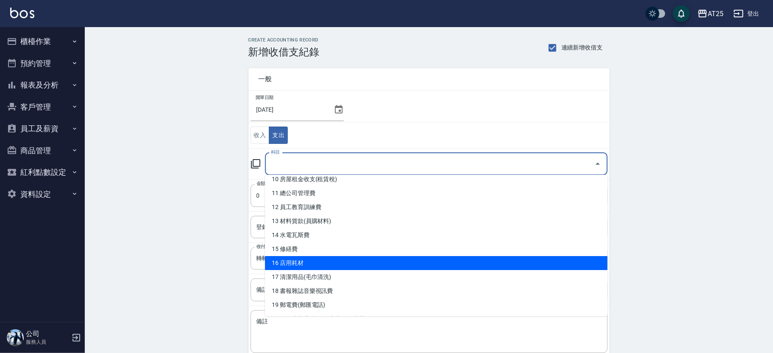
click at [489, 257] on li "16 店用耗材" at bounding box center [436, 263] width 342 height 14
type input "16 店用耗材"
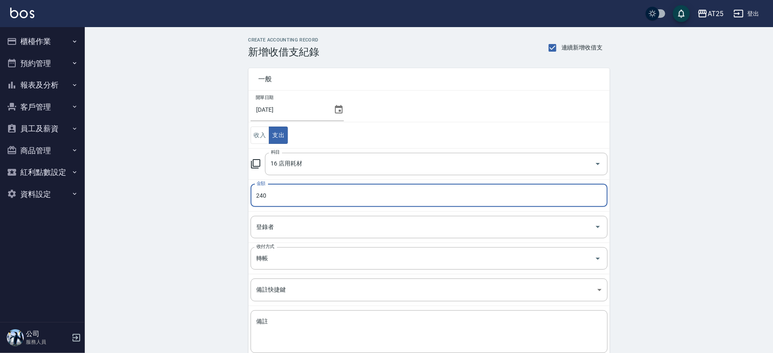
scroll to position [50, 0]
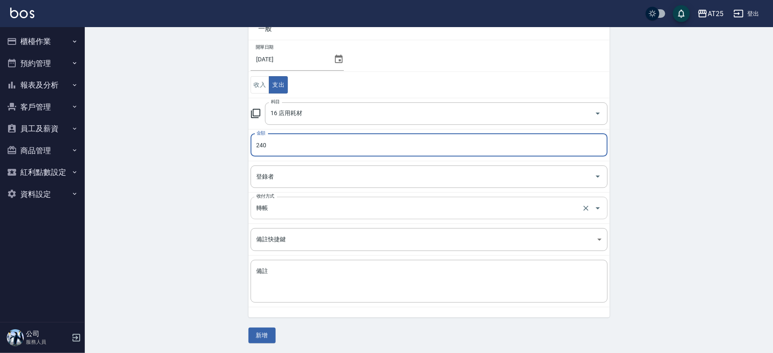
type input "240"
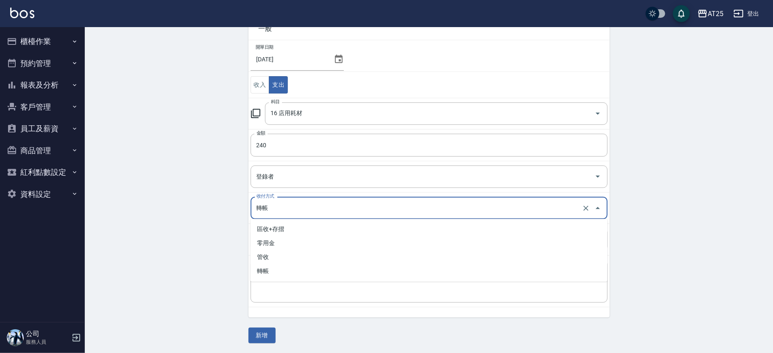
click at [286, 204] on input "轉帳" at bounding box center [417, 208] width 326 height 15
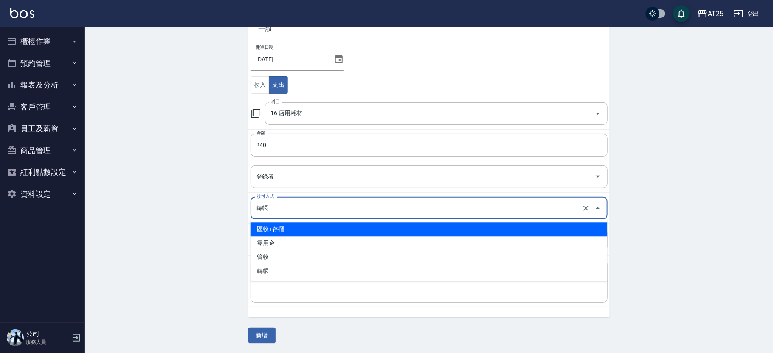
click at [285, 228] on li "區收+存摺" at bounding box center [428, 230] width 357 height 14
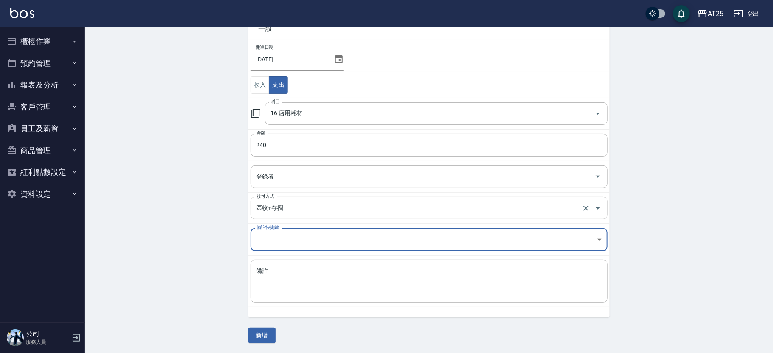
click at [290, 210] on input "區收+存摺" at bounding box center [417, 208] width 326 height 15
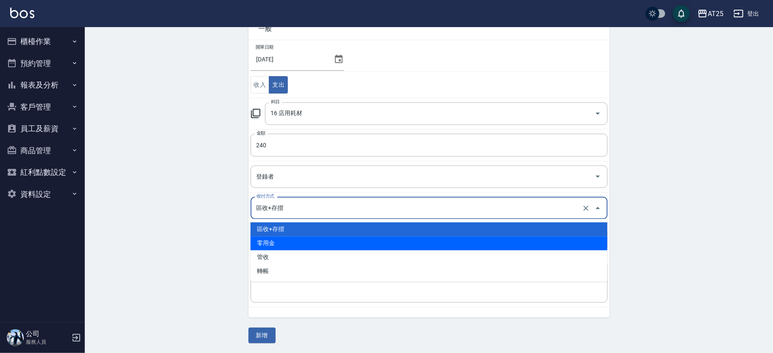
click at [289, 243] on li "零用金" at bounding box center [428, 244] width 357 height 14
type input "零用金"
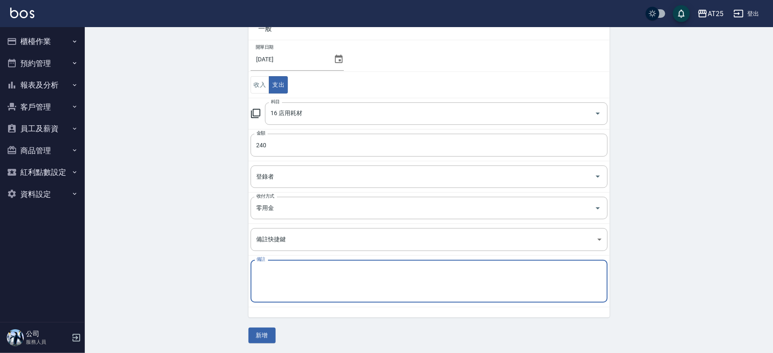
click at [282, 281] on textarea "備註" at bounding box center [428, 281] width 345 height 29
type textarea "高典補叫"
click at [259, 334] on button "新增" at bounding box center [261, 336] width 27 height 16
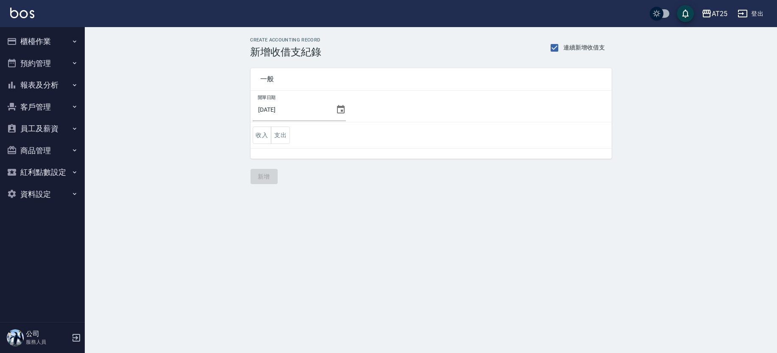
click at [53, 38] on button "櫃檯作業" at bounding box center [42, 42] width 78 height 22
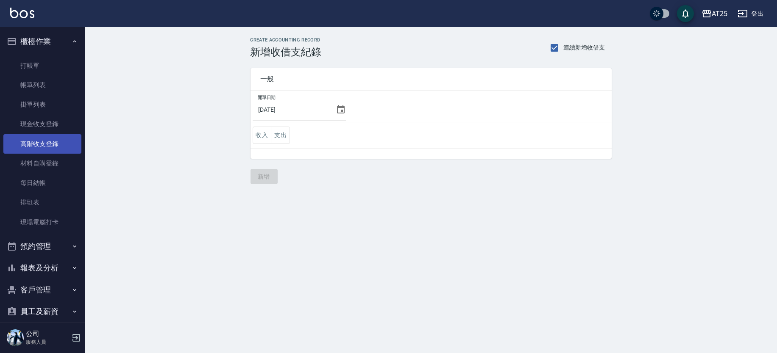
drag, startPoint x: 61, startPoint y: 147, endPoint x: 66, endPoint y: 146, distance: 4.3
click at [61, 147] on link "高階收支登錄" at bounding box center [42, 143] width 78 height 19
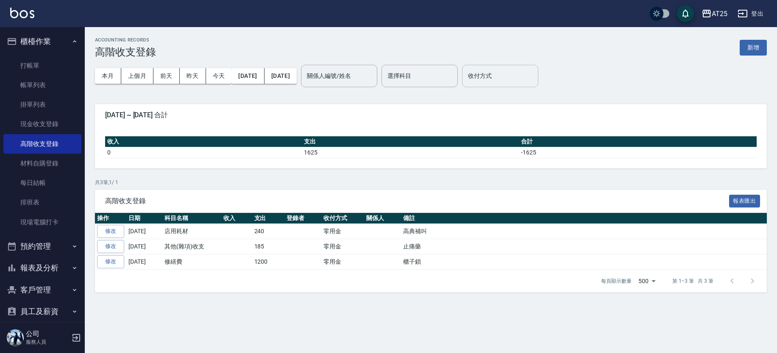
click at [534, 81] on input "收付方式" at bounding box center [500, 76] width 69 height 15
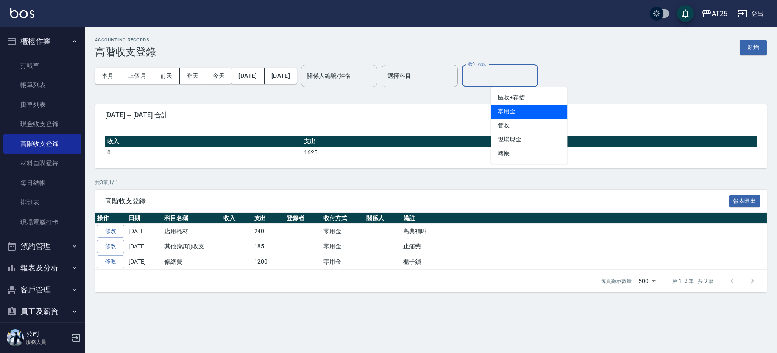
click at [529, 109] on li "零用金" at bounding box center [529, 112] width 76 height 14
type input "零用金"
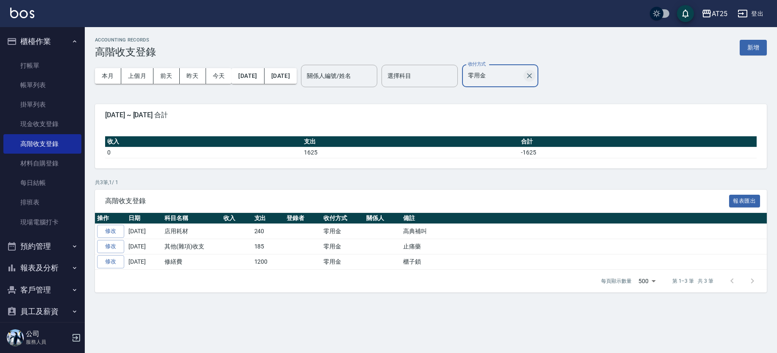
click at [532, 76] on icon "Clear" at bounding box center [529, 75] width 5 height 5
click at [512, 87] on div "收付方式" at bounding box center [500, 76] width 76 height 22
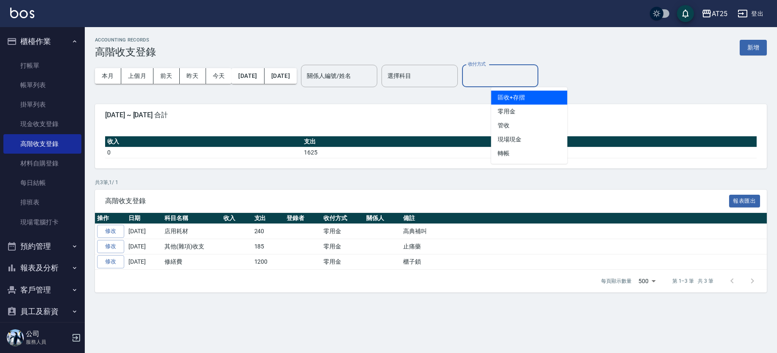
click at [612, 77] on div "本月 上個月 前天 昨天 今天 2025/10/01 2025/10/04 關係人編號/姓名 關係人編號/姓名 選擇科目 選擇科目 收付方式 收付方式" at bounding box center [431, 76] width 672 height 36
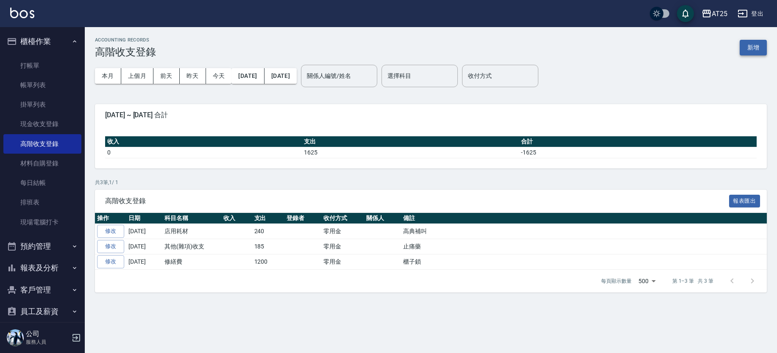
click at [751, 42] on button "新增" at bounding box center [753, 48] width 27 height 16
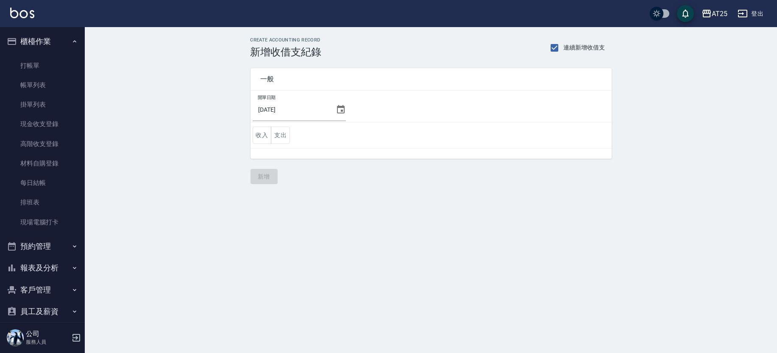
click at [338, 108] on icon at bounding box center [341, 109] width 8 height 8
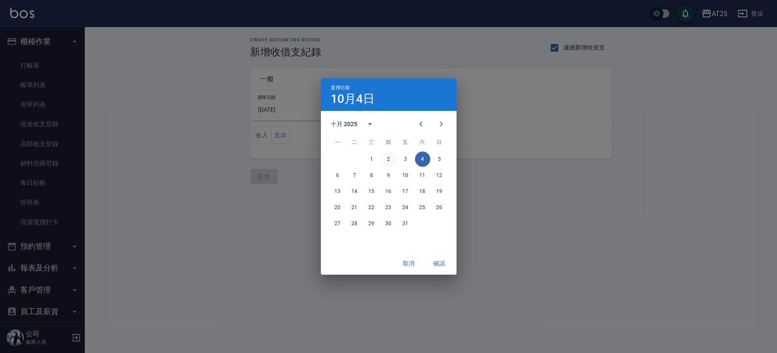
click at [387, 159] on button "2" at bounding box center [388, 159] width 15 height 15
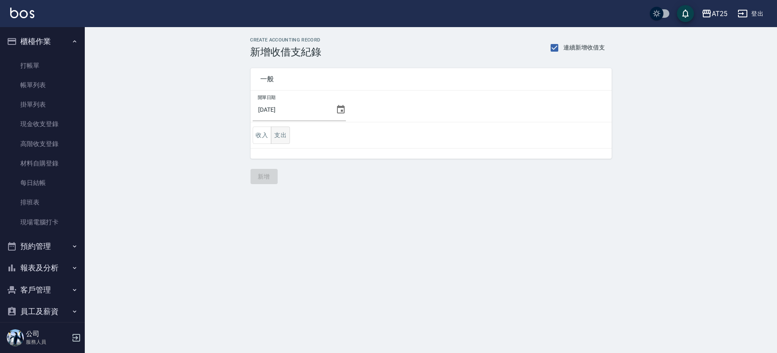
click at [285, 135] on button "支出" at bounding box center [280, 135] width 19 height 17
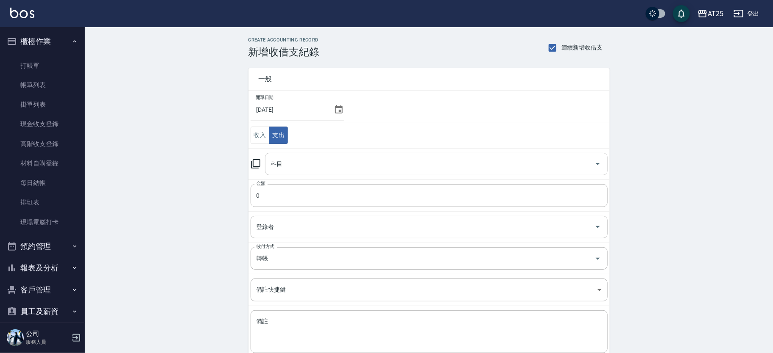
click at [297, 158] on input "科目" at bounding box center [430, 164] width 322 height 15
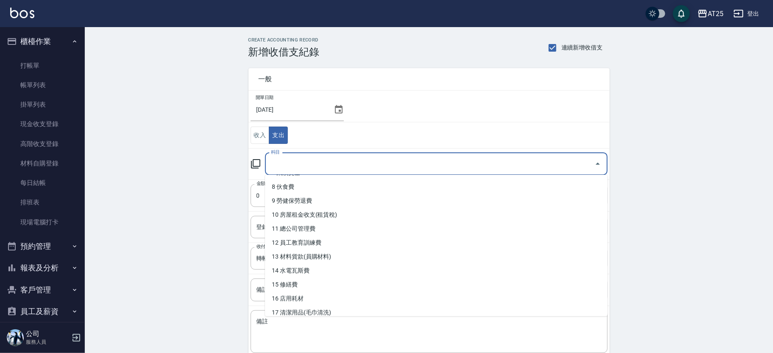
scroll to position [120, 0]
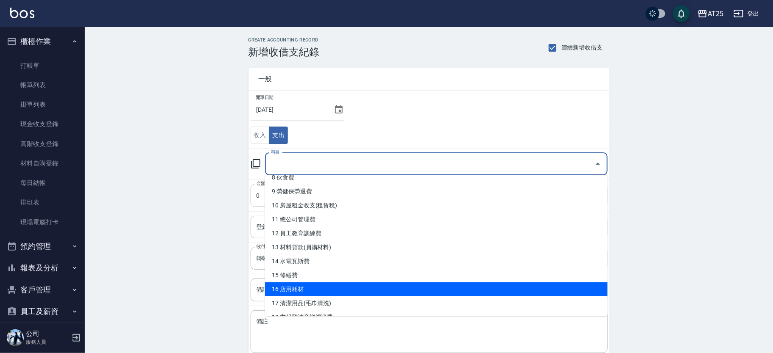
click at [420, 288] on li "16 店用耗材" at bounding box center [436, 290] width 342 height 14
type input "16 店用耗材"
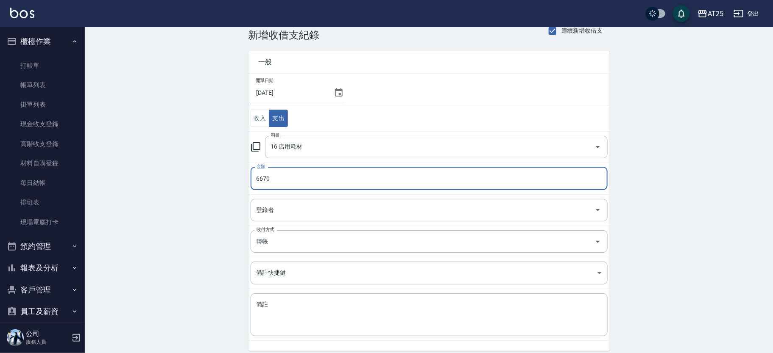
scroll to position [22, 0]
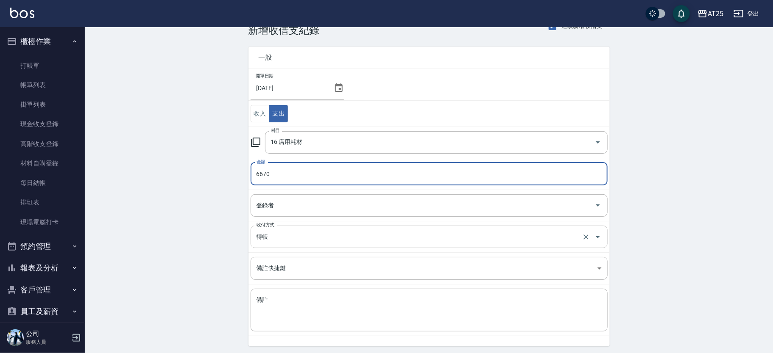
click at [280, 246] on div "轉帳 收付方式" at bounding box center [428, 237] width 357 height 22
type input "6670"
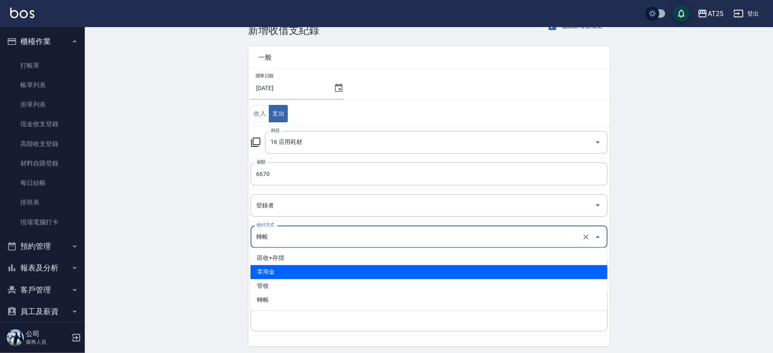
click at [286, 262] on li "區收+存摺" at bounding box center [428, 258] width 357 height 14
type input "區收+存摺"
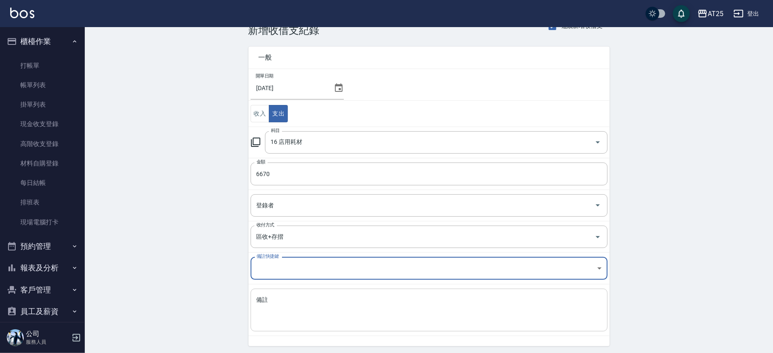
click at [293, 311] on textarea "備註" at bounding box center [428, 310] width 345 height 29
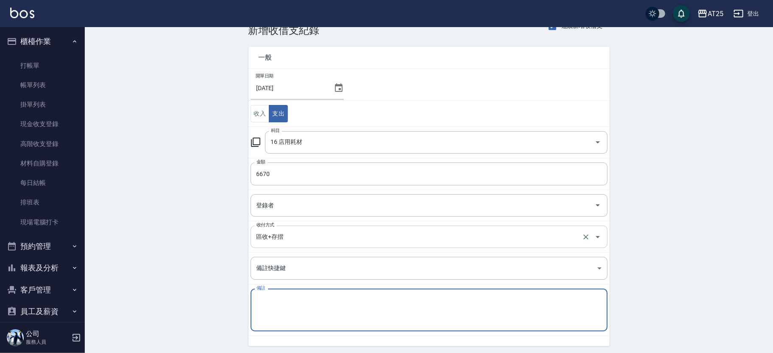
click at [287, 241] on input "區收+存摺" at bounding box center [417, 237] width 326 height 15
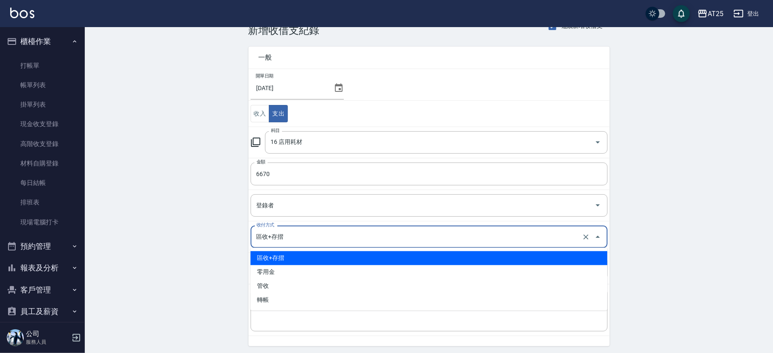
click at [287, 241] on input "區收+存摺" at bounding box center [417, 237] width 326 height 15
click at [279, 258] on li "區收+存摺" at bounding box center [428, 258] width 357 height 14
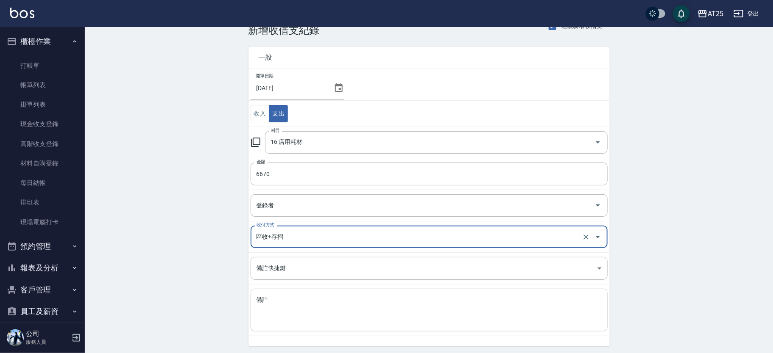
click at [295, 319] on textarea "備註" at bounding box center [428, 310] width 345 height 29
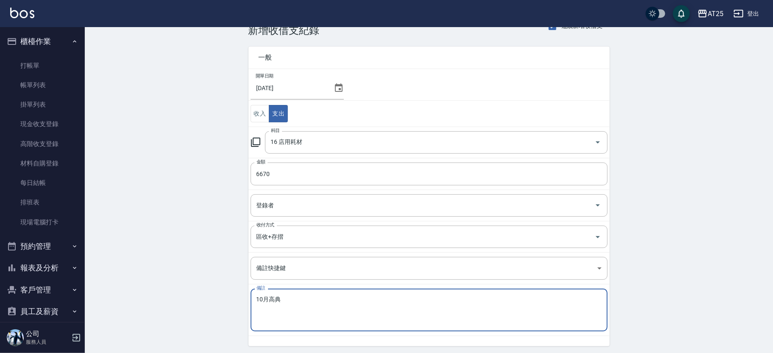
scroll to position [50, 0]
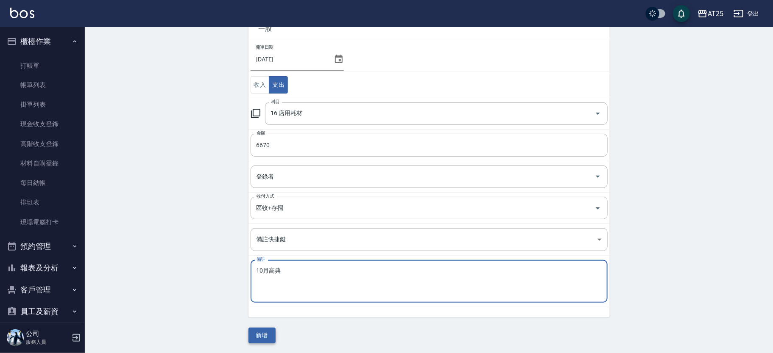
type textarea "10月高典"
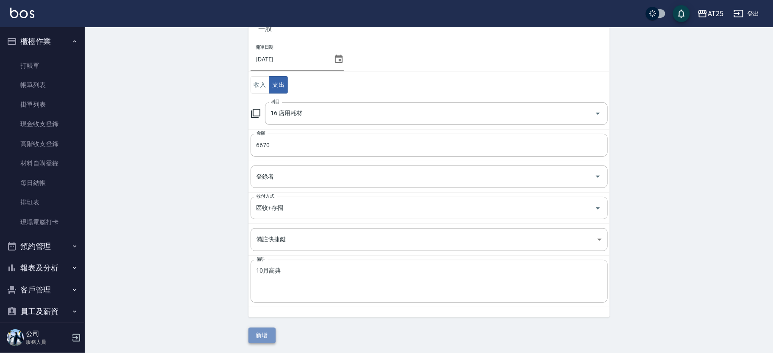
click at [274, 330] on button "新增" at bounding box center [261, 336] width 27 height 16
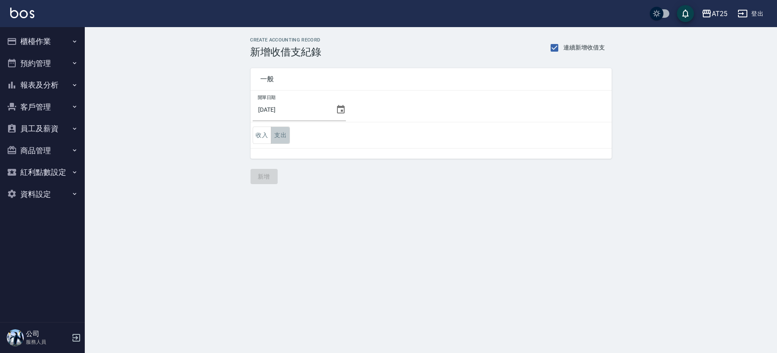
click at [284, 131] on button "支出" at bounding box center [280, 135] width 19 height 17
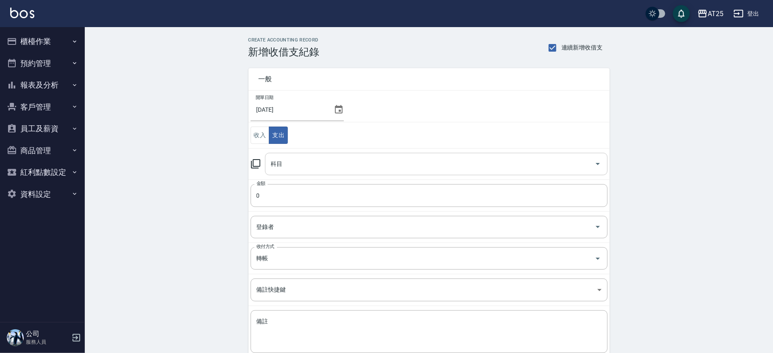
drag, startPoint x: 296, startPoint y: 144, endPoint x: 317, endPoint y: 154, distance: 23.3
click at [316, 159] on input "科目" at bounding box center [430, 164] width 322 height 15
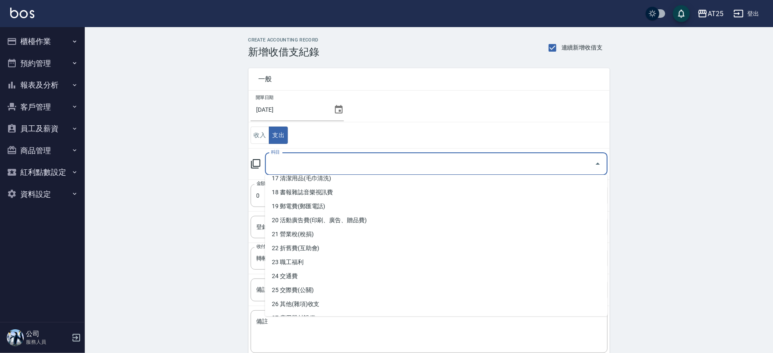
scroll to position [269, 0]
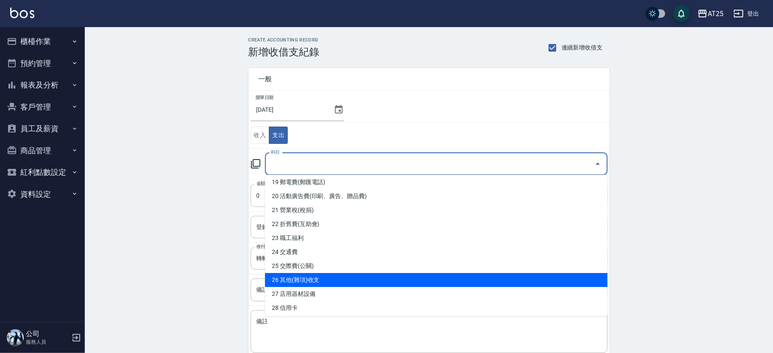
click at [468, 280] on li "26 其他(雜項)收支" at bounding box center [436, 280] width 342 height 14
type input "26 其他(雜項)收支"
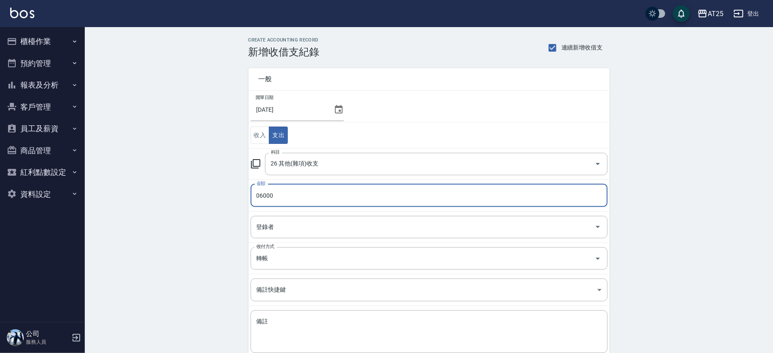
drag, startPoint x: 279, startPoint y: 202, endPoint x: 222, endPoint y: 189, distance: 58.2
click at [222, 189] on div "CREATE ACCOUNTING RECORD 新增收借支紀錄 連續新增收借支 一般 開單日期 [DATE] 收入 支出 科目 26 其他(雜項)收支 科目…" at bounding box center [429, 215] width 688 height 377
type input "6000"
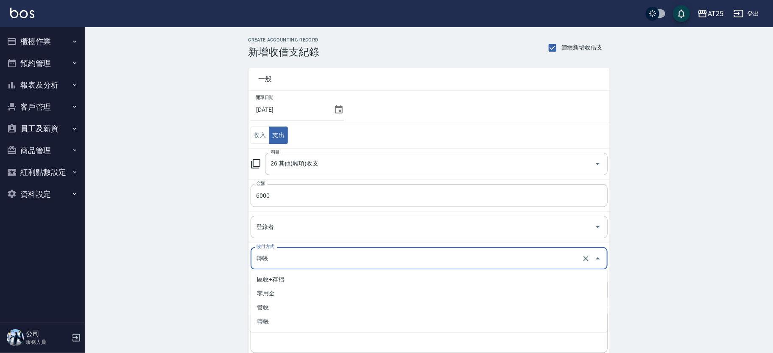
click at [280, 255] on input "轉帳" at bounding box center [417, 258] width 326 height 15
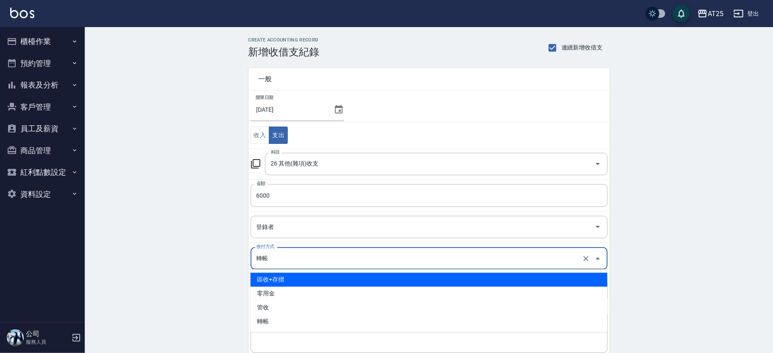
click at [285, 274] on li "區收+存摺" at bounding box center [428, 280] width 357 height 14
type input "區收+存摺"
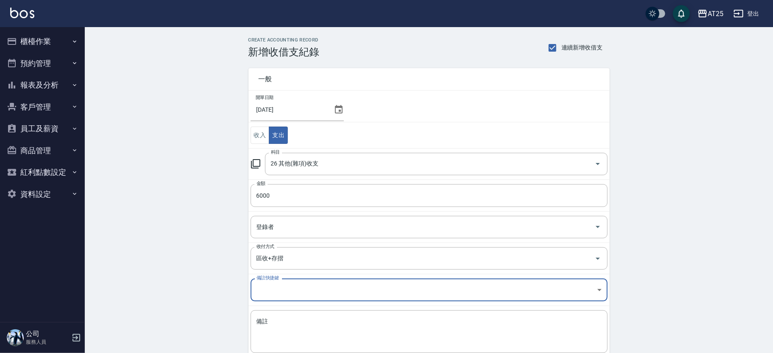
scroll to position [25, 0]
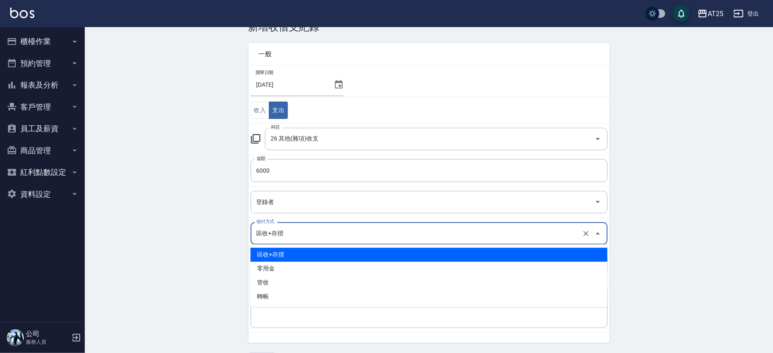
click at [284, 236] on input "區收+存摺" at bounding box center [417, 233] width 326 height 15
click at [285, 257] on li "區收+存摺" at bounding box center [428, 255] width 357 height 14
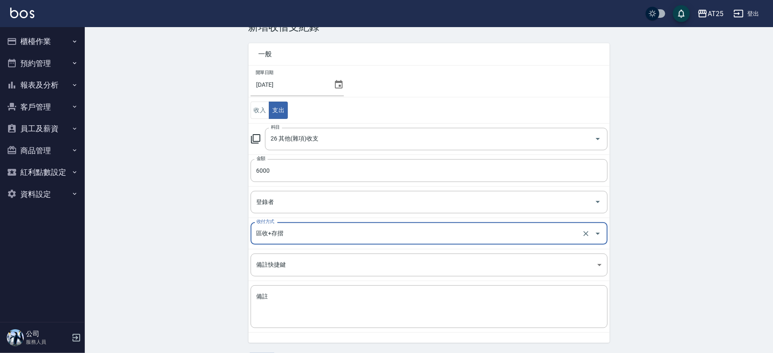
scroll to position [50, 0]
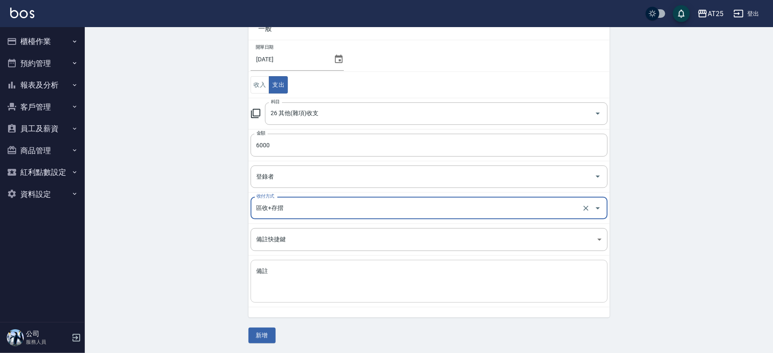
click at [292, 287] on textarea "備註" at bounding box center [428, 281] width 345 height 29
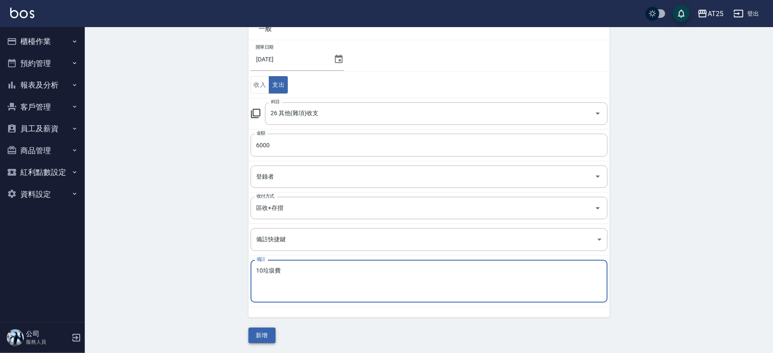
type textarea "10垃圾費"
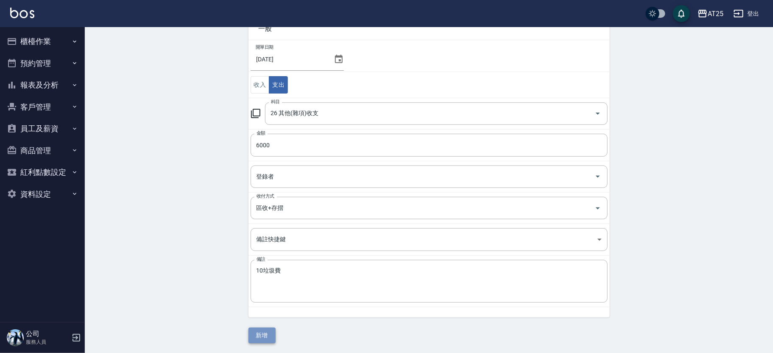
click at [265, 334] on button "新增" at bounding box center [261, 336] width 27 height 16
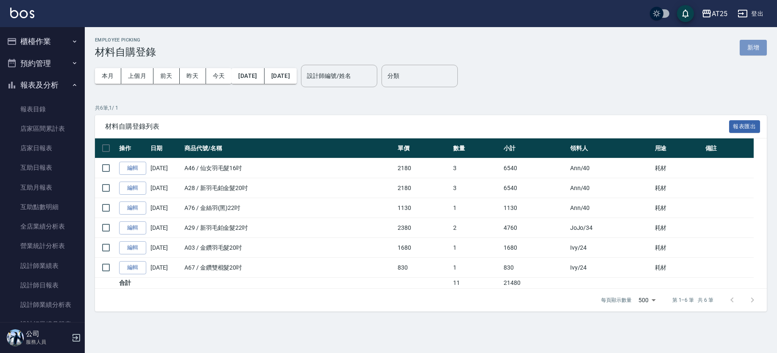
click at [758, 50] on button "新增" at bounding box center [753, 48] width 27 height 16
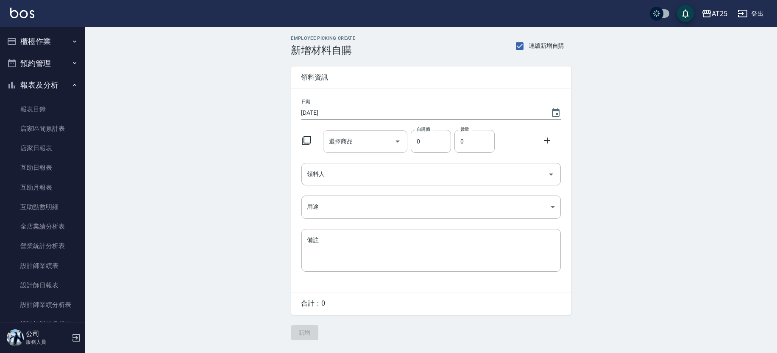
click at [366, 139] on input "選擇商品" at bounding box center [359, 141] width 64 height 15
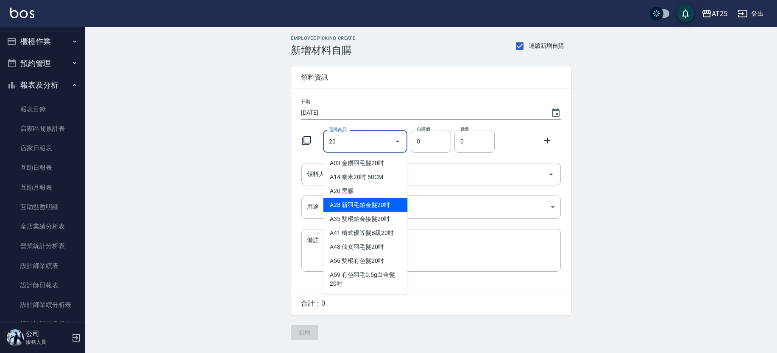
click at [368, 139] on input "20" at bounding box center [359, 141] width 64 height 15
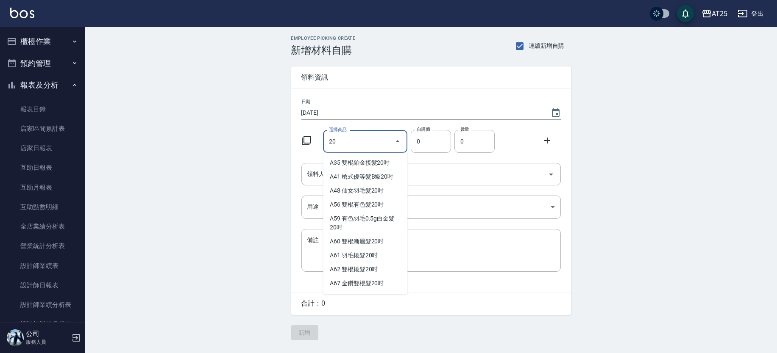
scroll to position [63, 0]
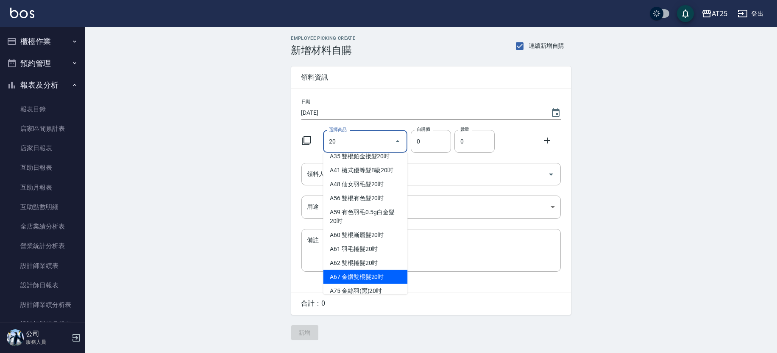
click at [373, 281] on li "A67 金鑽雙棍髮20吋" at bounding box center [365, 277] width 84 height 14
type input "金鑽雙棍髮20吋"
type input "830"
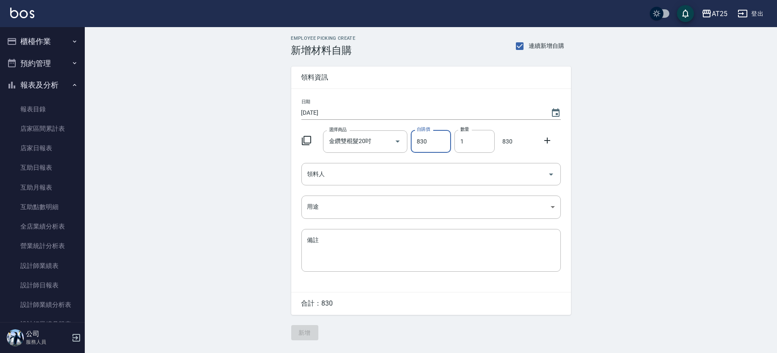
drag, startPoint x: 479, startPoint y: 149, endPoint x: 452, endPoint y: 147, distance: 26.8
click at [452, 147] on div "數量 1 數量" at bounding box center [473, 140] width 44 height 26
type input "3"
click at [367, 178] on input "領料人" at bounding box center [424, 174] width 239 height 15
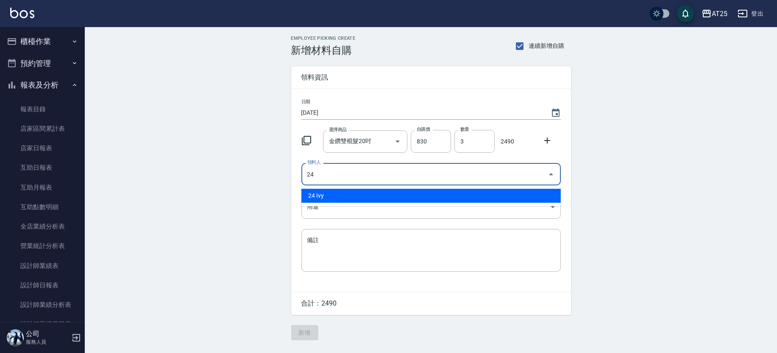
type input "24 Ivy"
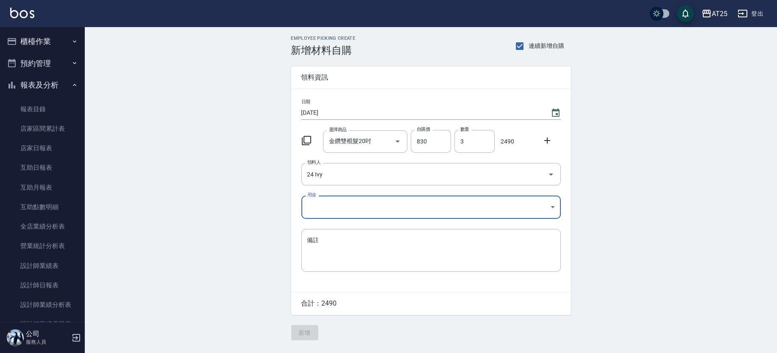
click at [353, 212] on body "AT25 登出 櫃檯作業 打帳單 帳單列表 掛單列表 現金收支登錄 高階收支登錄 材料自購登錄 每日結帳 排班表 現場電腦打卡 預約管理 預約管理 單日預約紀…" at bounding box center [388, 176] width 777 height 353
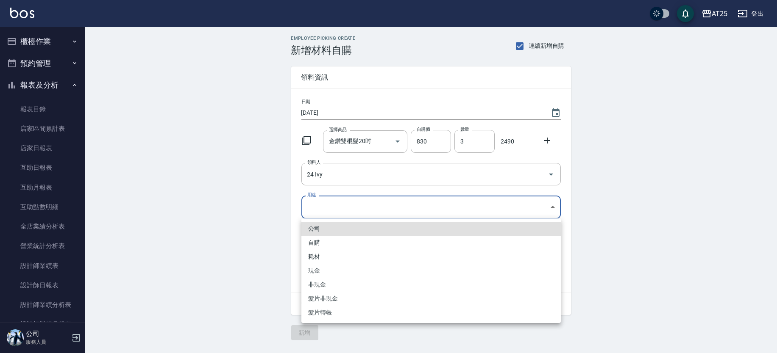
click at [317, 271] on li "現金" at bounding box center [430, 271] width 259 height 14
type input "現金"
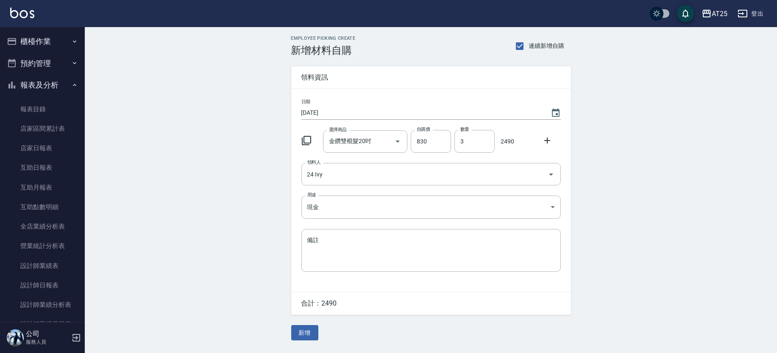
drag, startPoint x: 776, startPoint y: 189, endPoint x: 776, endPoint y: 205, distance: 16.5
click at [776, 205] on div "Employee Picking Create 新增材料自購 連續新增自購 領料資訊 日期 2025/10/04 選擇商品 金鑽雙棍髮20吋 選擇商品 自購價…" at bounding box center [431, 188] width 692 height 322
click at [340, 208] on body "AT25 登出 櫃檯作業 打帳單 帳單列表 掛單列表 現金收支登錄 高階收支登錄 材料自購登錄 每日結帳 排班表 現場電腦打卡 預約管理 預約管理 單日預約紀…" at bounding box center [388, 176] width 777 height 353
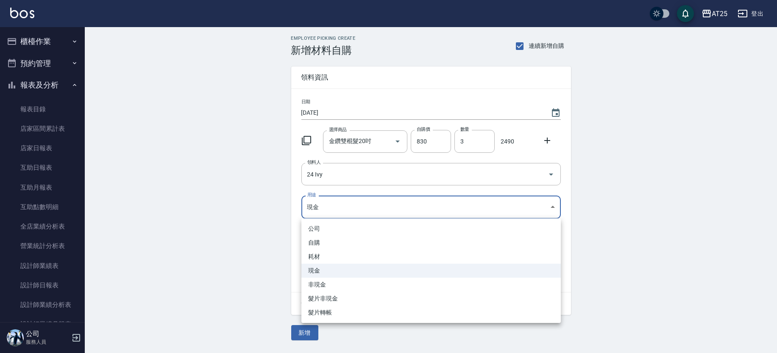
click at [662, 258] on div at bounding box center [388, 176] width 777 height 353
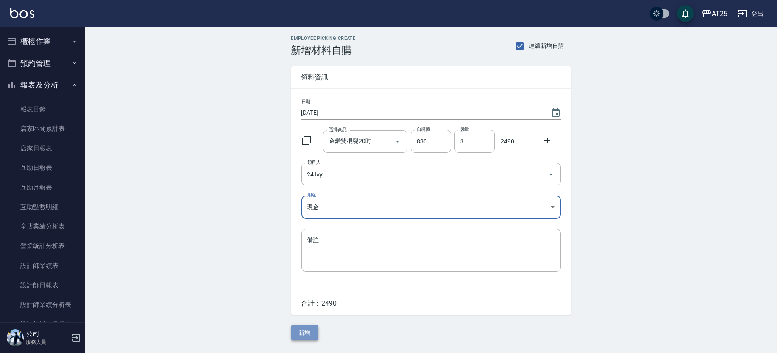
click at [310, 329] on button "新增" at bounding box center [304, 334] width 27 height 16
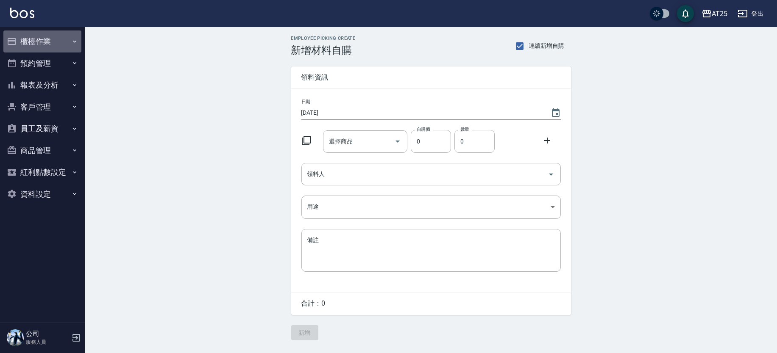
click at [61, 39] on button "櫃檯作業" at bounding box center [42, 42] width 78 height 22
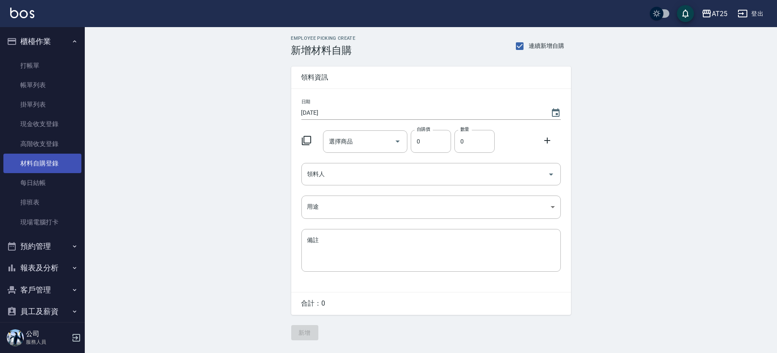
click at [53, 159] on link "材料自購登錄" at bounding box center [42, 163] width 78 height 19
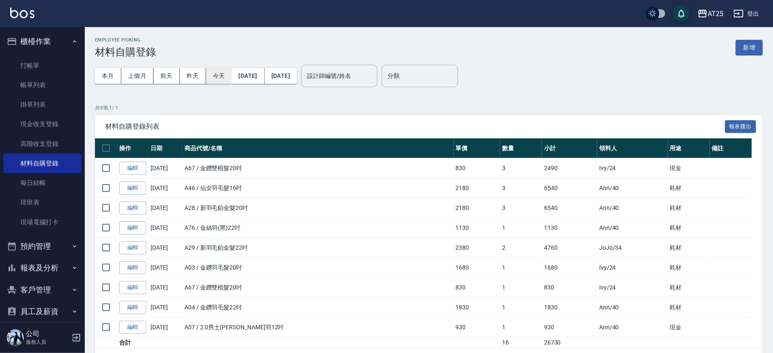
click at [225, 70] on button "今天" at bounding box center [219, 76] width 26 height 16
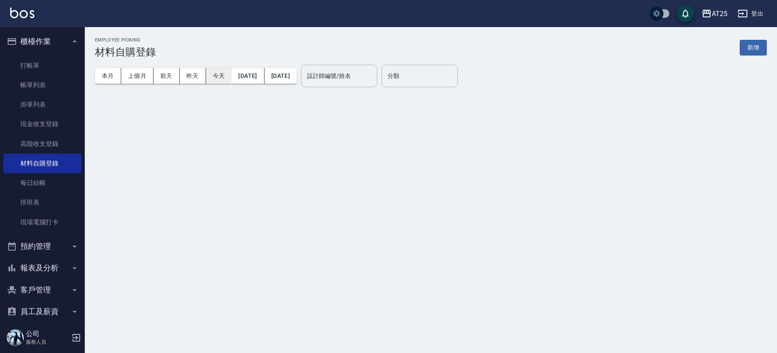
click at [225, 70] on button "今天" at bounding box center [219, 76] width 26 height 16
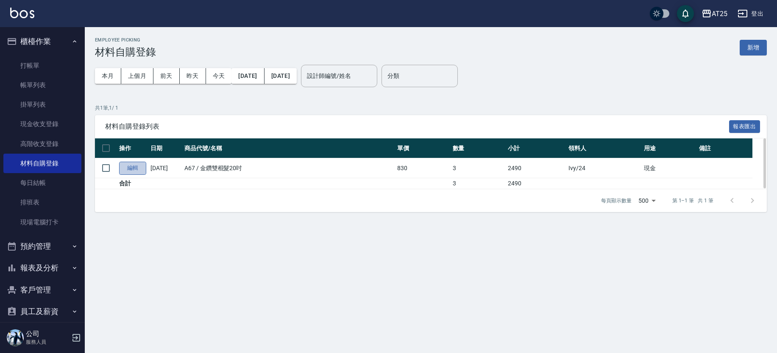
click at [135, 168] on link "編輯" at bounding box center [132, 168] width 27 height 13
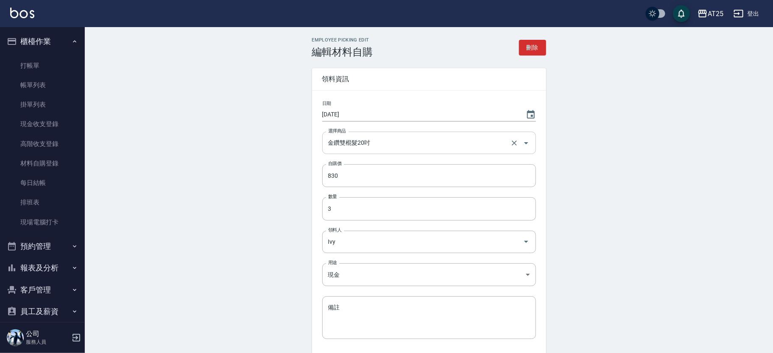
click at [345, 147] on input "金鑽雙棍髮20吋" at bounding box center [417, 143] width 182 height 15
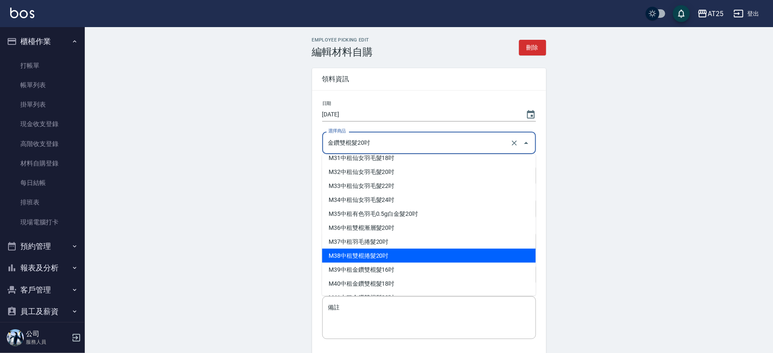
scroll to position [5507, 0]
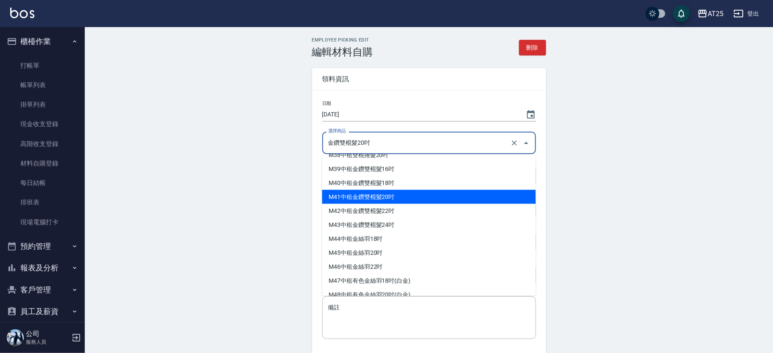
click at [446, 198] on li "M41 中租金鑽雙棍髮20吋" at bounding box center [429, 197] width 214 height 14
type input "中租金鑽雙棍髮20吋"
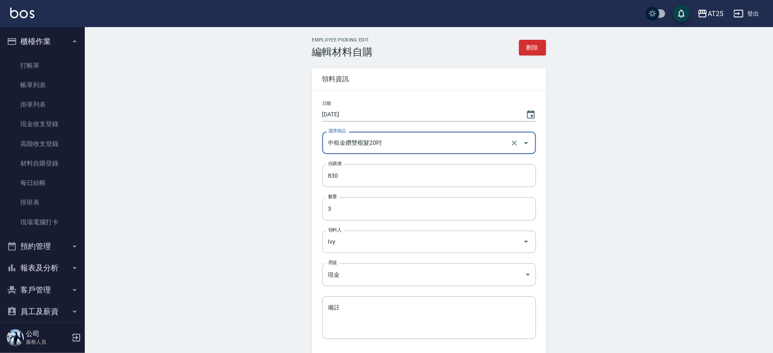
click at [446, 198] on input "3" at bounding box center [429, 209] width 214 height 23
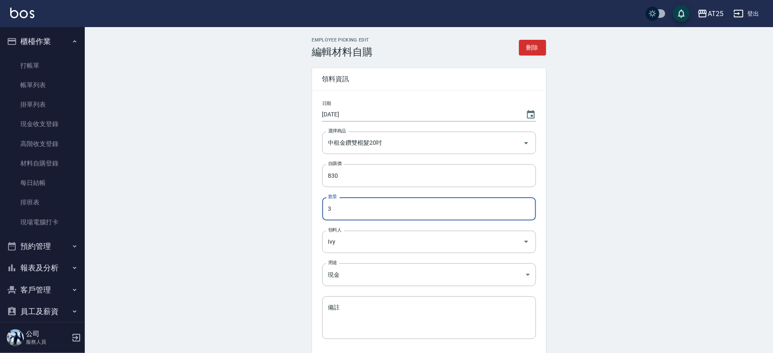
click at [635, 230] on div "Employee Picking Edit 編輯材料自購 刪除 領料資訊 日期 2025/10/04 選擇商品 中租金鑽雙棍髮20吋 選擇商品 自購價 830…" at bounding box center [429, 222] width 688 height 391
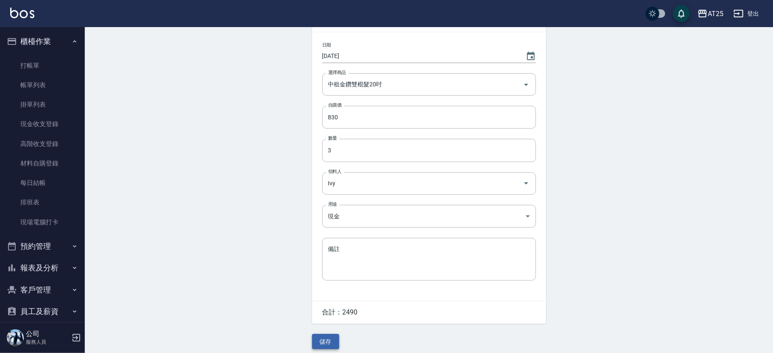
click at [328, 337] on button "儲存" at bounding box center [325, 342] width 27 height 16
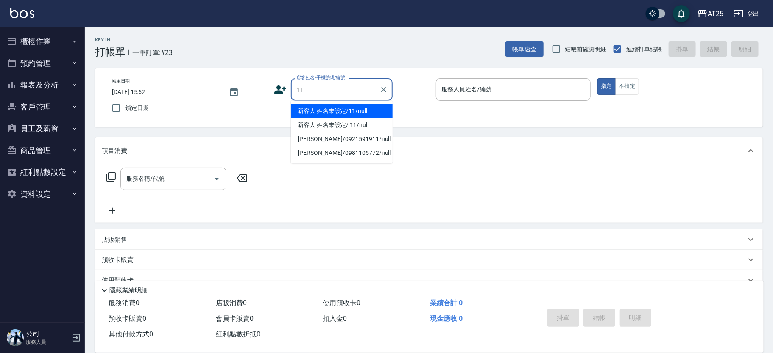
type input "新客人 姓名未設定/11/null"
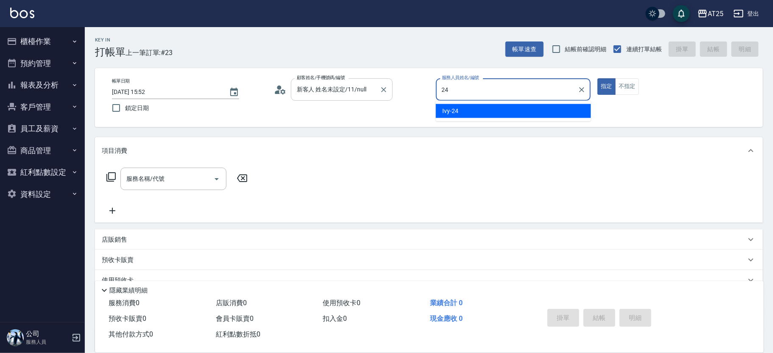
type input "Ivy-24"
type button "true"
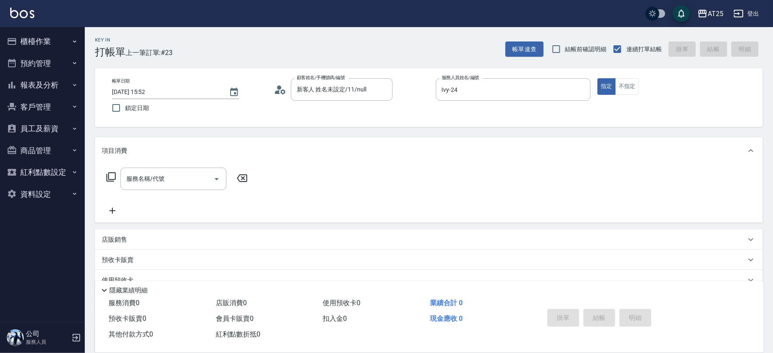
click at [109, 177] on icon at bounding box center [111, 177] width 10 height 10
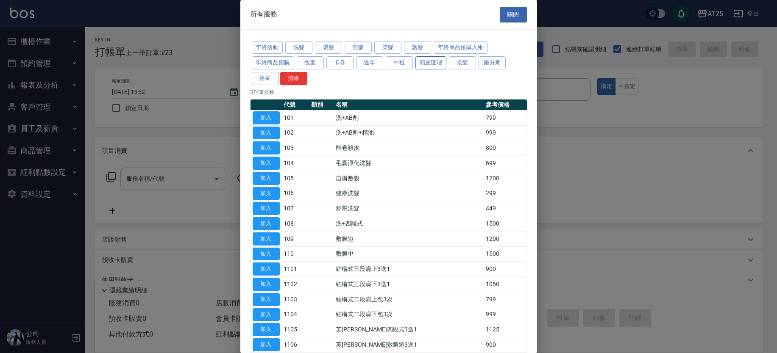
click at [399, 61] on button "中租" at bounding box center [399, 62] width 27 height 13
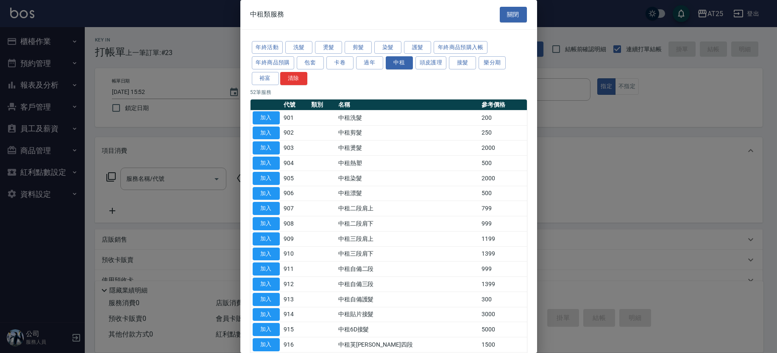
scroll to position [17, 0]
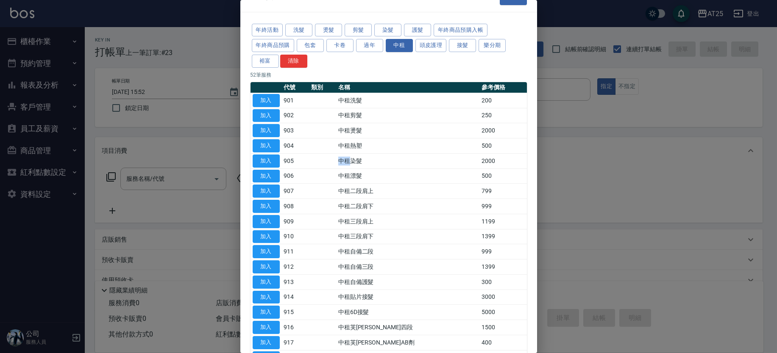
drag, startPoint x: 338, startPoint y: 158, endPoint x: 365, endPoint y: 157, distance: 26.3
click at [364, 157] on tr "加入 905 中租染髮 2000" at bounding box center [388, 160] width 276 height 15
click at [260, 155] on button "加入" at bounding box center [266, 161] width 27 height 13
type input "中租染髮(905)"
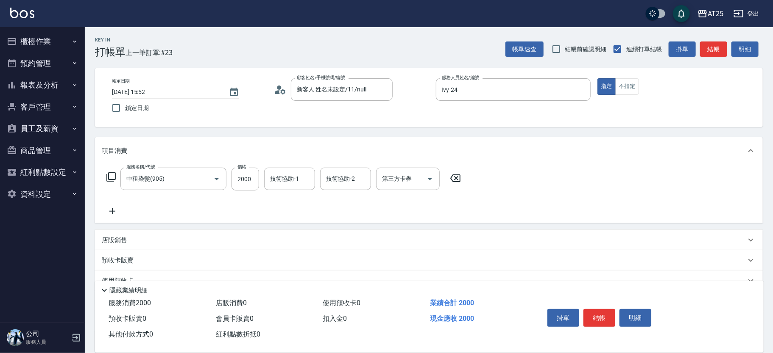
click at [116, 176] on div "服務名稱/代號 中租染髮(905) 服務名稱/代號 價格 2000 價格 技術協助-1 技術協助-1 技術協助-2 技術協助-2 第三方卡券 第三方卡券" at bounding box center [284, 179] width 364 height 23
click at [114, 176] on icon at bounding box center [111, 177] width 10 height 10
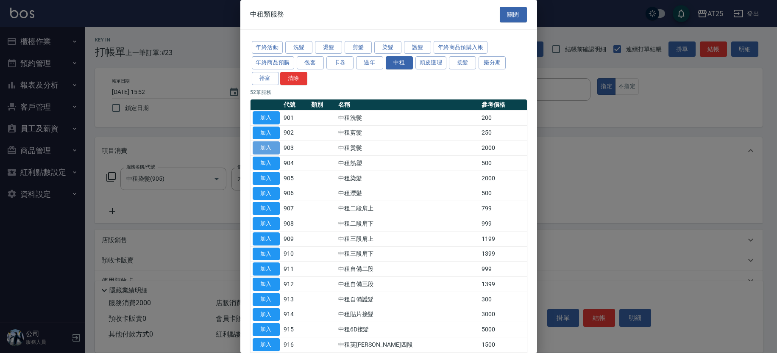
click at [266, 148] on button "加入" at bounding box center [266, 148] width 27 height 13
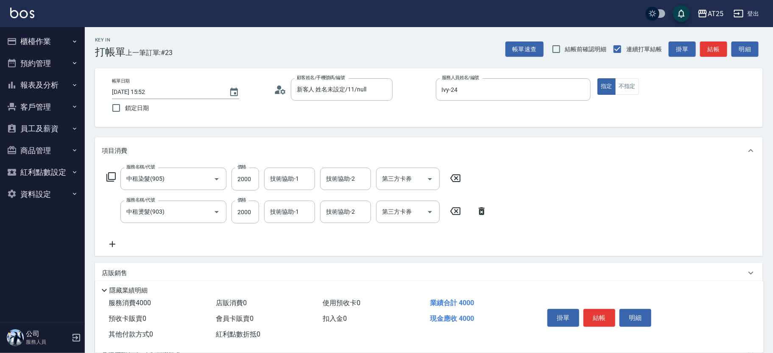
click at [110, 181] on icon at bounding box center [110, 177] width 9 height 9
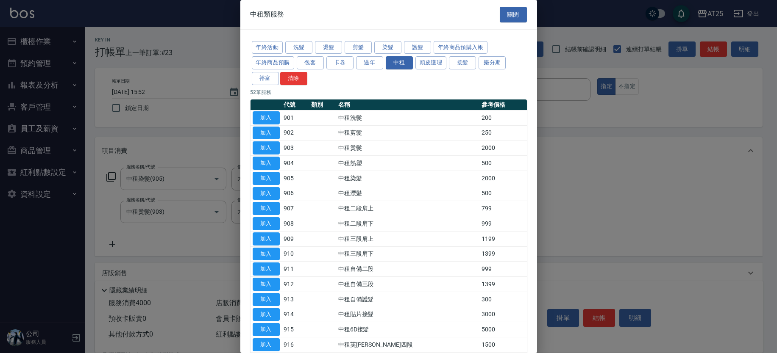
drag, startPoint x: 537, startPoint y: 123, endPoint x: 535, endPoint y: 135, distance: 12.4
click at [536, 136] on div "中租類服務 關閉 年終活動 洗髮 燙髮 剪髮 染髮 護髮 年終商品預購入帳 年終商品預購 包套 卡卷 過年 中租 頭皮護理 接髮 樂分期 裕富 清除 52 筆…" at bounding box center [388, 176] width 777 height 353
drag, startPoint x: 528, startPoint y: 122, endPoint x: 528, endPoint y: 151, distance: 28.8
drag, startPoint x: 537, startPoint y: 119, endPoint x: 535, endPoint y: 150, distance: 30.6
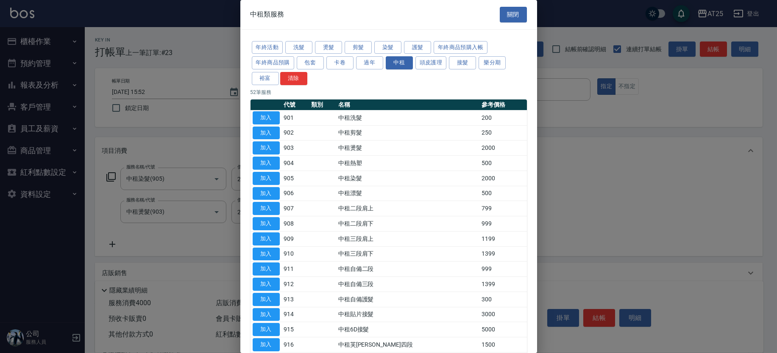
click at [535, 150] on div "中租類服務 關閉 年終活動 洗髮 燙髮 剪髮 染髮 護髮 年終商品預購入帳 年終商品預購 包套 卡卷 過年 中租 頭皮護理 接髮 樂分期 裕富 清除 52 筆…" at bounding box center [388, 176] width 777 height 353
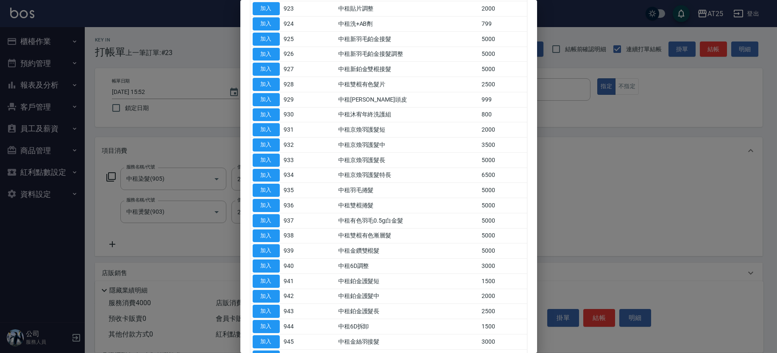
scroll to position [491, 0]
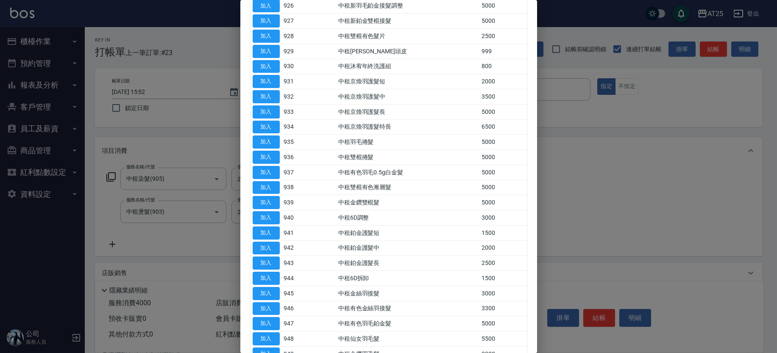
drag, startPoint x: 537, startPoint y: 221, endPoint x: 537, endPoint y: 226, distance: 5.1
click at [537, 226] on div "中租類服務 關閉 年終活動 洗髮 燙髮 剪髮 染髮 護髮 年終商品預購入帳 年終商品預購 包套 卡卷 過年 中租 頭皮護理 接髮 樂分期 裕富 清除 52 筆…" at bounding box center [388, 176] width 777 height 353
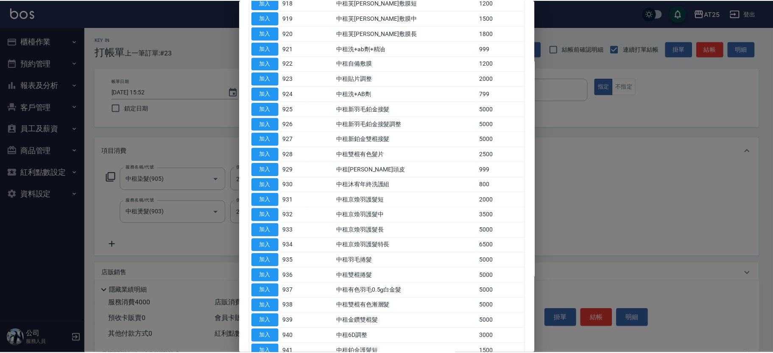
scroll to position [391, 0]
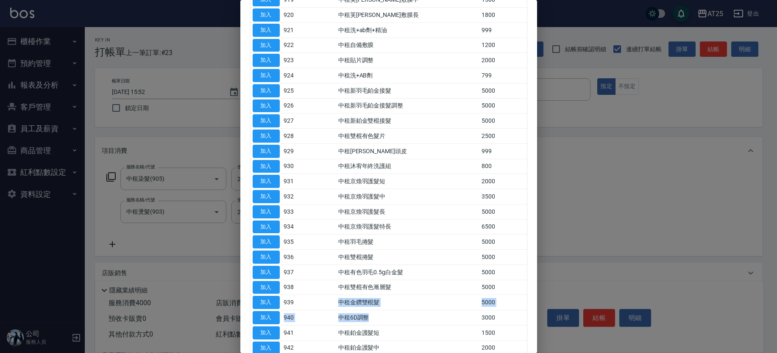
drag, startPoint x: 340, startPoint y: 302, endPoint x: 400, endPoint y: 313, distance: 61.1
click at [400, 313] on tbody "加入 901 中租洗髮 200 加入 902 中租剪髮 250 加入 903 中租燙髮 2000 加入 904 中租熱塑 500 加入 905 中租染髮 20…" at bounding box center [388, 98] width 276 height 758
click at [268, 298] on button "加入" at bounding box center [266, 302] width 27 height 13
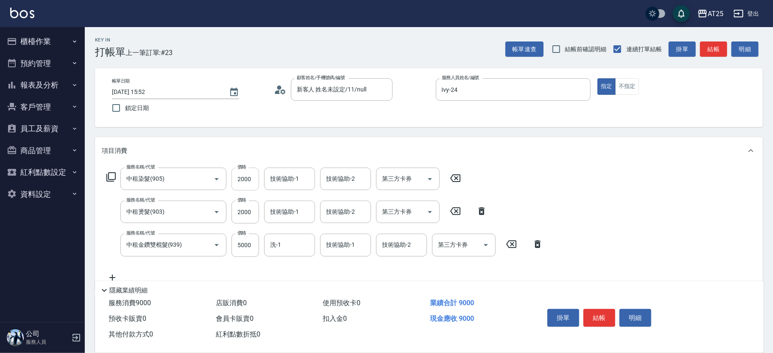
click at [242, 179] on input "2000" at bounding box center [245, 179] width 28 height 23
type input "700"
type input "0"
click at [244, 210] on input "2000" at bounding box center [245, 212] width 28 height 23
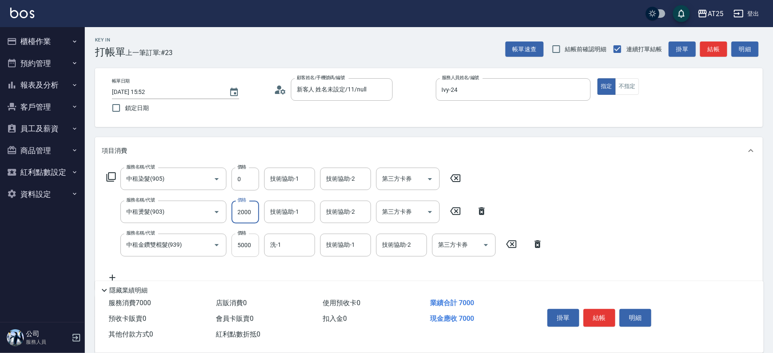
type input "500"
type input "0"
click at [247, 250] on input "5000" at bounding box center [245, 245] width 28 height 23
type input "9"
type input "0"
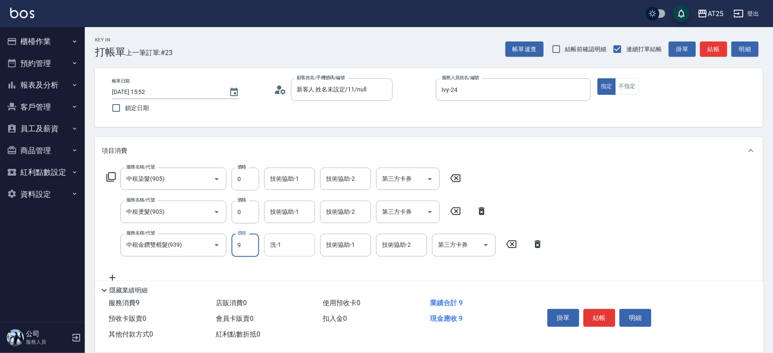
type input "95"
type input "90"
type input "9510"
type input "950"
type input "9510"
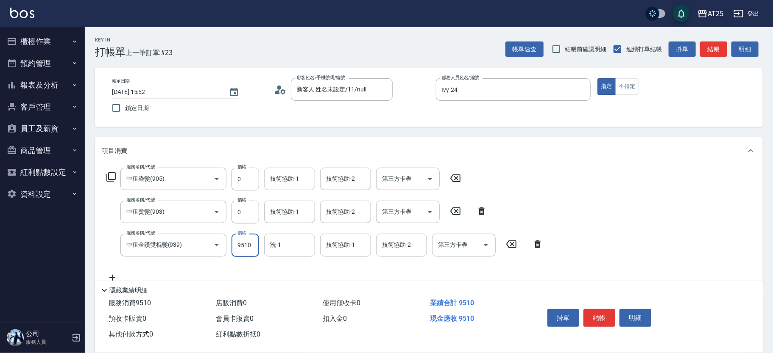
click at [289, 175] on div "技術協助-1 技術協助-1" at bounding box center [289, 179] width 51 height 22
type input "小曼-82"
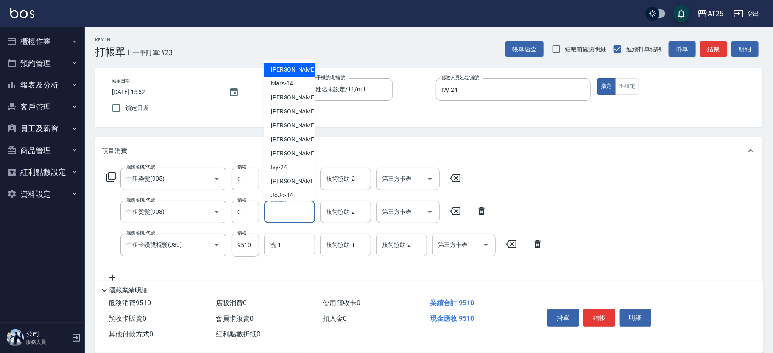
click at [291, 217] on input "技術協助-1" at bounding box center [289, 212] width 43 height 15
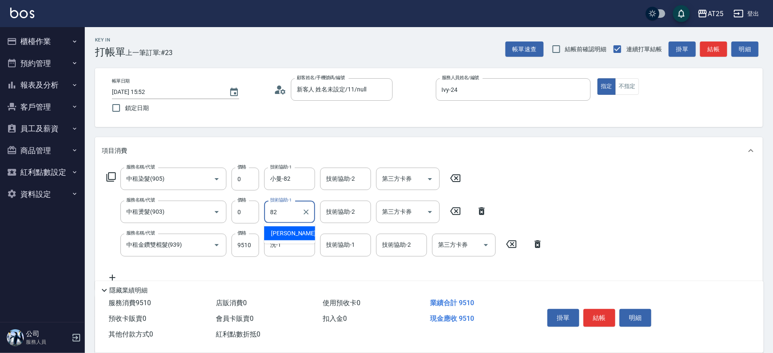
type input "小曼-82"
click at [286, 245] on input "洗-1" at bounding box center [289, 245] width 43 height 15
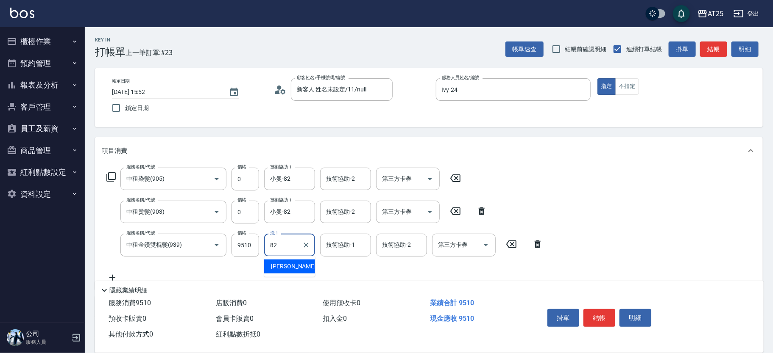
type input "小曼-82"
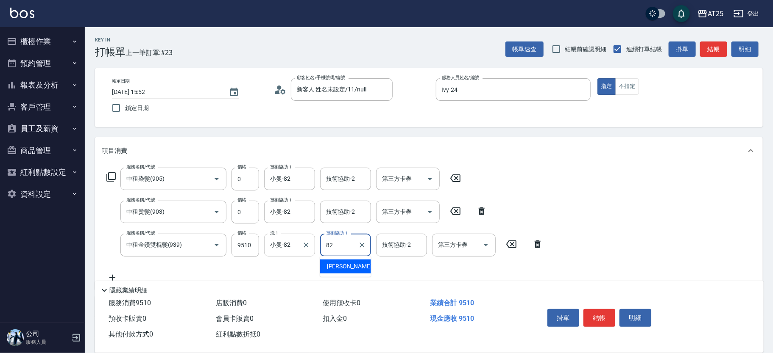
type input "小曼-82"
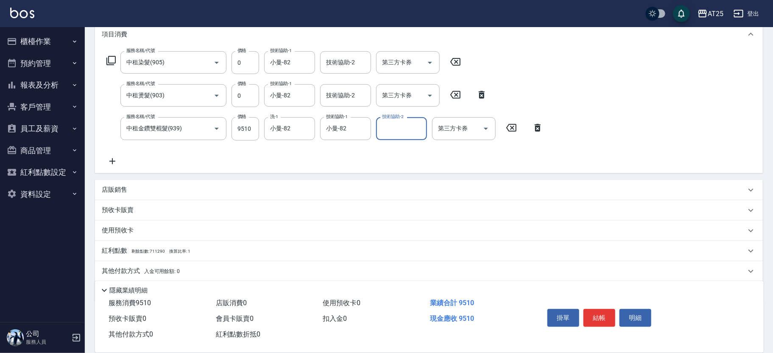
scroll to position [128, 0]
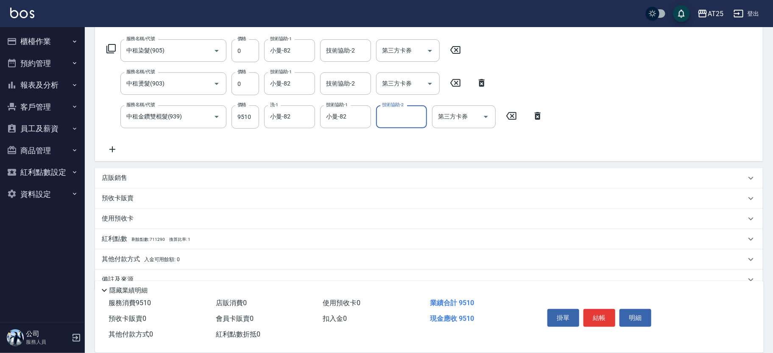
drag, startPoint x: 170, startPoint y: 254, endPoint x: 223, endPoint y: 249, distance: 53.2
click at [168, 255] on p "其他付款方式 入金可用餘額: 0" at bounding box center [141, 259] width 78 height 9
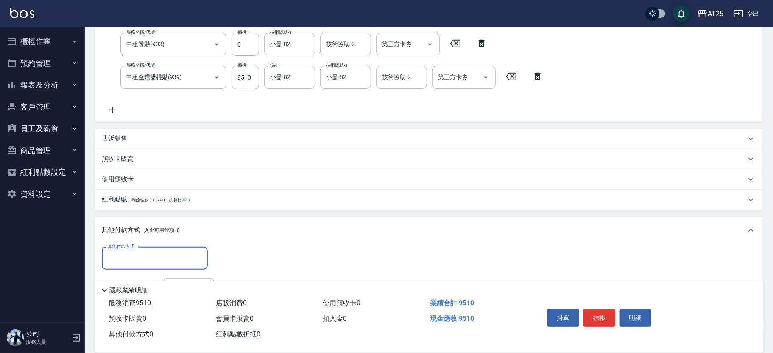
scroll to position [227, 0]
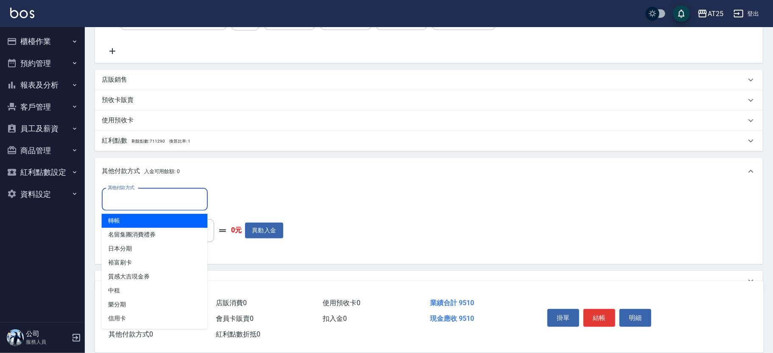
click at [131, 203] on input "其他付款方式" at bounding box center [155, 199] width 98 height 15
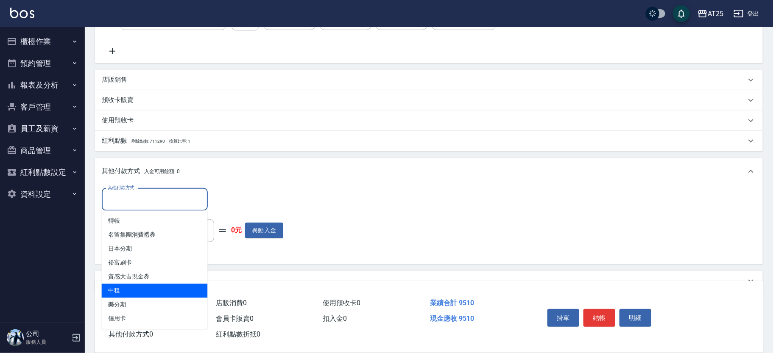
drag, startPoint x: 144, startPoint y: 292, endPoint x: 207, endPoint y: 237, distance: 83.5
click at [145, 292] on span "中租" at bounding box center [155, 291] width 106 height 14
type input "中租"
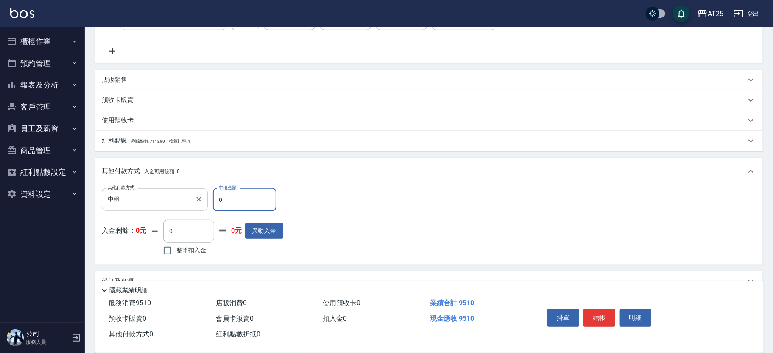
drag, startPoint x: 238, startPoint y: 209, endPoint x: 203, endPoint y: 207, distance: 34.8
click at [203, 207] on div "其他付款方式 中租 其他付款方式 中租金額 0 中租金額" at bounding box center [192, 200] width 181 height 23
type input "77"
type input "950"
type input "7"
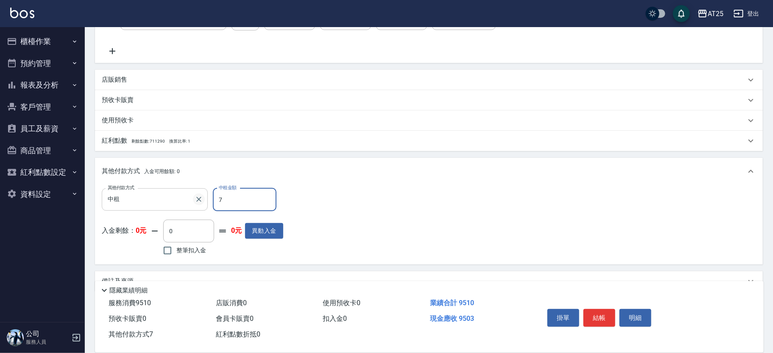
type input "940"
type input "70"
type input "880"
type input "700"
type input "250"
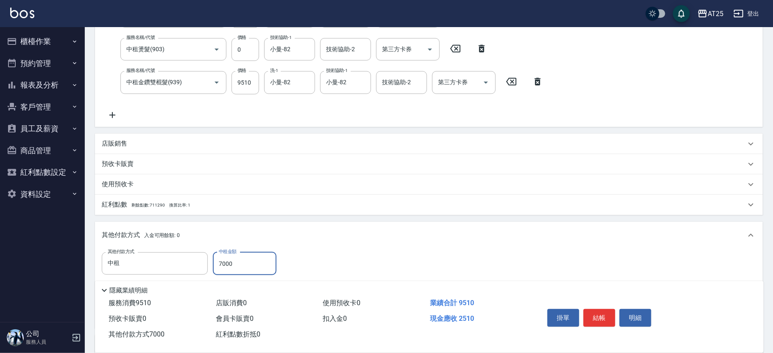
scroll to position [0, 0]
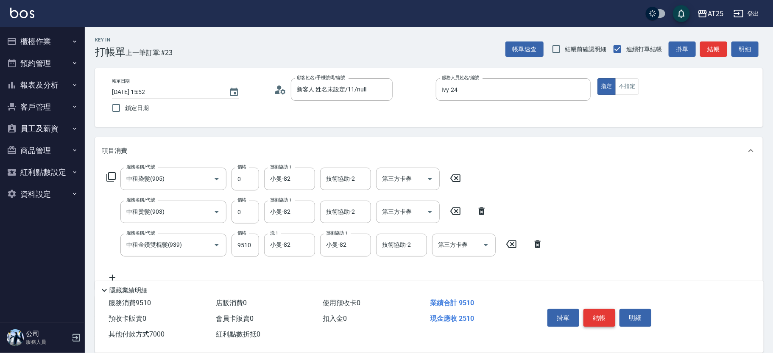
type input "7000"
click at [593, 316] on button "結帳" at bounding box center [599, 318] width 32 height 18
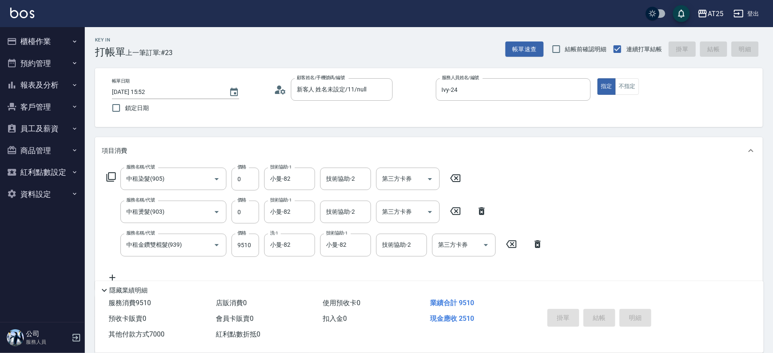
type input "[DATE] 15:54"
type input "0"
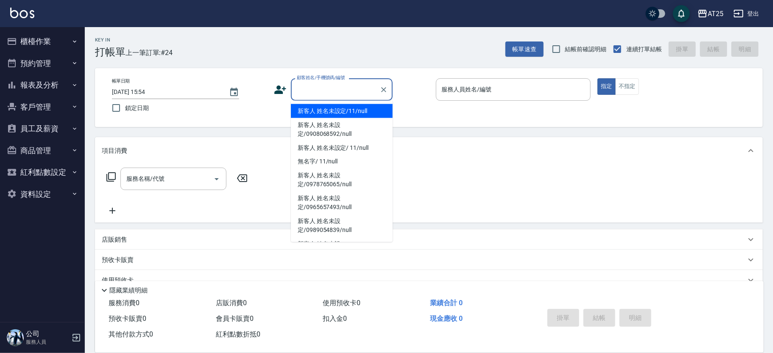
click at [354, 110] on li "新客人 姓名未設定/11/null" at bounding box center [342, 111] width 102 height 14
type input "新客人 姓名未設定/11/null"
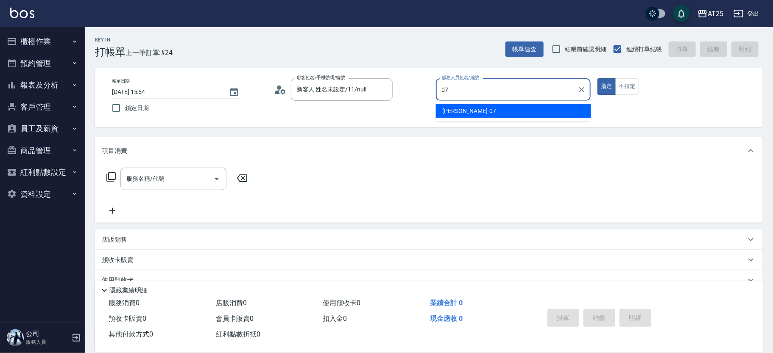
type input "[PERSON_NAME]-07"
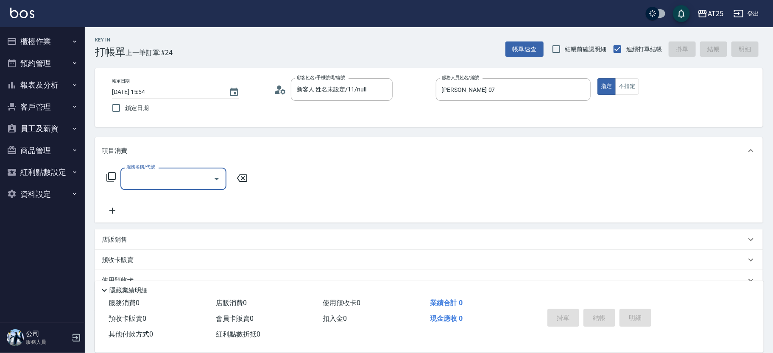
click at [115, 175] on icon at bounding box center [110, 177] width 9 height 9
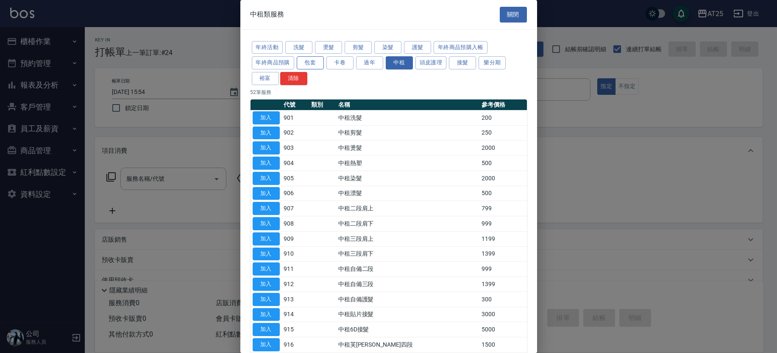
click at [309, 57] on button "包套" at bounding box center [310, 62] width 27 height 13
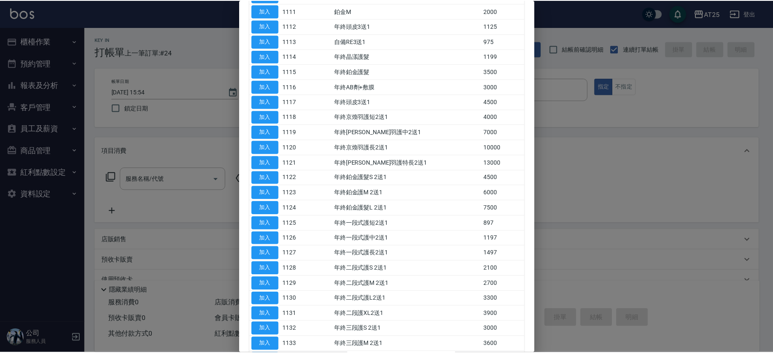
scroll to position [553, 0]
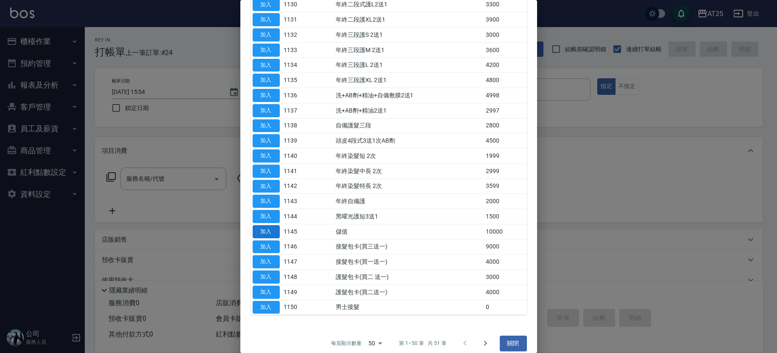
click at [264, 227] on button "加入" at bounding box center [266, 231] width 27 height 13
type input "儲值(1145)"
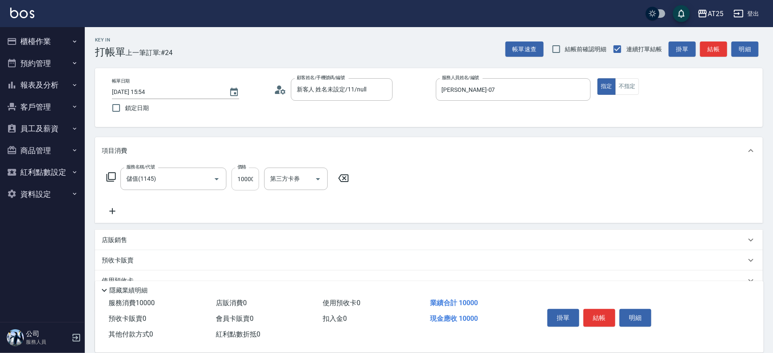
click at [247, 176] on input "10000" at bounding box center [245, 179] width 28 height 23
type input "0"
type input "10"
type input "100"
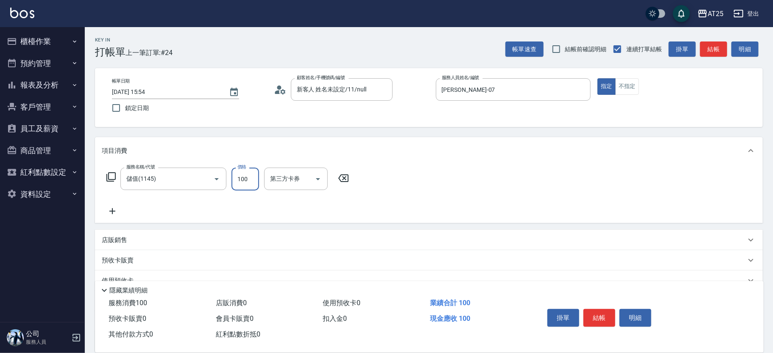
type input "100"
type input "1000"
type input "10000"
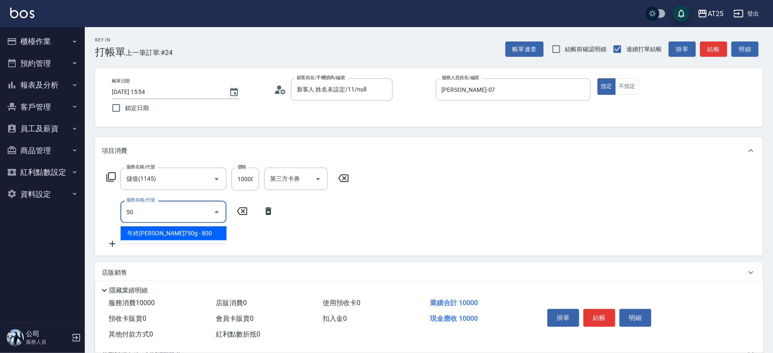
type input "501"
type input "1100"
type input "染髮(501)"
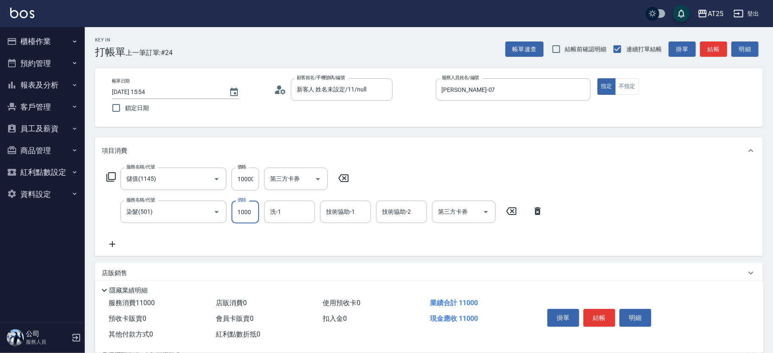
type input "1000"
type input "0"
type input "小u-77"
click at [280, 219] on input "洗-1" at bounding box center [289, 212] width 43 height 15
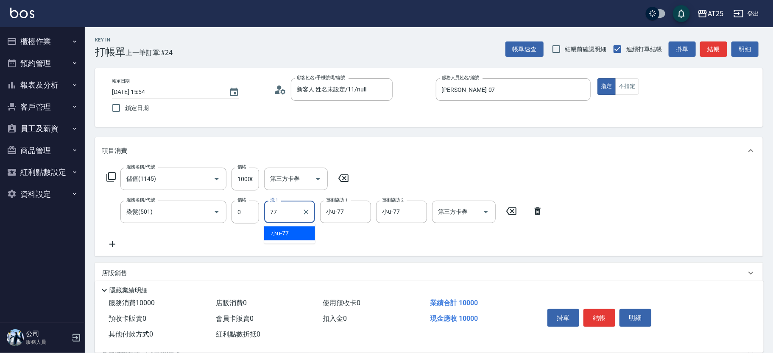
type input "小u-77"
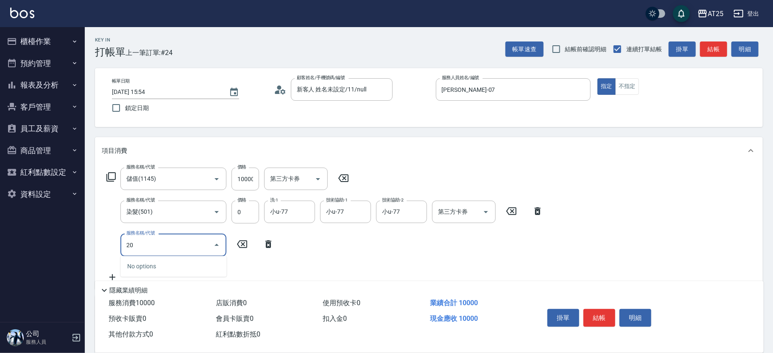
type input "201"
type input "1030"
type input "洗髮(201)"
type input "1000"
type input "0"
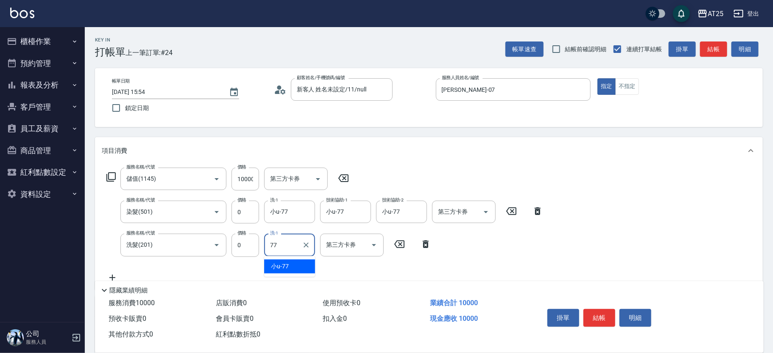
type input "小u-77"
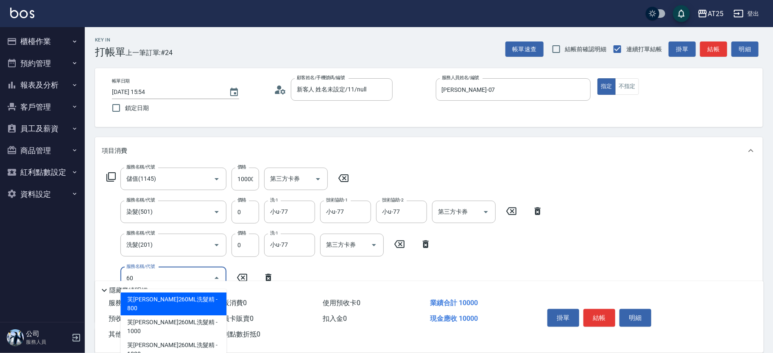
type input "601"
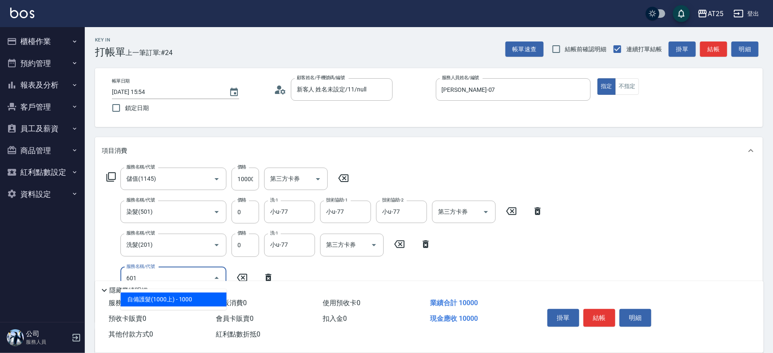
type input "1100"
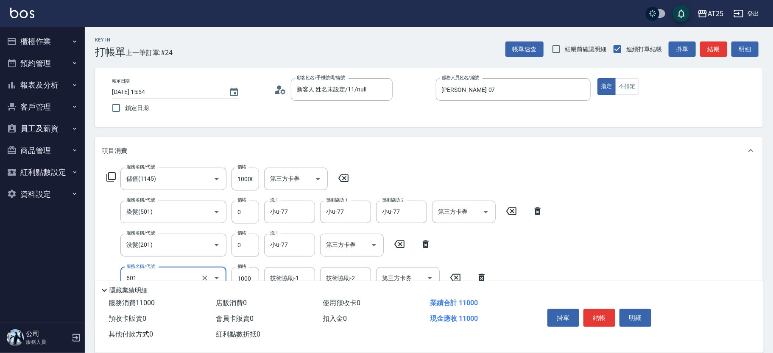
type input "自備護髮(1000上)(601)"
type input "1000"
type input "0"
type input "小u-77"
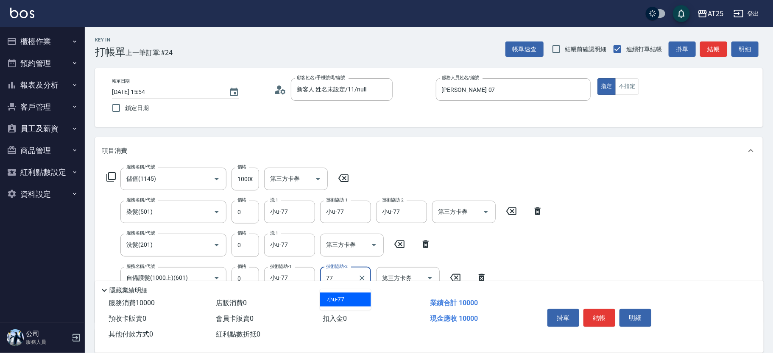
type input "小u-77"
click at [595, 313] on button "結帳" at bounding box center [599, 318] width 32 height 18
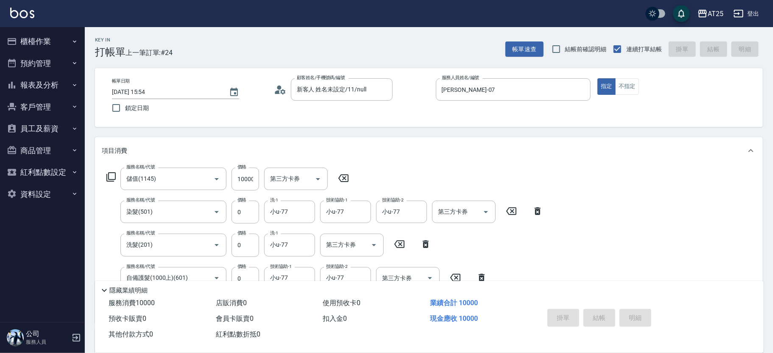
type input "[DATE] 15:59"
type input "0"
